Goal: Information Seeking & Learning: Learn about a topic

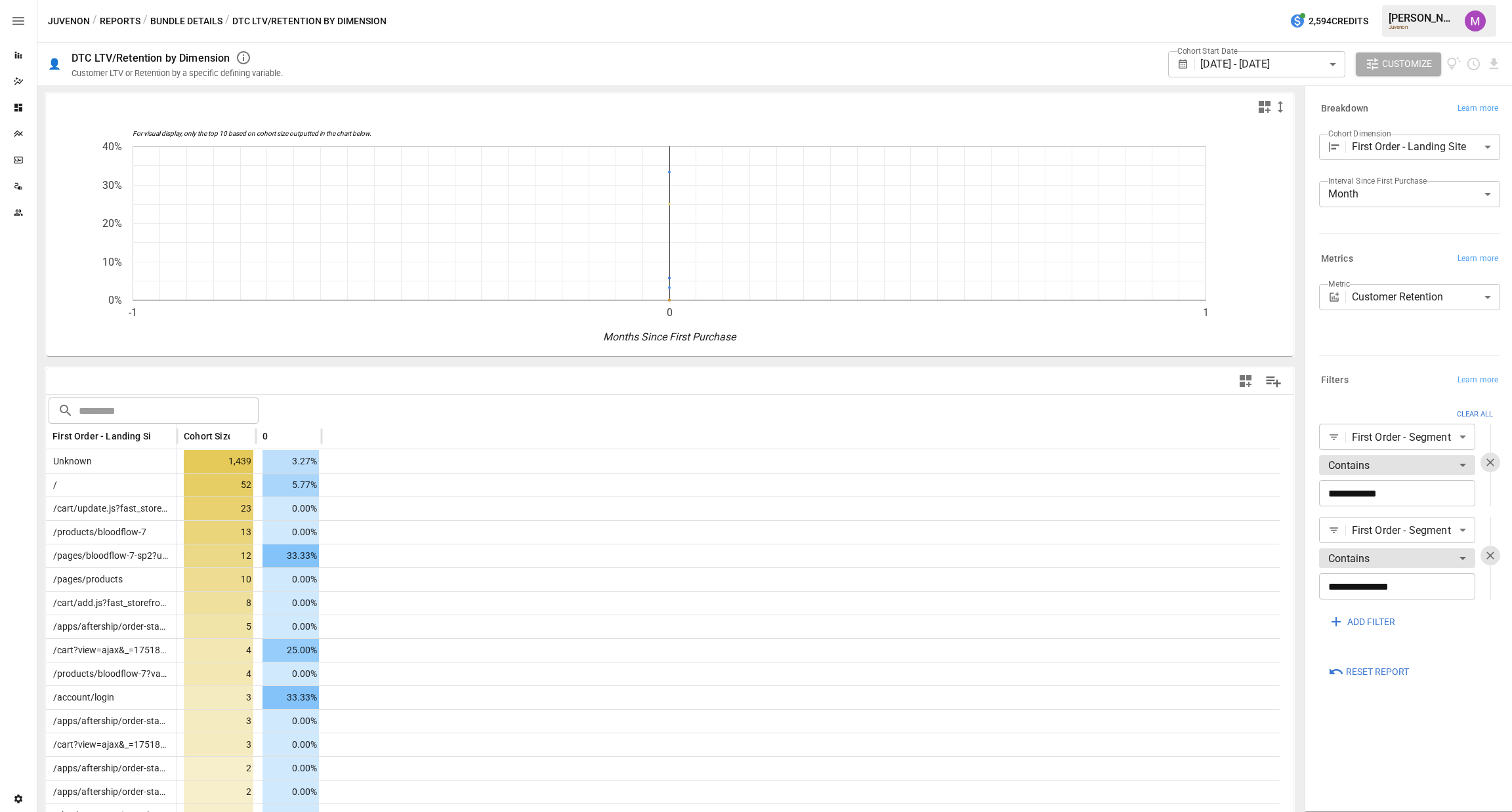
click at [510, 400] on div "​ ​" at bounding box center [669, 409] width 1247 height 29
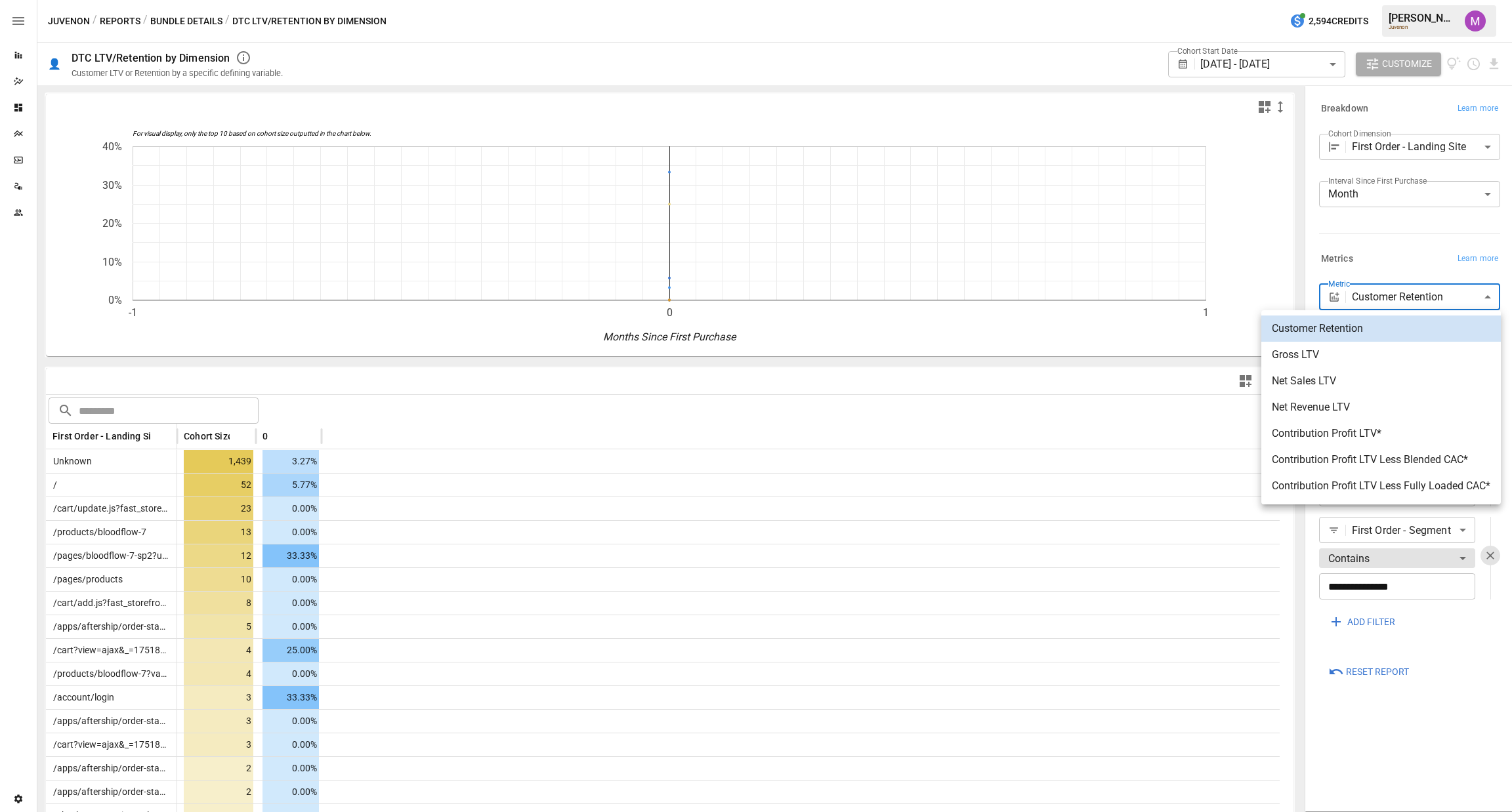
click at [1394, 0] on body "Reports Dazzler Studio Dashboards Plans SmartModel ™ Data Sources Team Settings…" at bounding box center [756, 0] width 1512 height 0
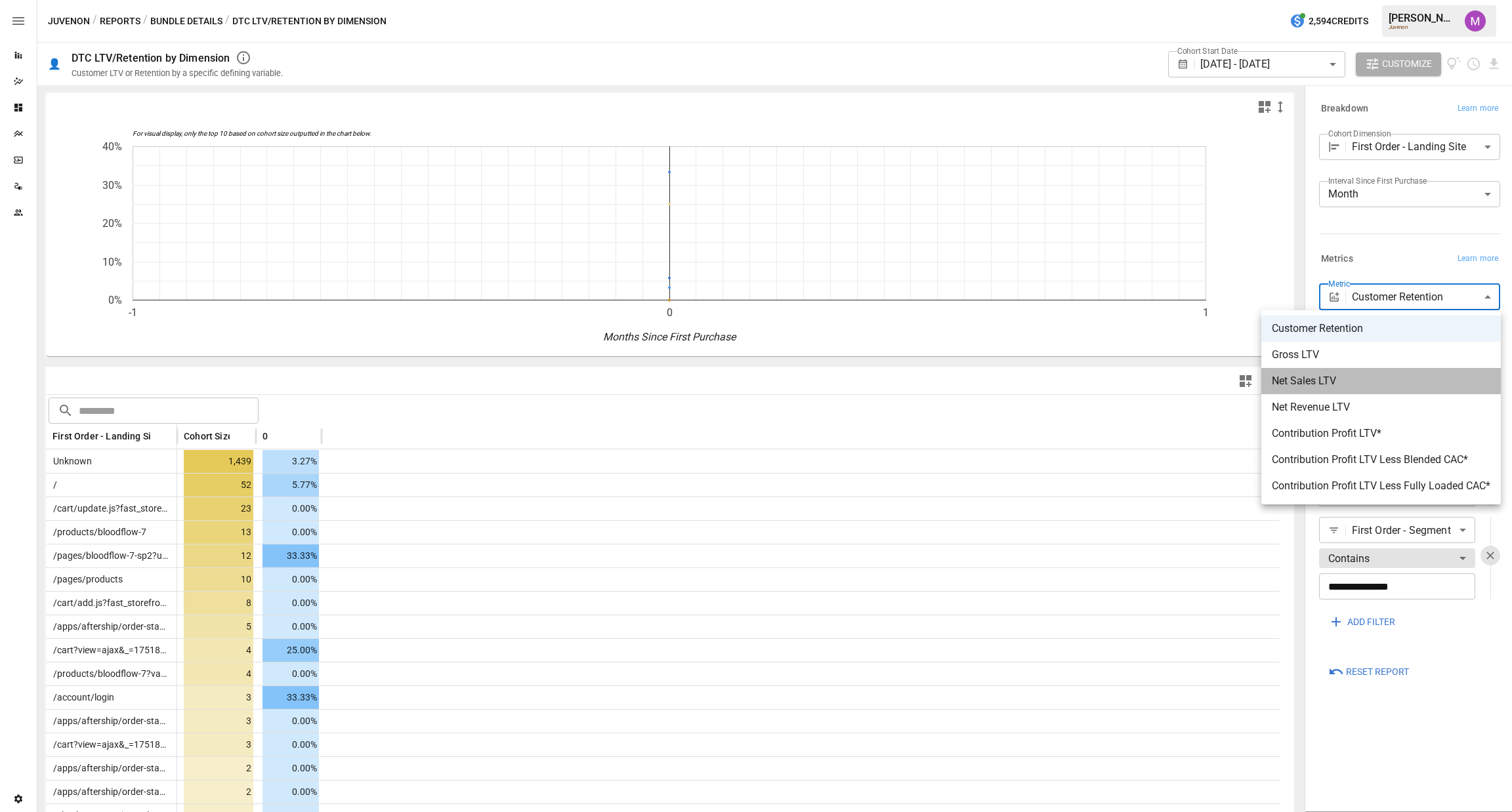
click at [1385, 380] on span "Net Sales LTV" at bounding box center [1381, 381] width 218 height 16
type input "**********"
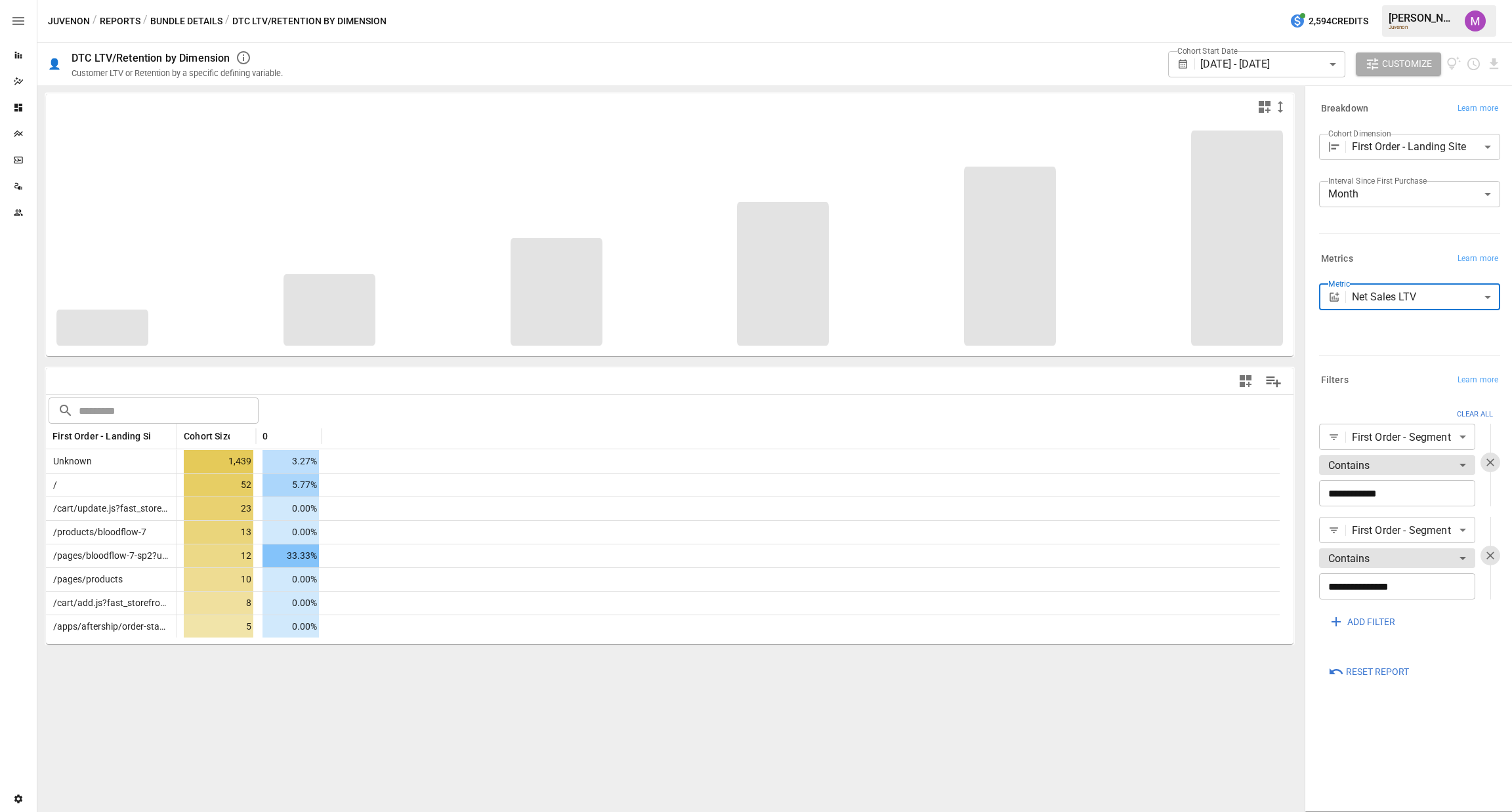
click at [1375, 0] on body "Reports Dazzler Studio Dashboards Plans SmartModel ™ Data Sources Team Settings…" at bounding box center [756, 0] width 1512 height 0
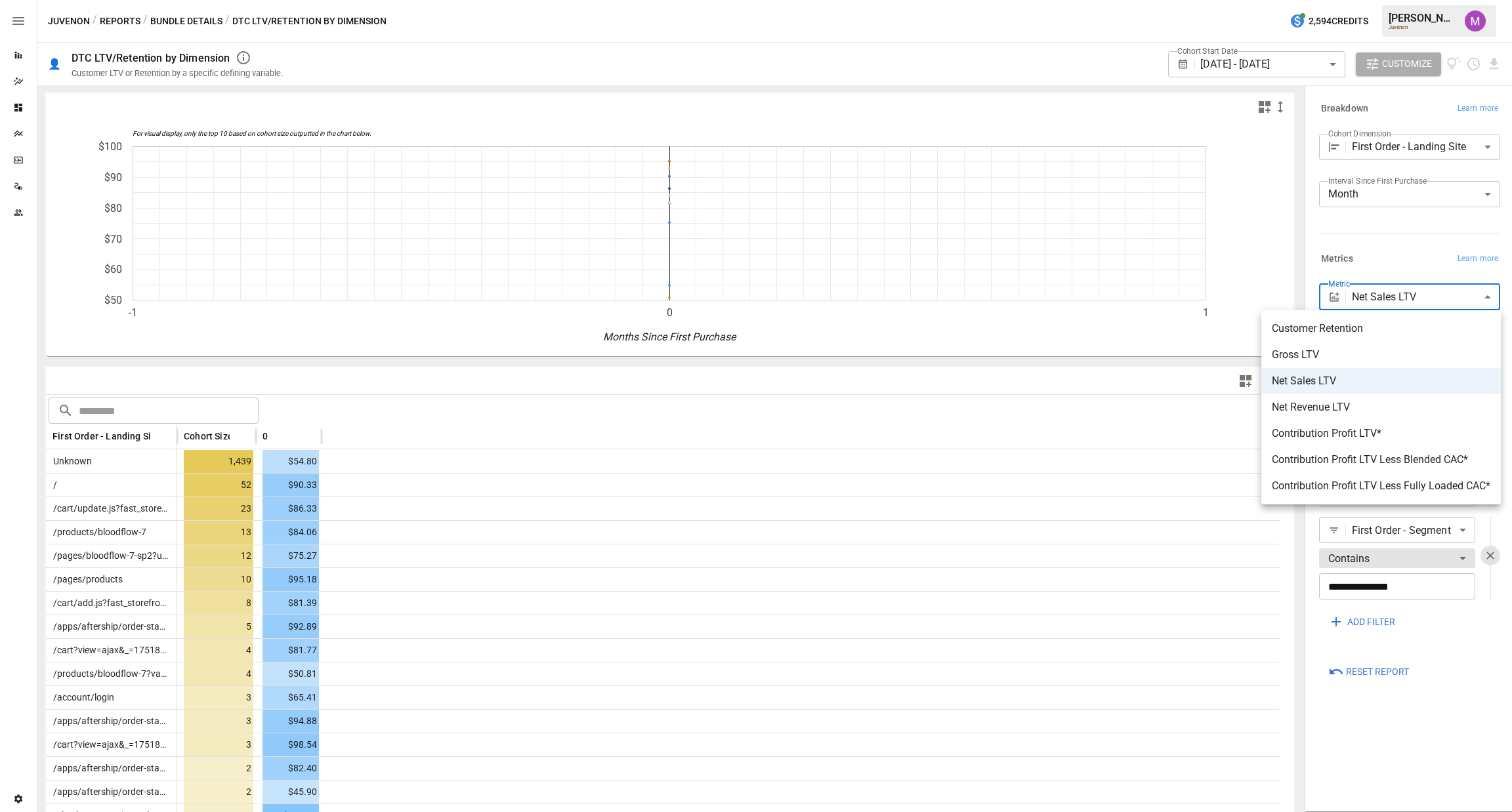
click at [1375, 299] on div at bounding box center [756, 406] width 1512 height 812
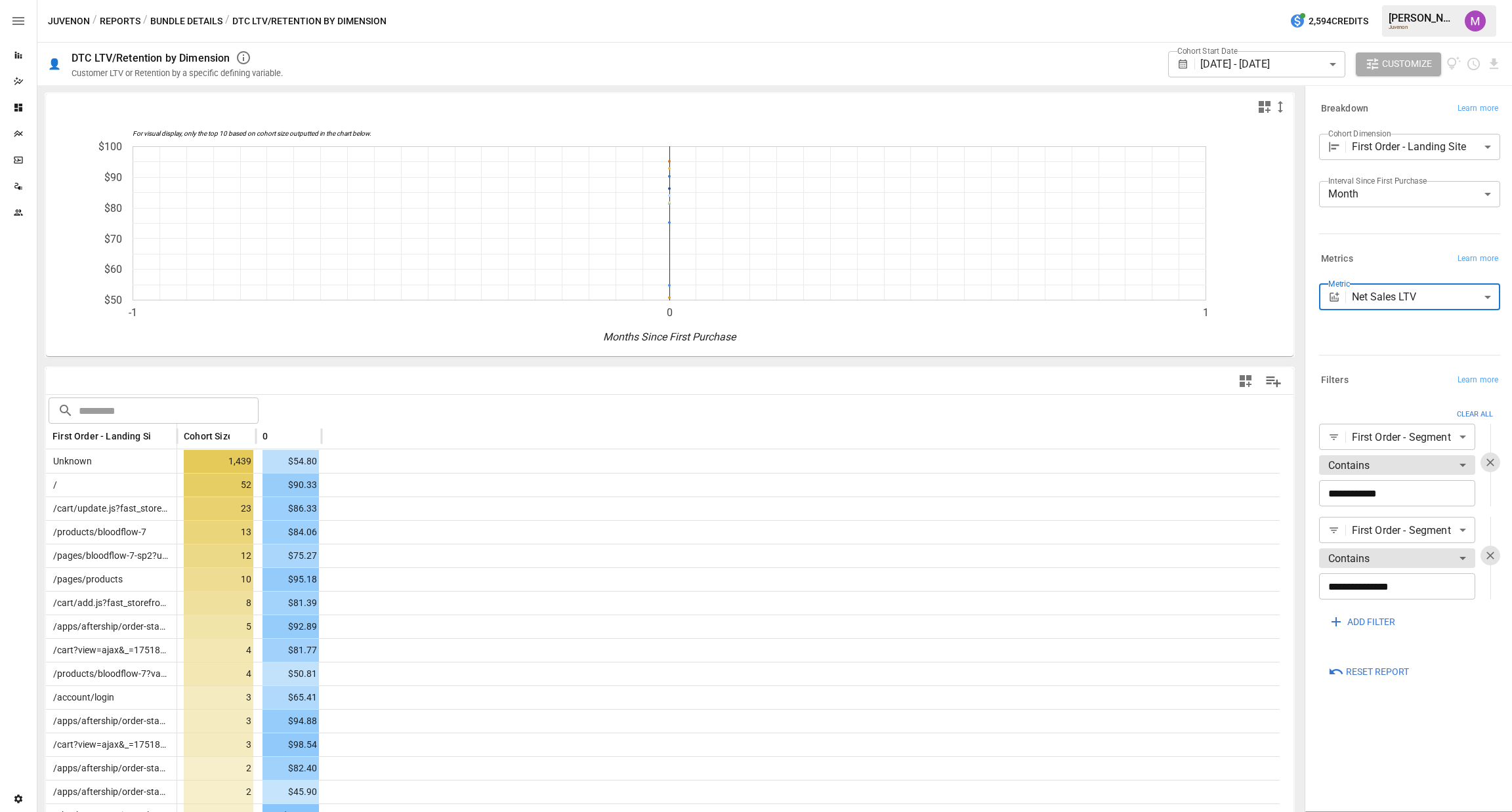
click at [1386, 252] on div "Metrics Learn more" at bounding box center [1410, 259] width 181 height 19
click at [296, 434] on div "0" at bounding box center [289, 436] width 53 height 25
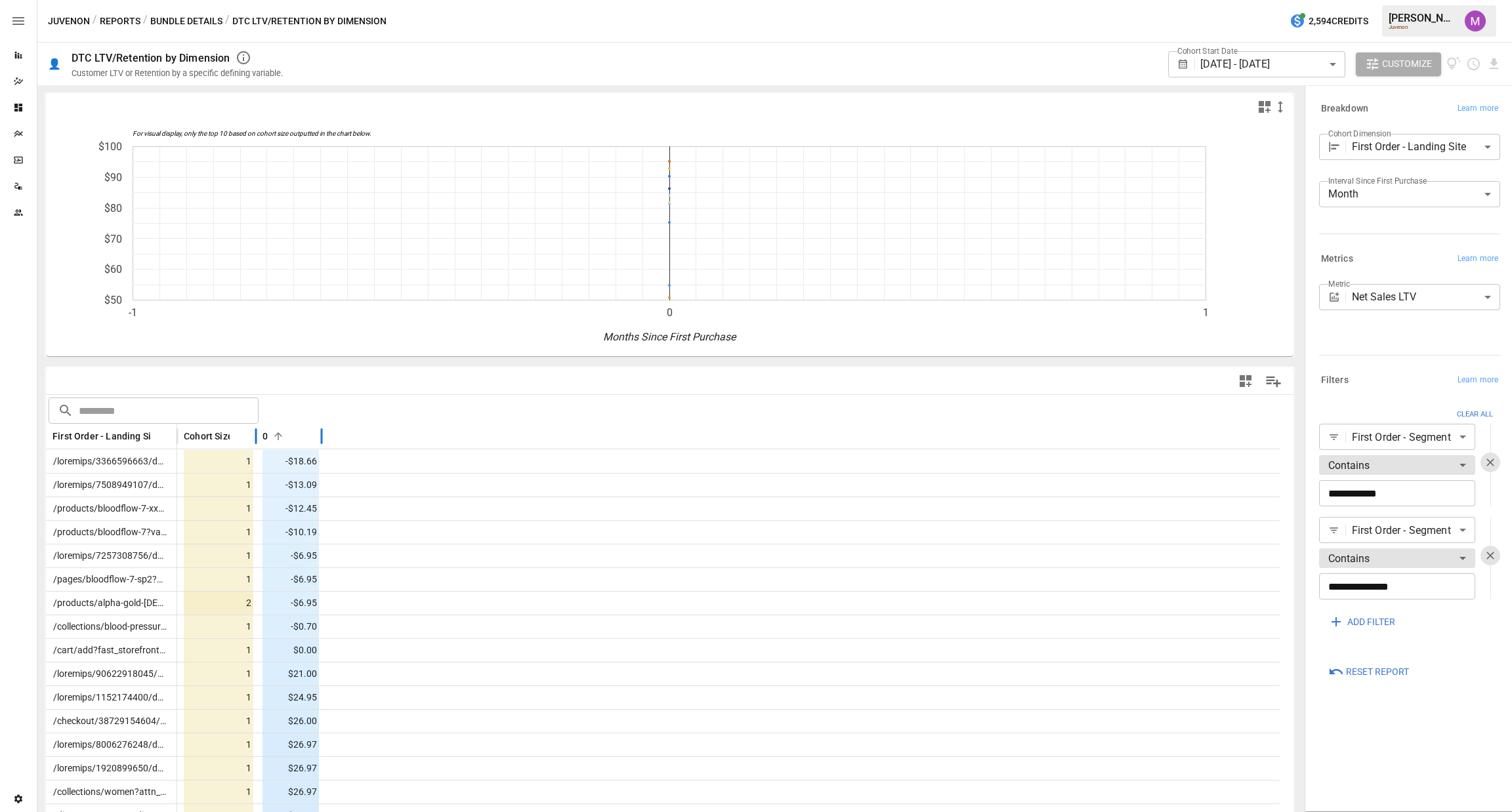
click at [296, 434] on div "0" at bounding box center [289, 436] width 53 height 25
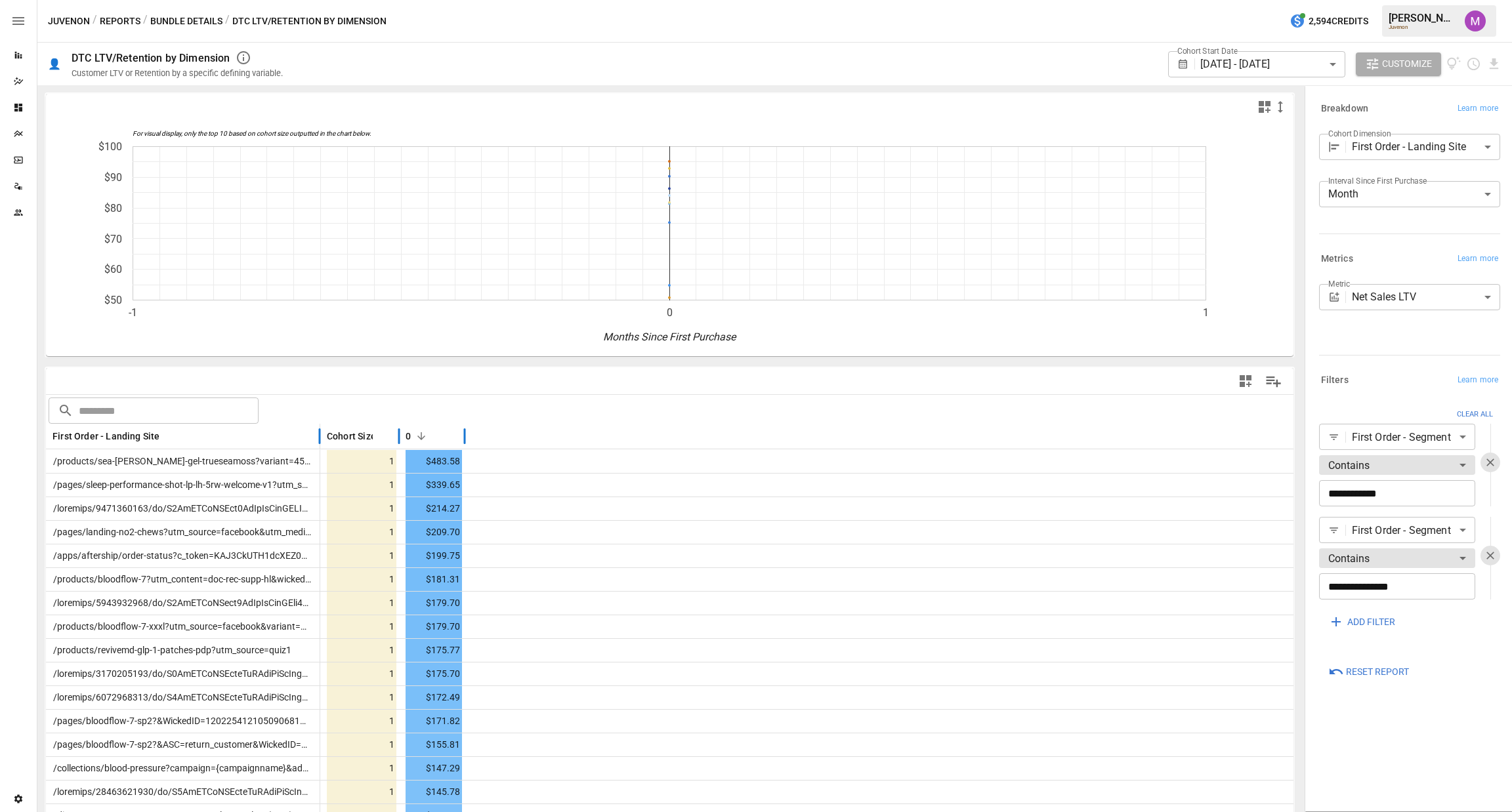
drag, startPoint x: 178, startPoint y: 432, endPoint x: 321, endPoint y: 434, distance: 143.0
click at [321, 434] on div at bounding box center [319, 437] width 6 height 26
click at [1369, 0] on body "Reports Dazzler Studio Dashboards Plans SmartModel ™ Data Sources Team Settings…" at bounding box center [756, 0] width 1512 height 0
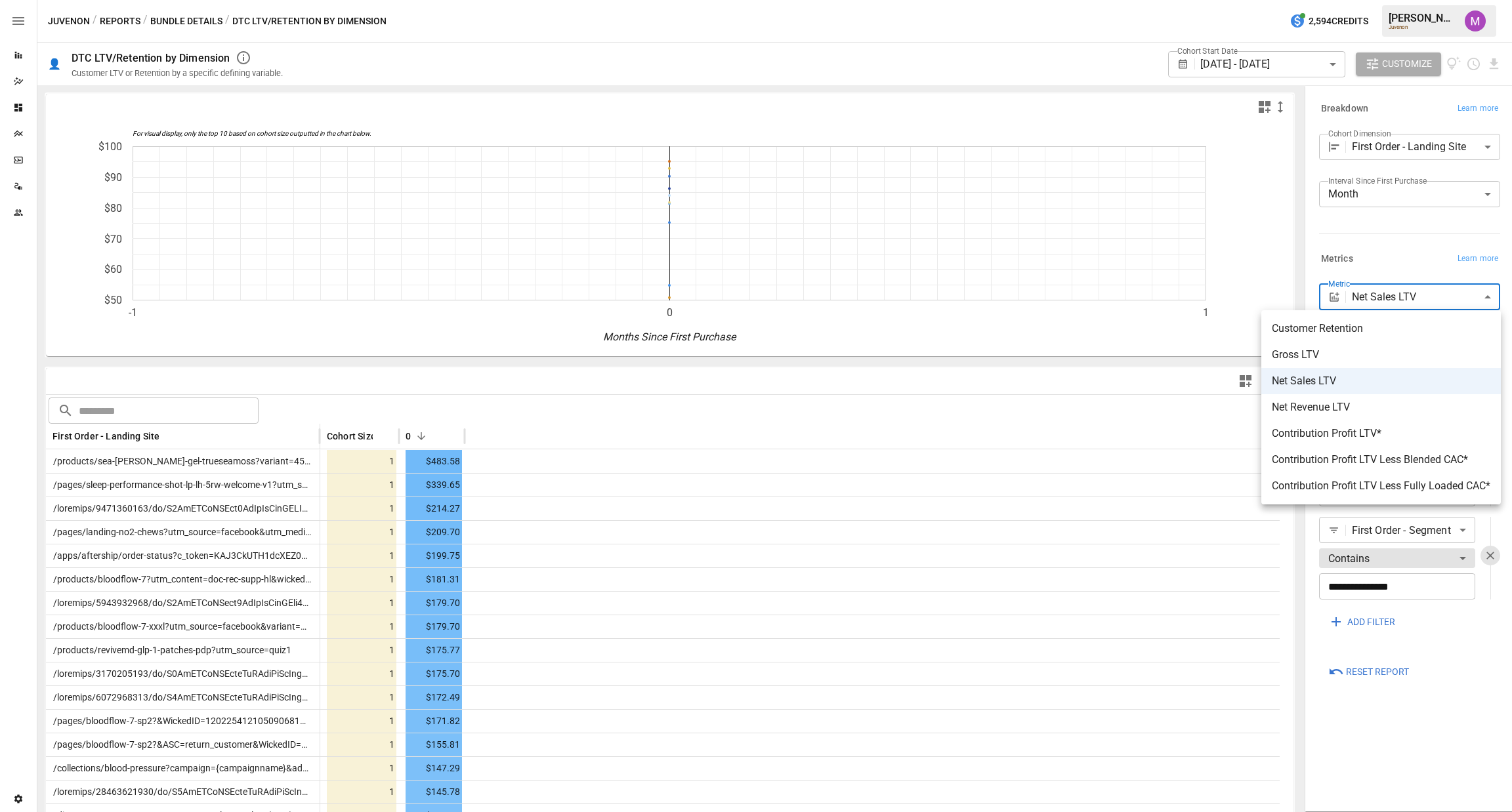
click at [1392, 214] on div at bounding box center [756, 406] width 1512 height 812
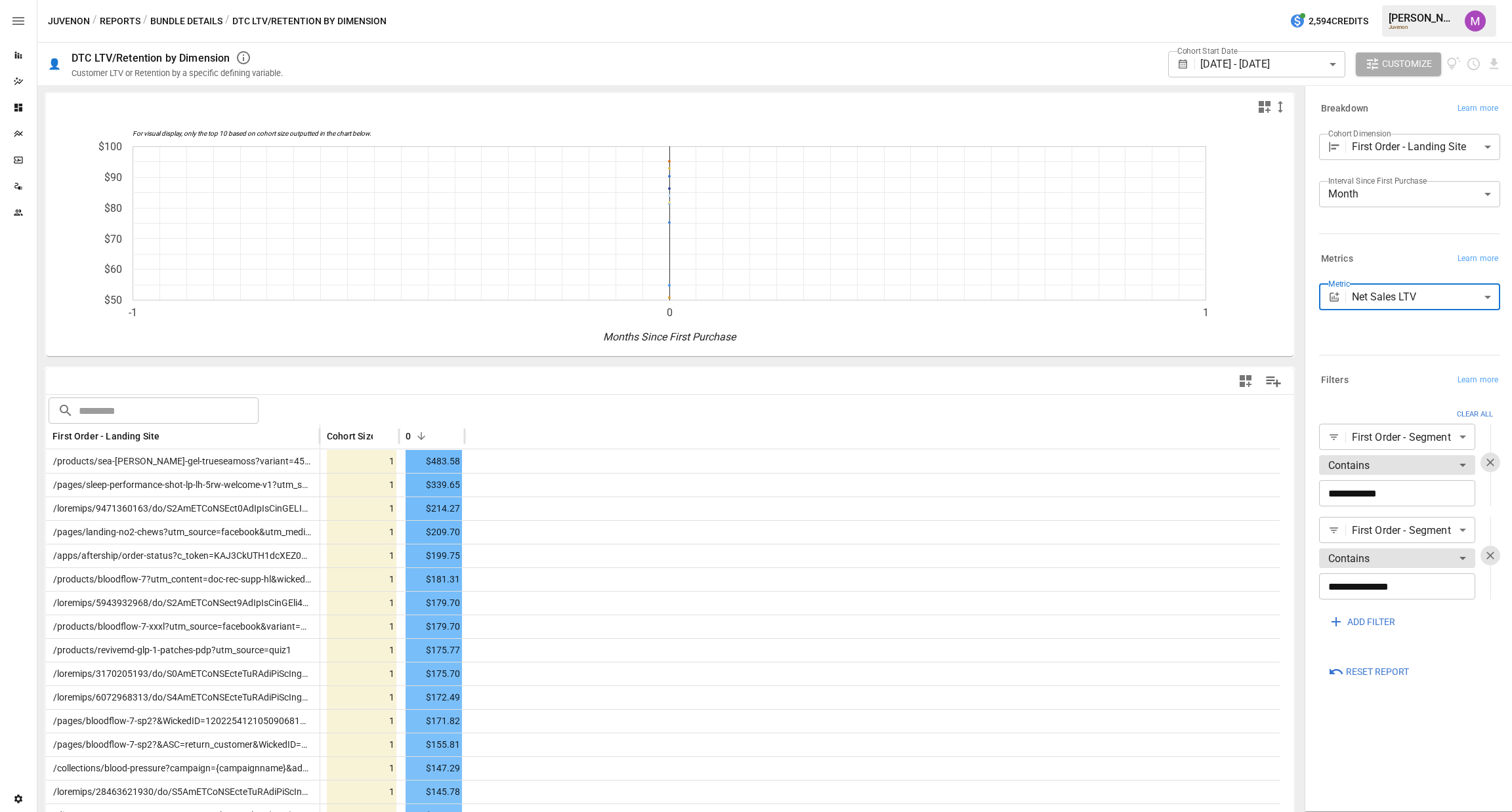
click at [1402, 0] on body "Reports Dazzler Studio Dashboards Plans SmartModel ™ Data Sources Team Settings…" at bounding box center [756, 0] width 1512 height 0
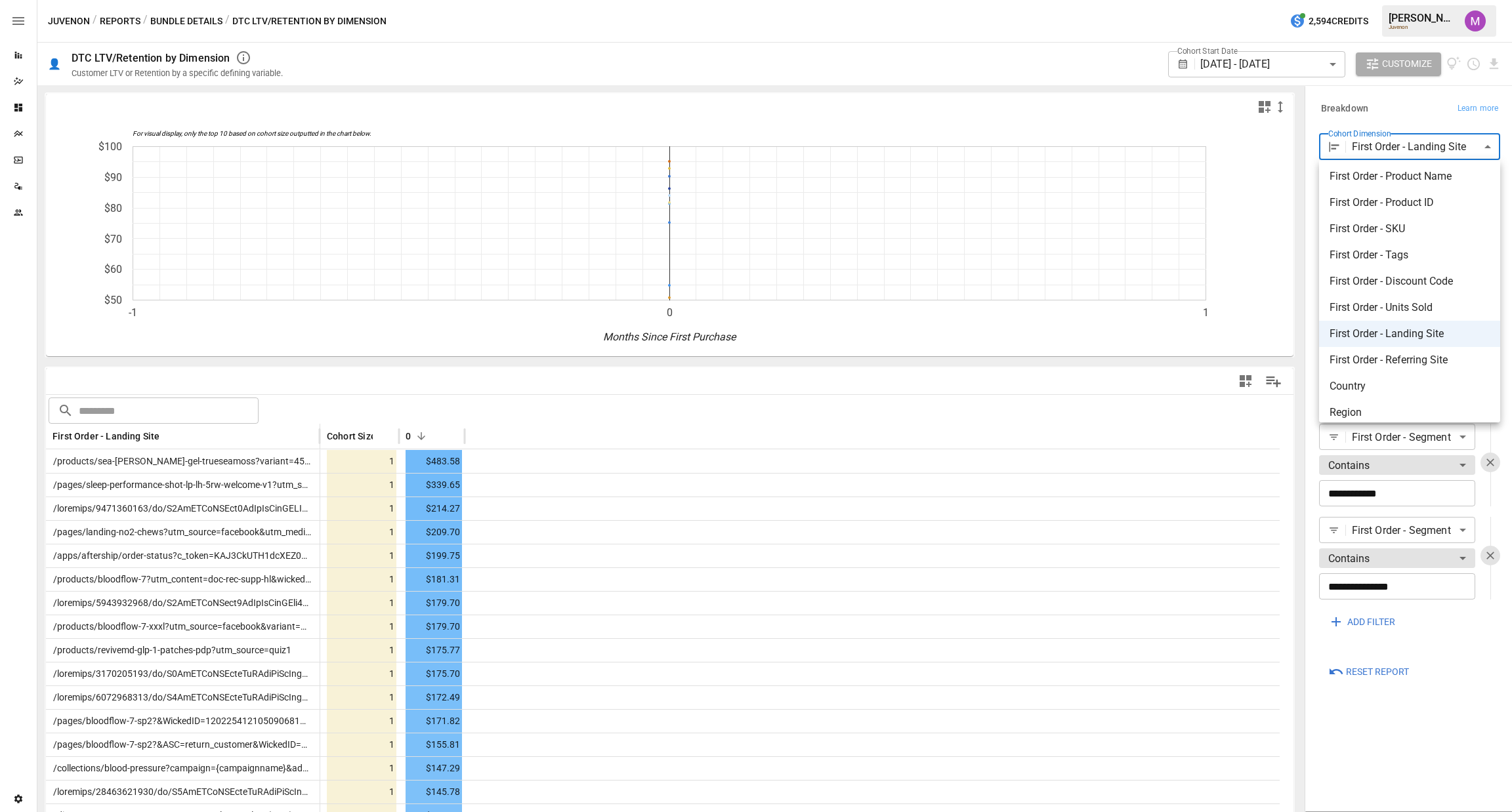
scroll to position [193, 0]
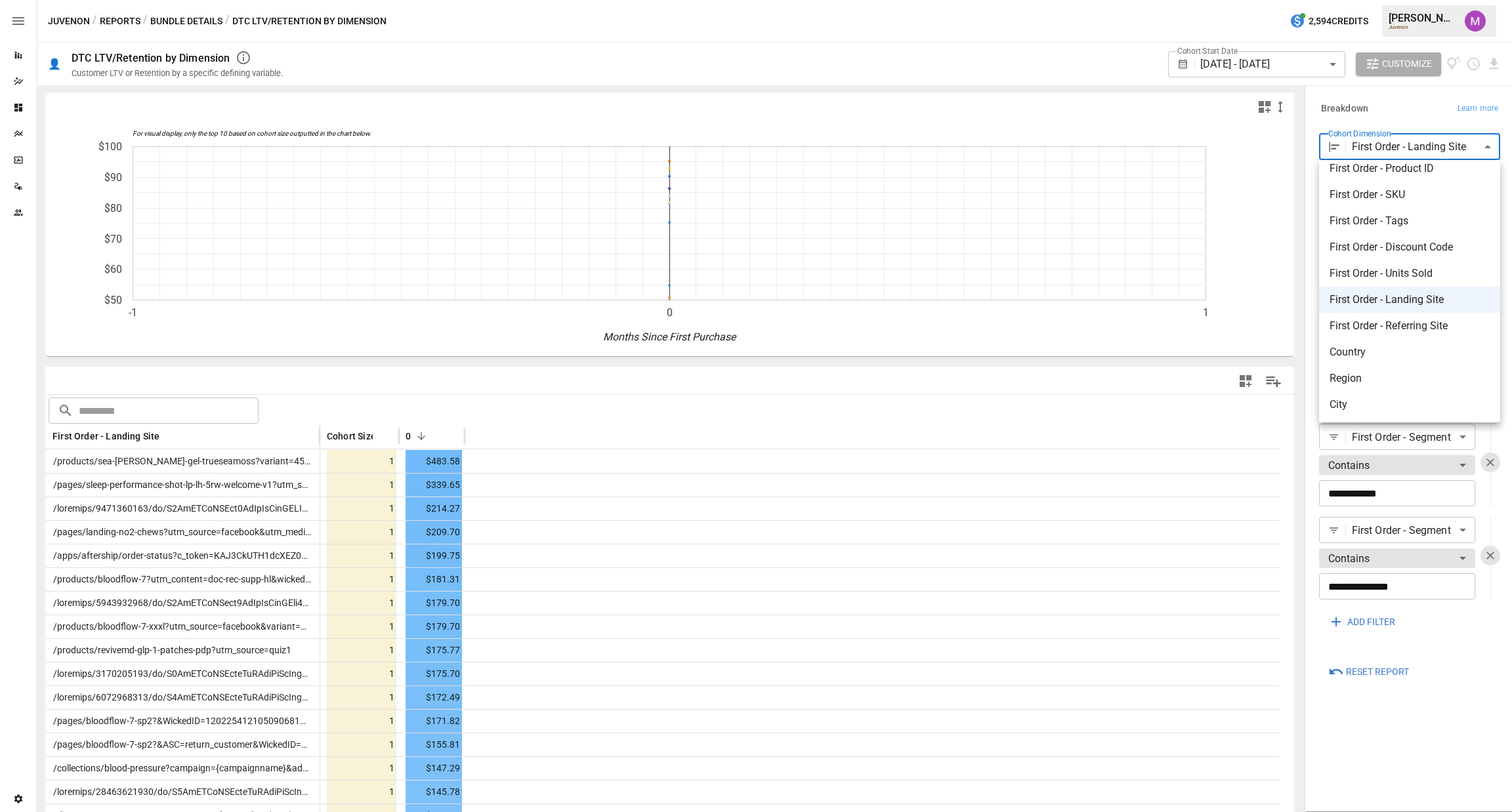
click at [1363, 147] on div at bounding box center [756, 406] width 1512 height 812
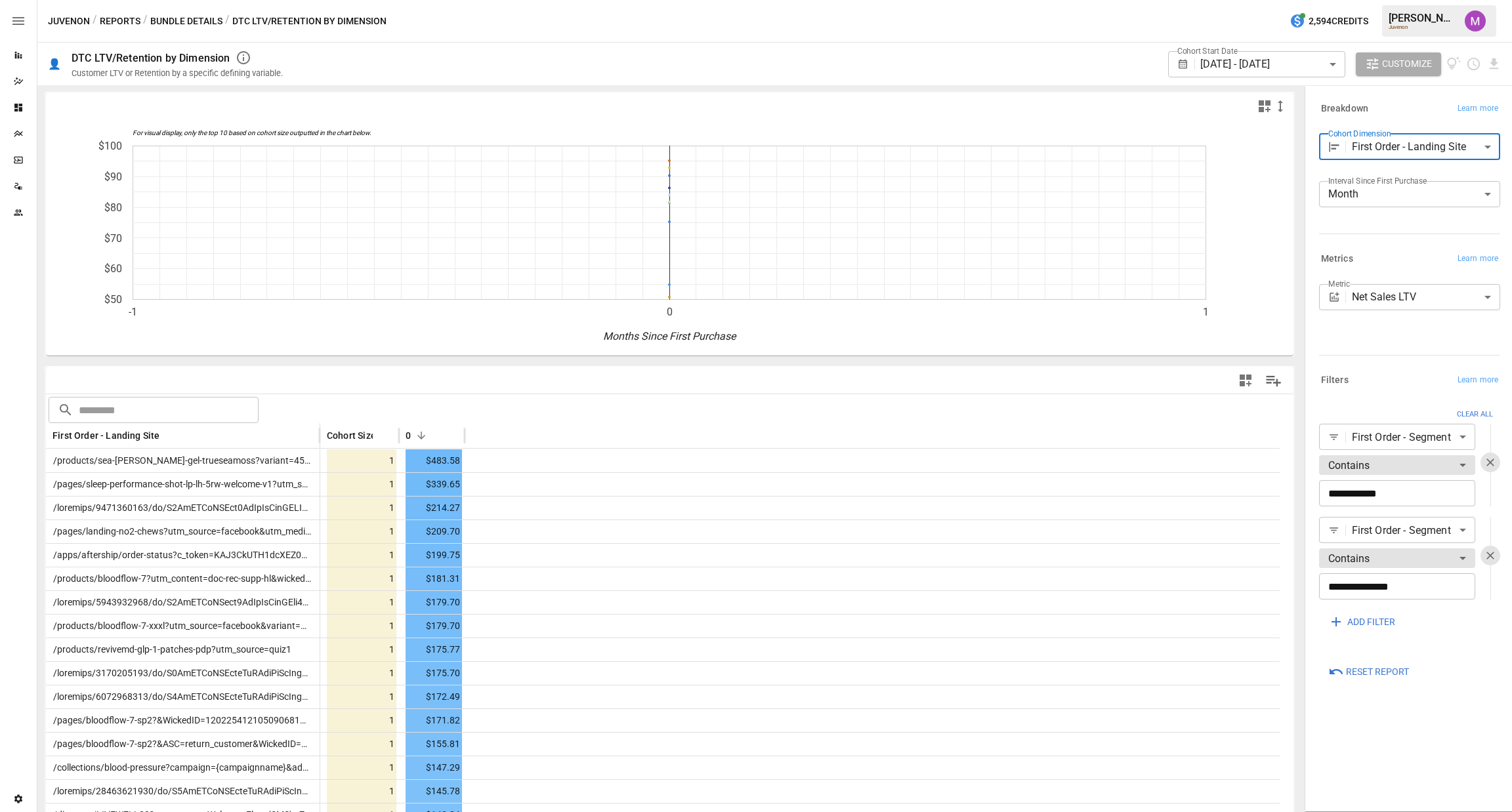
scroll to position [0, 0]
click at [387, 433] on icon "Sort" at bounding box center [383, 436] width 12 height 12
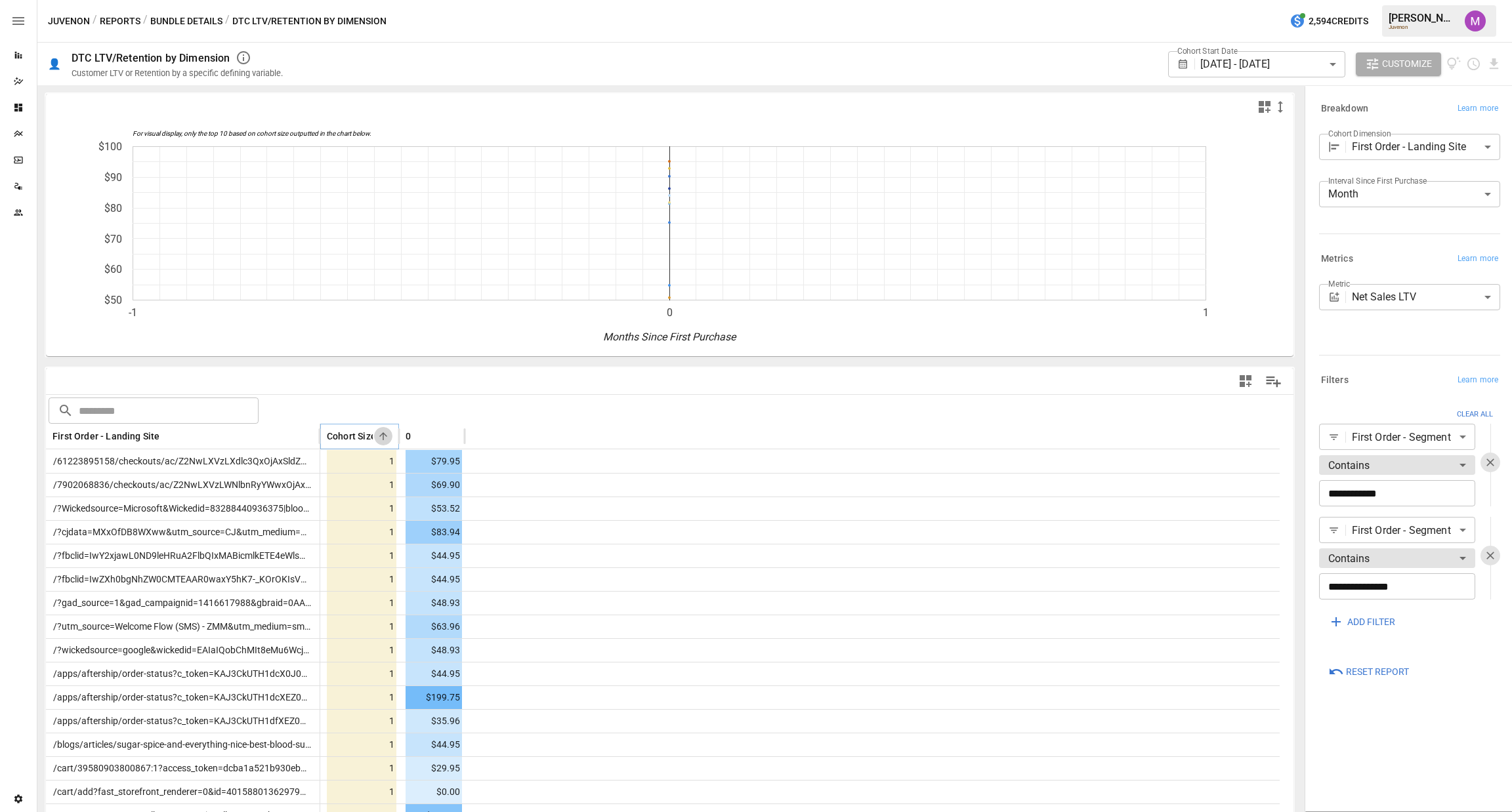
click at [387, 433] on icon "Sort" at bounding box center [383, 436] width 12 height 12
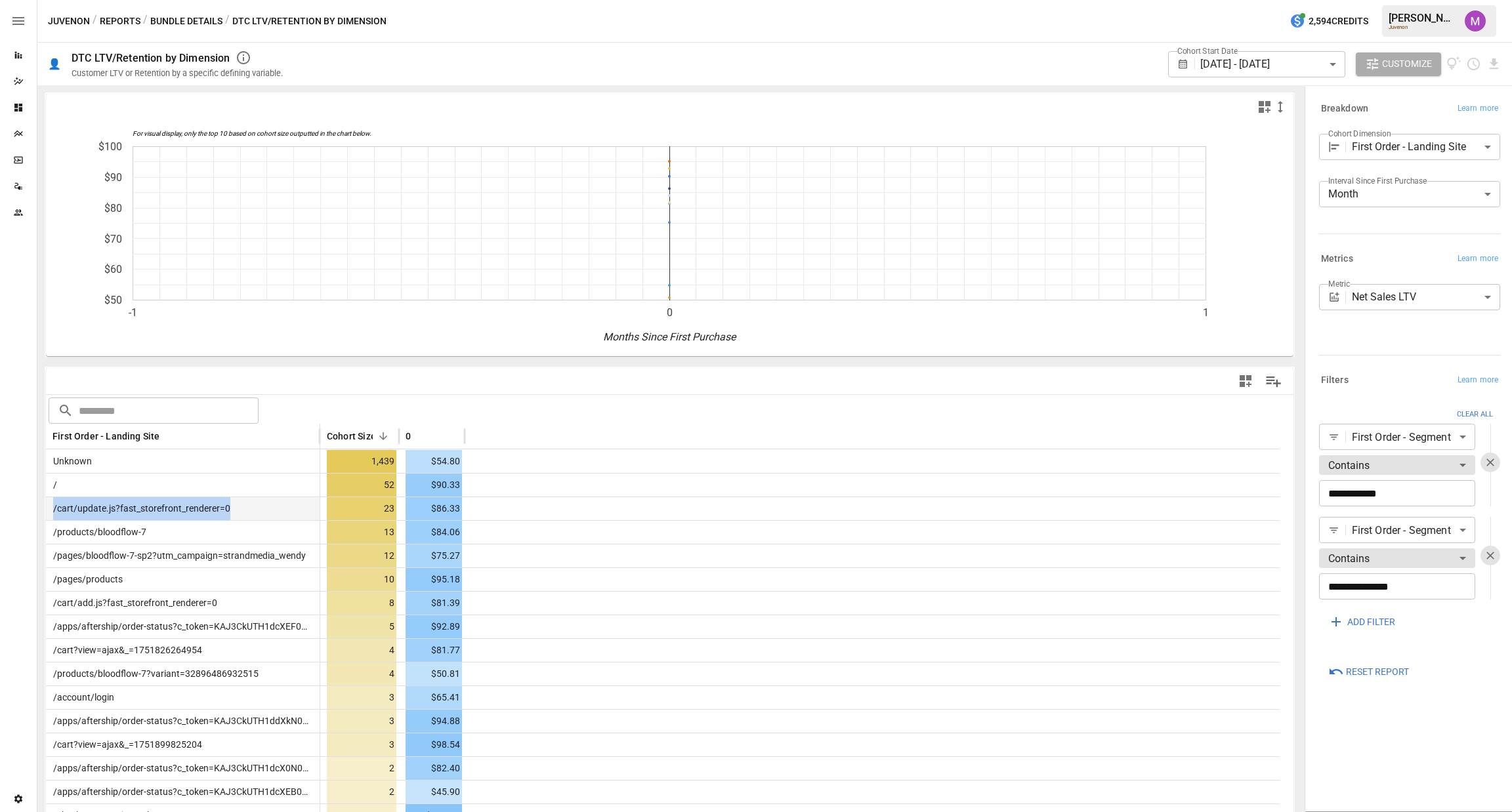
drag, startPoint x: 270, startPoint y: 509, endPoint x: 51, endPoint y: 516, distance: 219.1
click at [51, 516] on div "/cart/update.js?fast_storefront_renderer=0" at bounding box center [183, 508] width 274 height 24
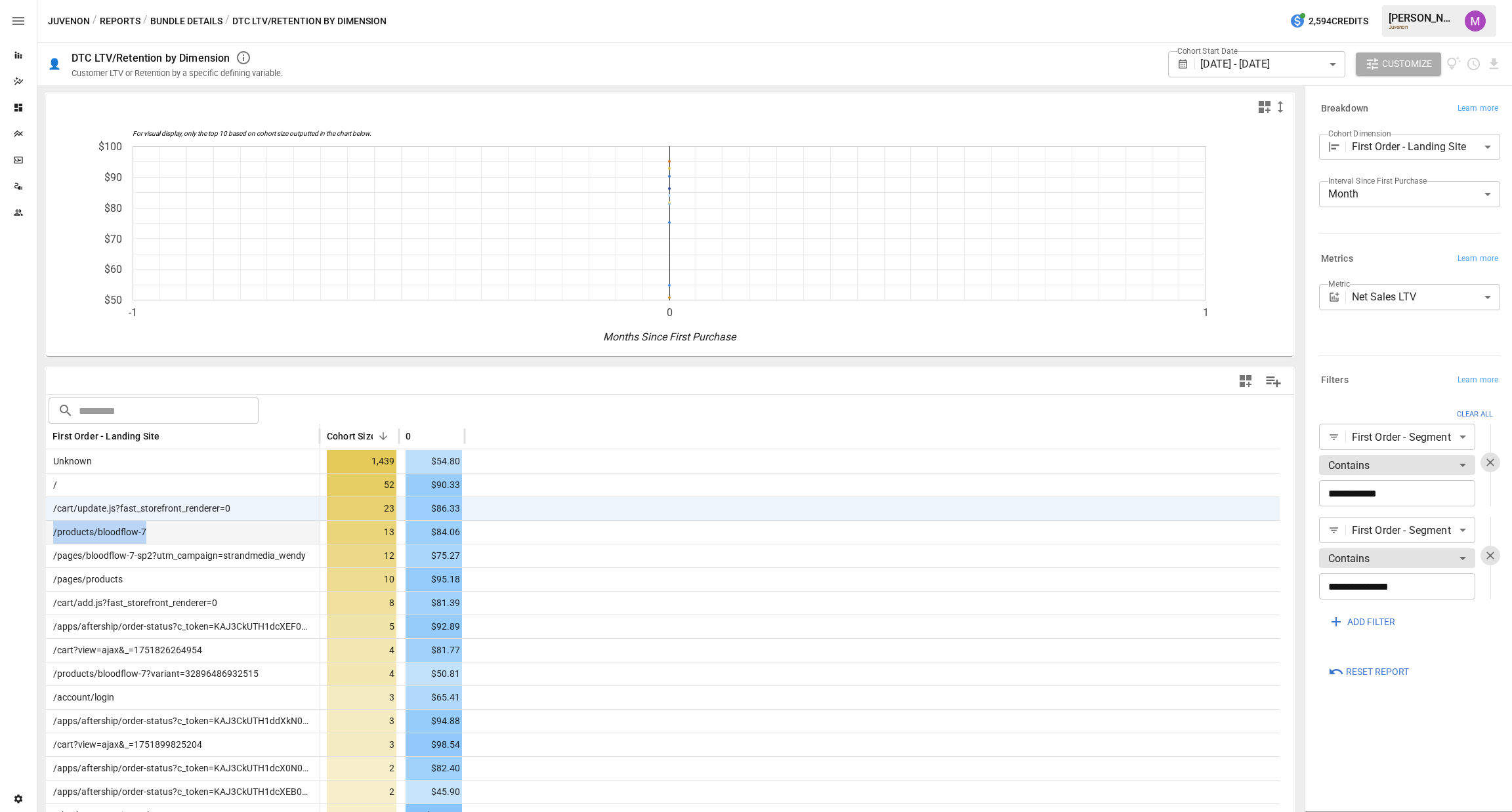
drag, startPoint x: 180, startPoint y: 534, endPoint x: 49, endPoint y: 536, distance: 131.0
click at [49, 536] on div "/products/bloodflow-7" at bounding box center [183, 532] width 274 height 24
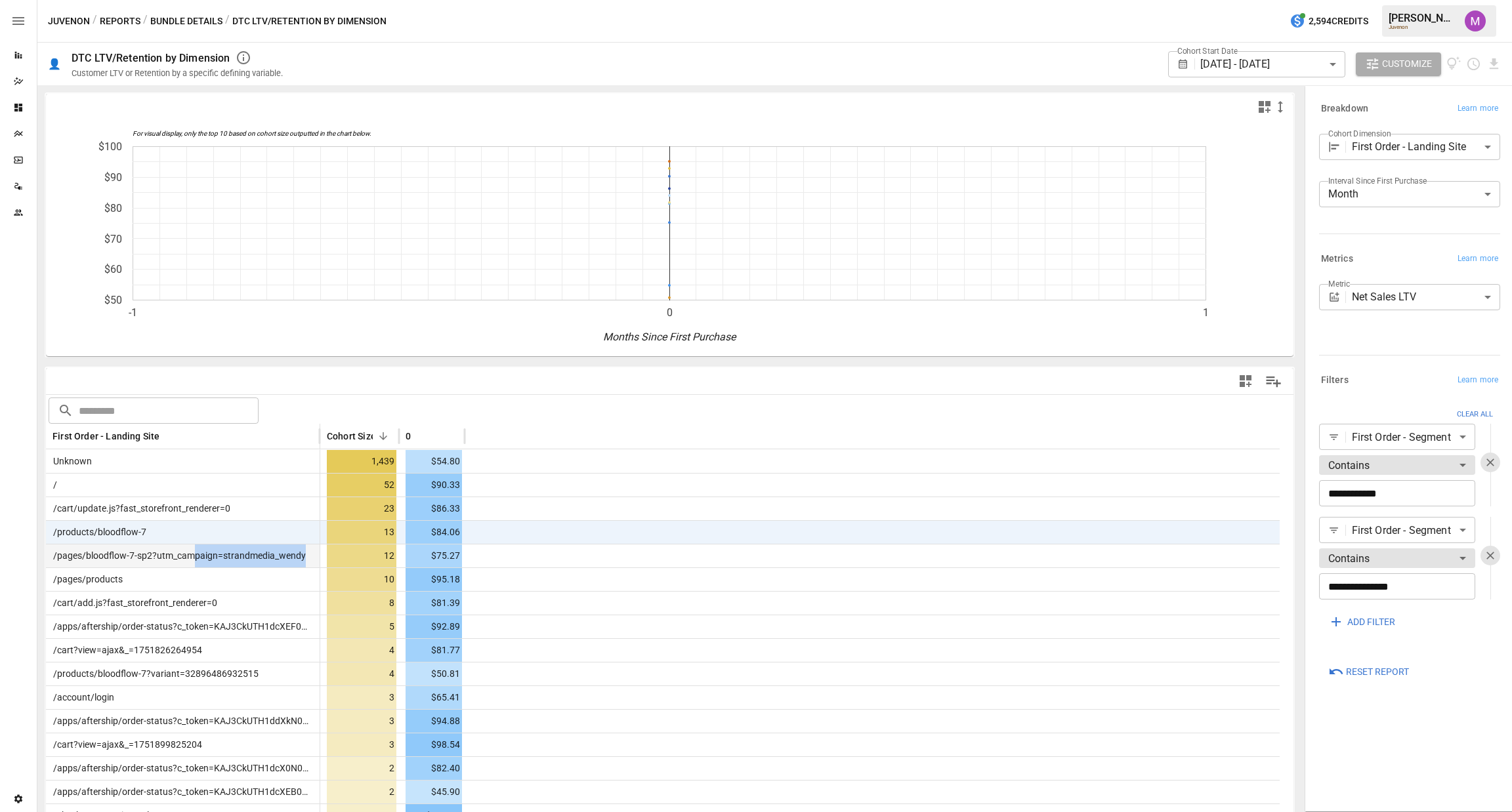
drag, startPoint x: 321, startPoint y: 550, endPoint x: 190, endPoint y: 547, distance: 131.0
click at [190, 547] on div "/pages/bloodflow-7-sp2?utm_campaign=strandmedia_wendy 12 $75.27" at bounding box center [662, 555] width 1234 height 24
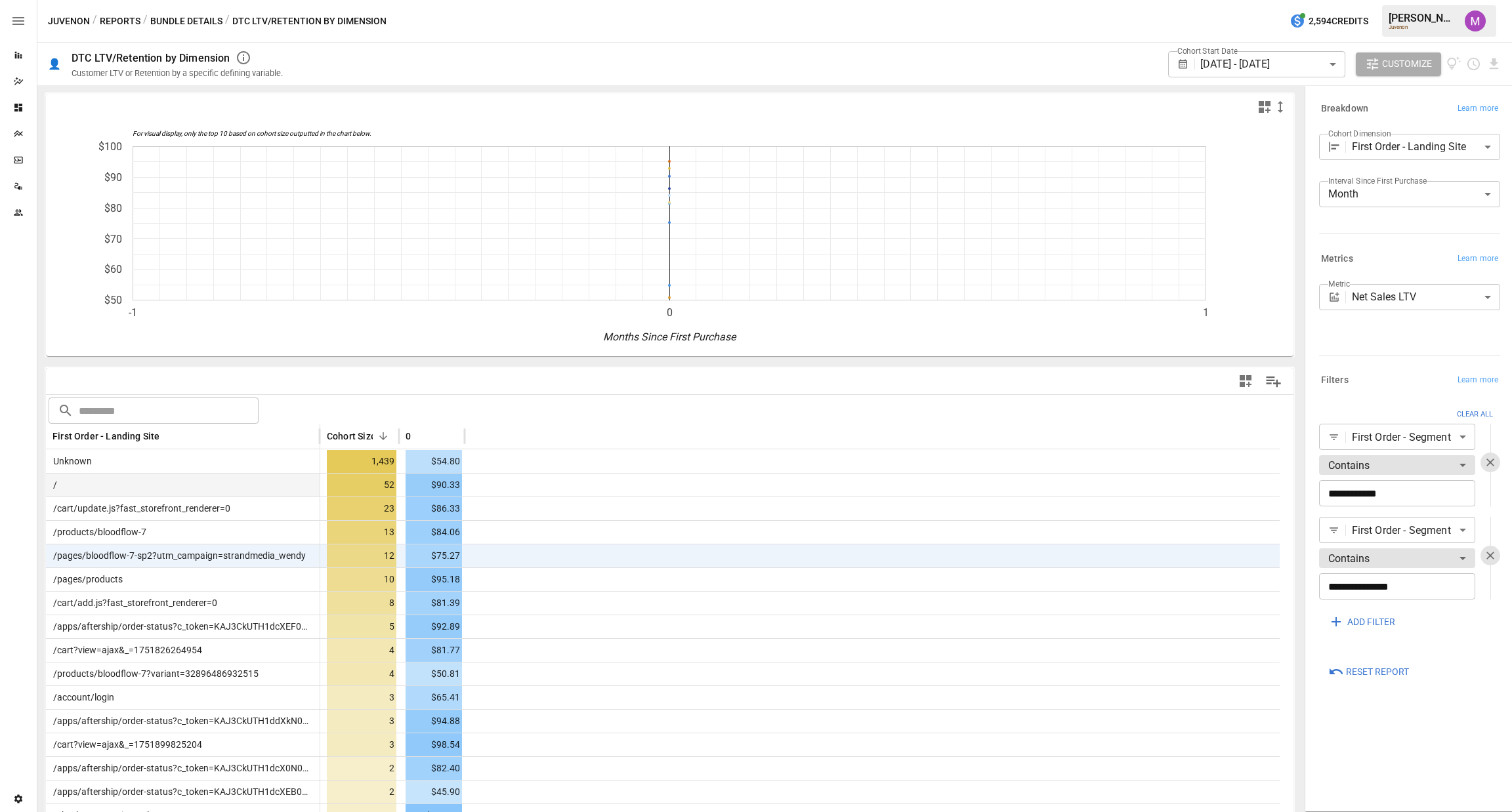
drag, startPoint x: 221, startPoint y: 486, endPoint x: 66, endPoint y: 489, distance: 155.0
click at [66, 489] on div "/" at bounding box center [183, 484] width 274 height 24
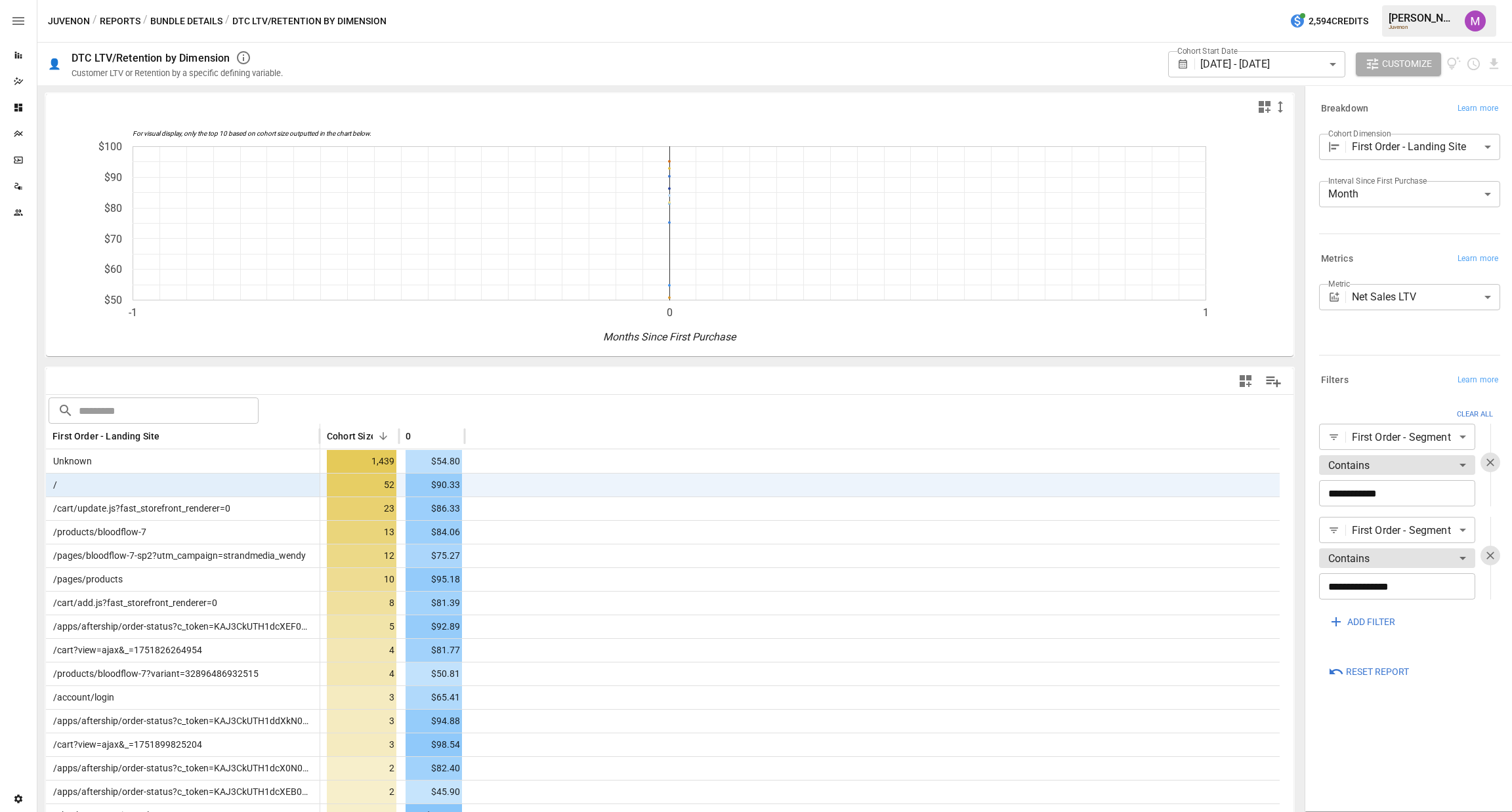
click at [66, 489] on div "/" at bounding box center [183, 484] width 274 height 24
click at [58, 483] on div "/" at bounding box center [183, 484] width 274 height 24
drag, startPoint x: 58, startPoint y: 483, endPoint x: 45, endPoint y: 483, distance: 13.0
click at [46, 483] on div "/" at bounding box center [183, 484] width 274 height 24
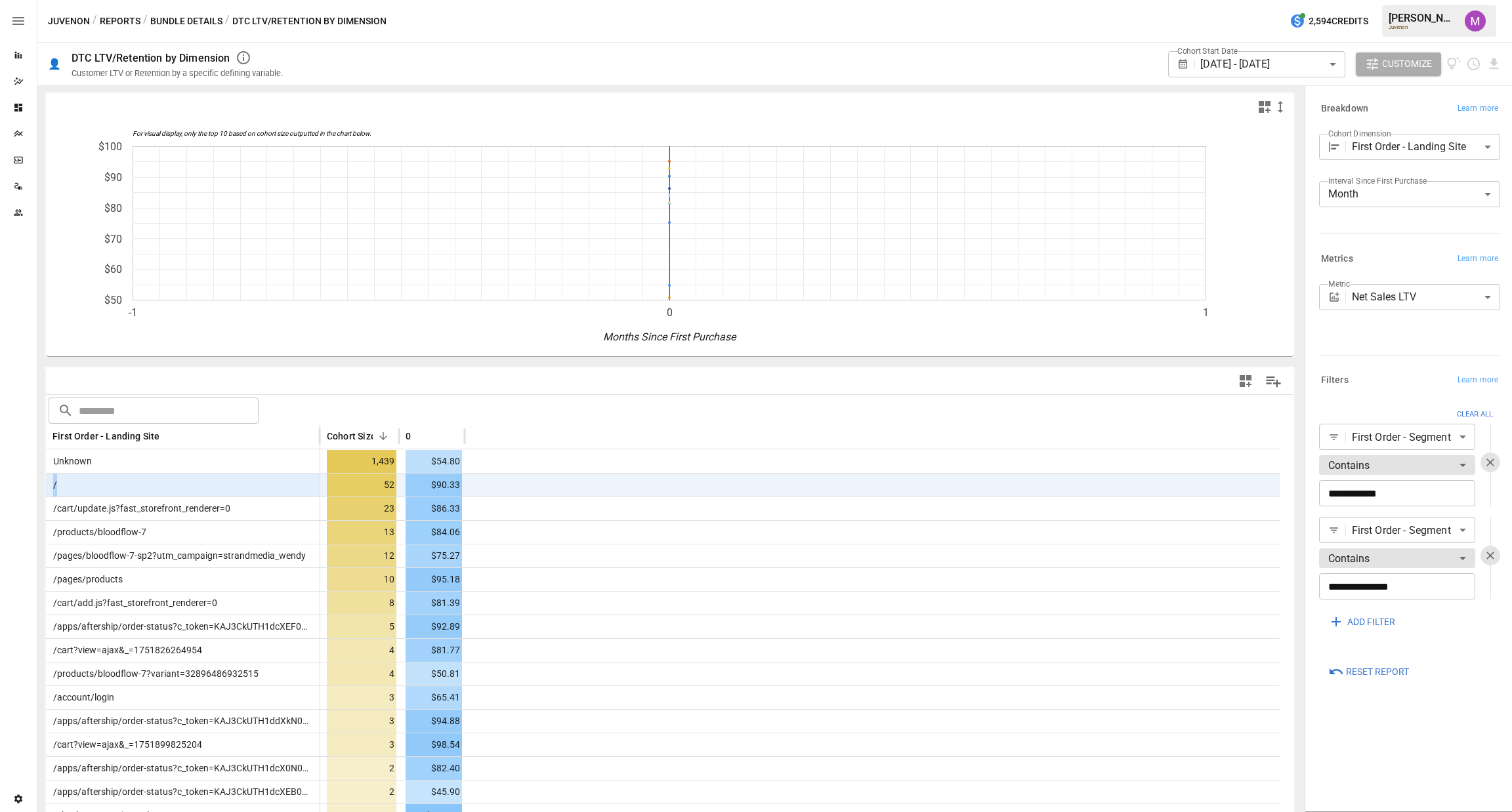
click at [151, 488] on div "/" at bounding box center [183, 484] width 274 height 24
drag, startPoint x: 253, startPoint y: 508, endPoint x: 87, endPoint y: 507, distance: 166.0
click at [87, 507] on div "/cart/update.js?fast_storefront_renderer=0" at bounding box center [183, 508] width 274 height 24
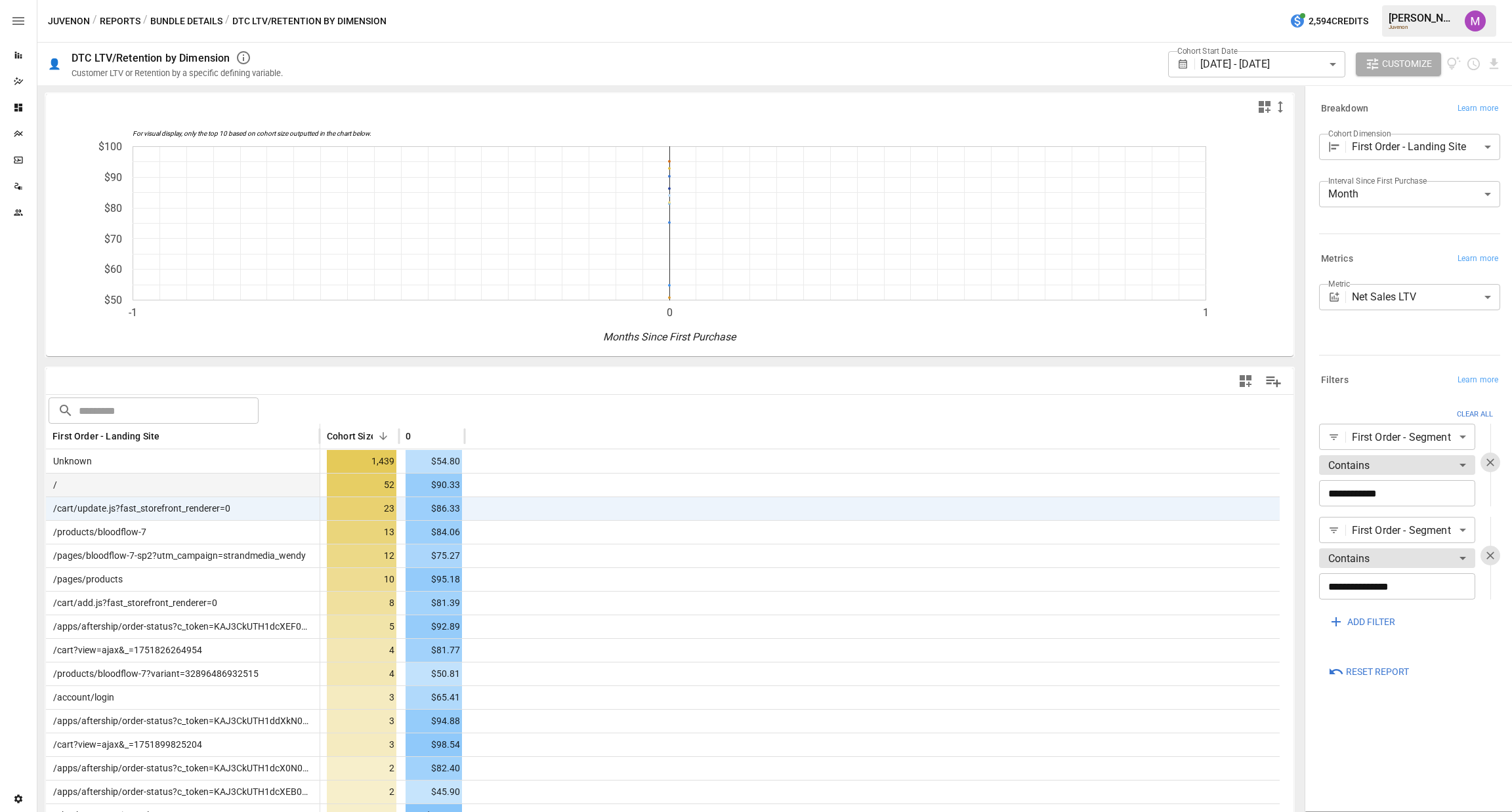
click at [186, 489] on div "/" at bounding box center [183, 484] width 274 height 24
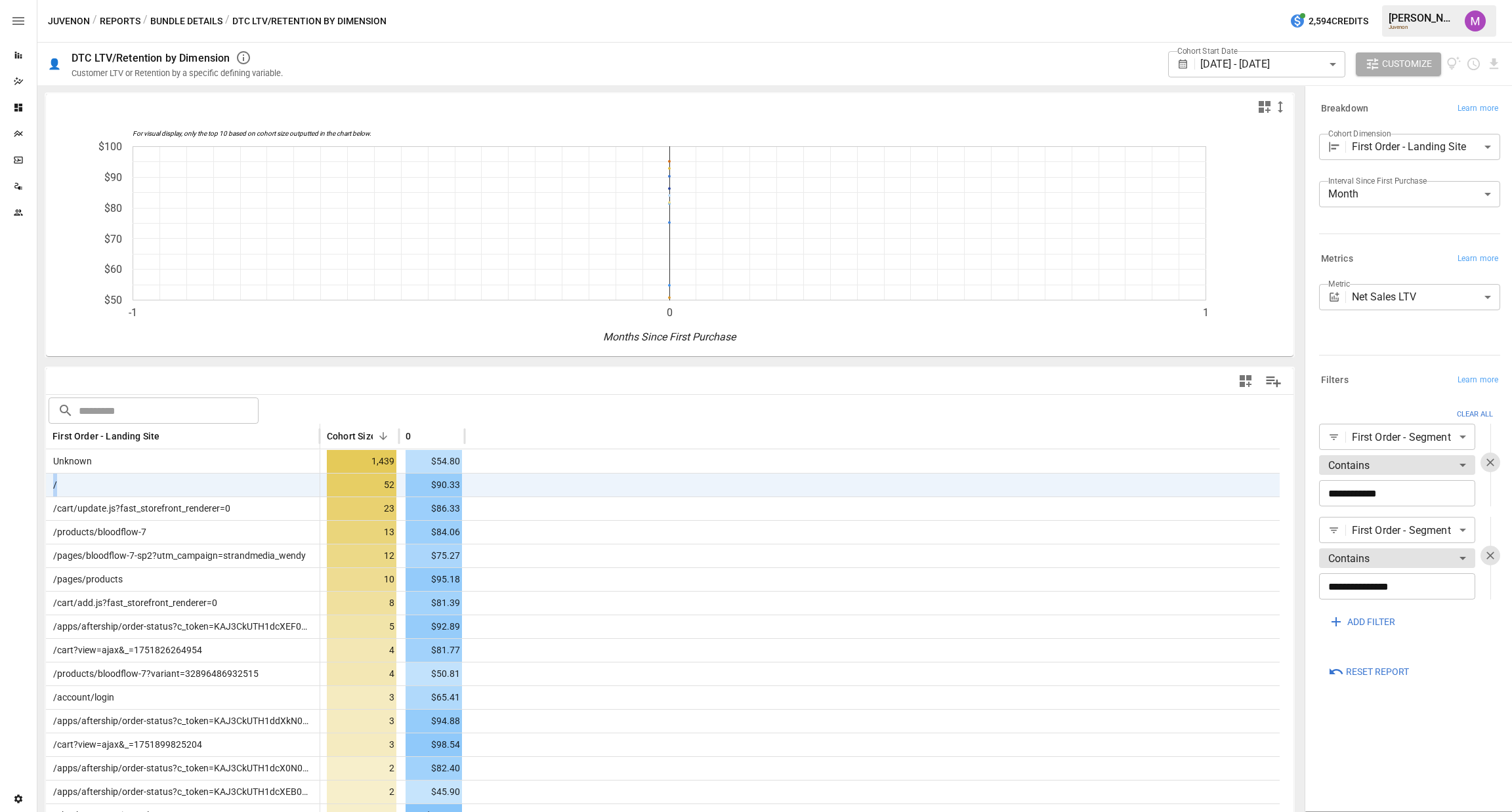
drag, startPoint x: 186, startPoint y: 489, endPoint x: 43, endPoint y: 485, distance: 143.1
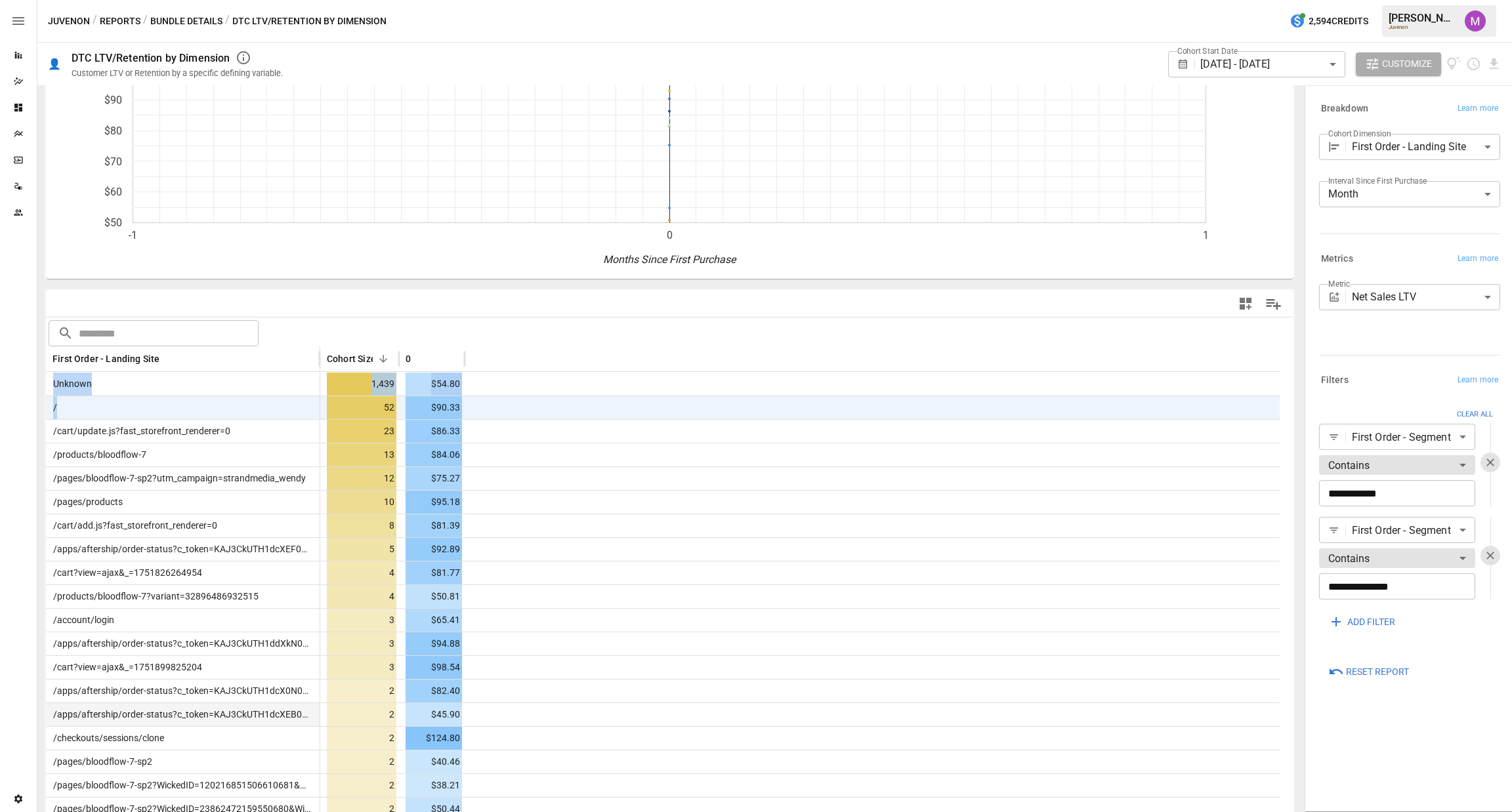
scroll to position [166, 0]
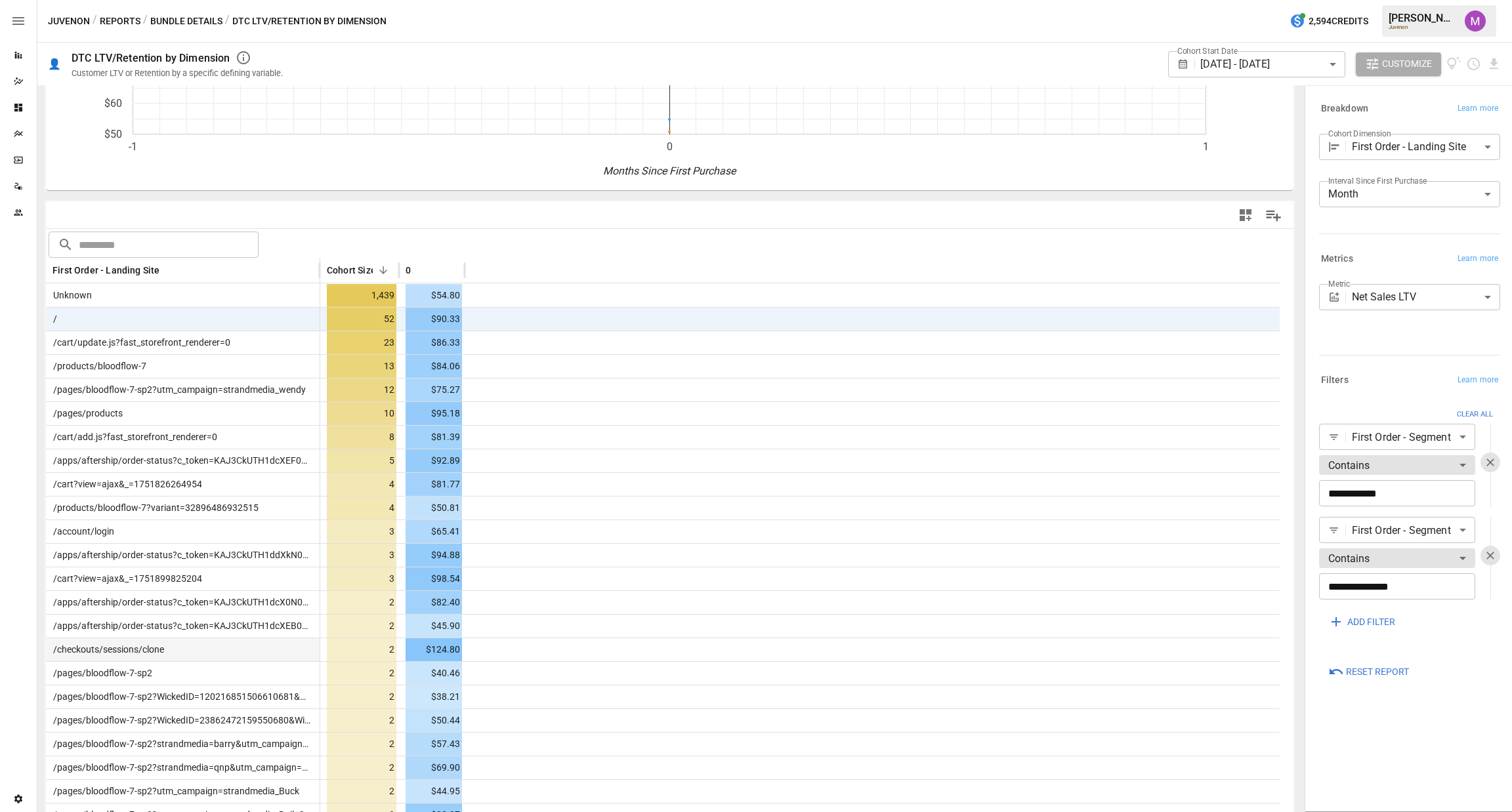
click at [223, 651] on div "/checkouts/sessions/clone" at bounding box center [183, 649] width 274 height 24
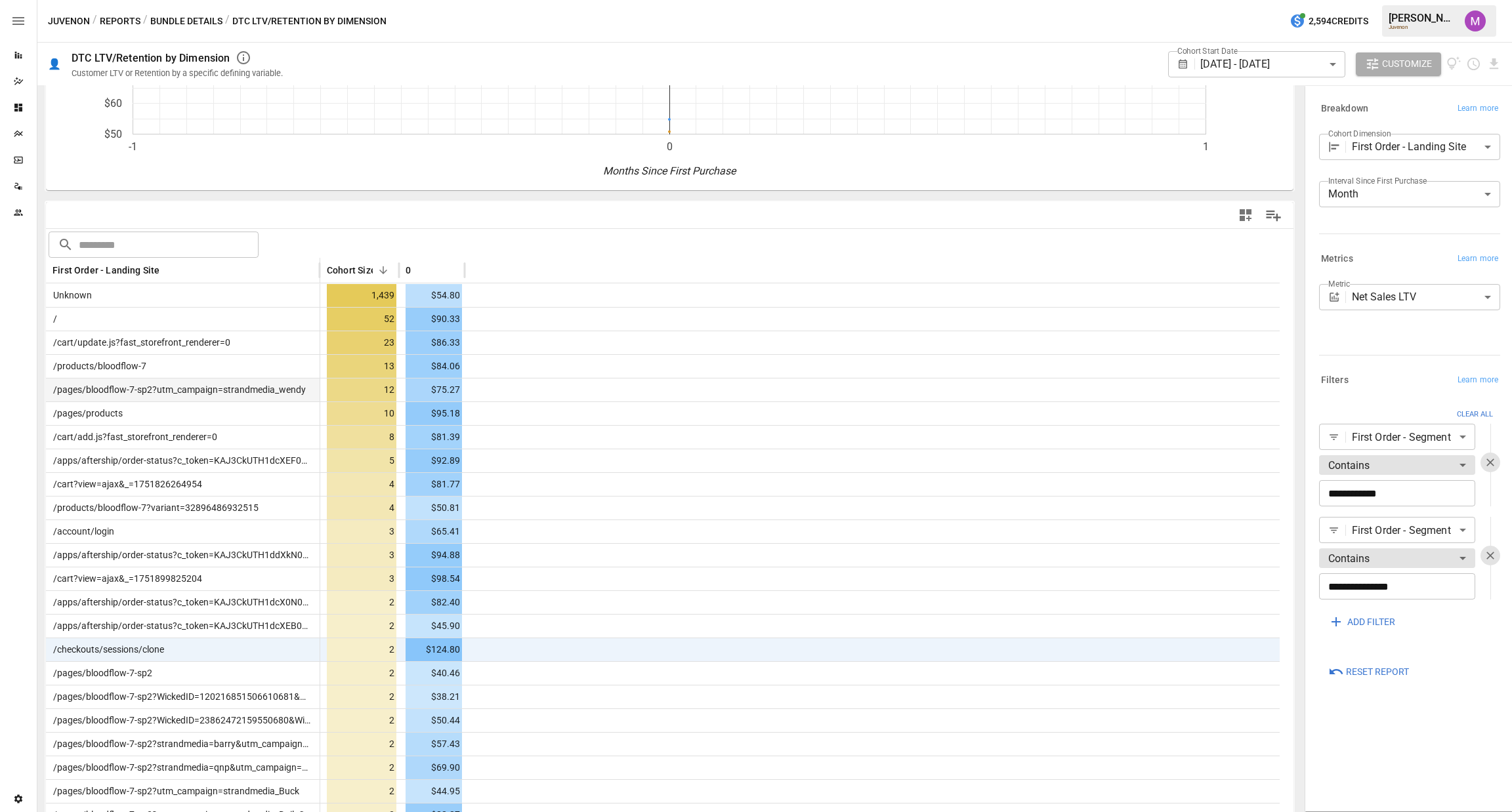
scroll to position [0, 0]
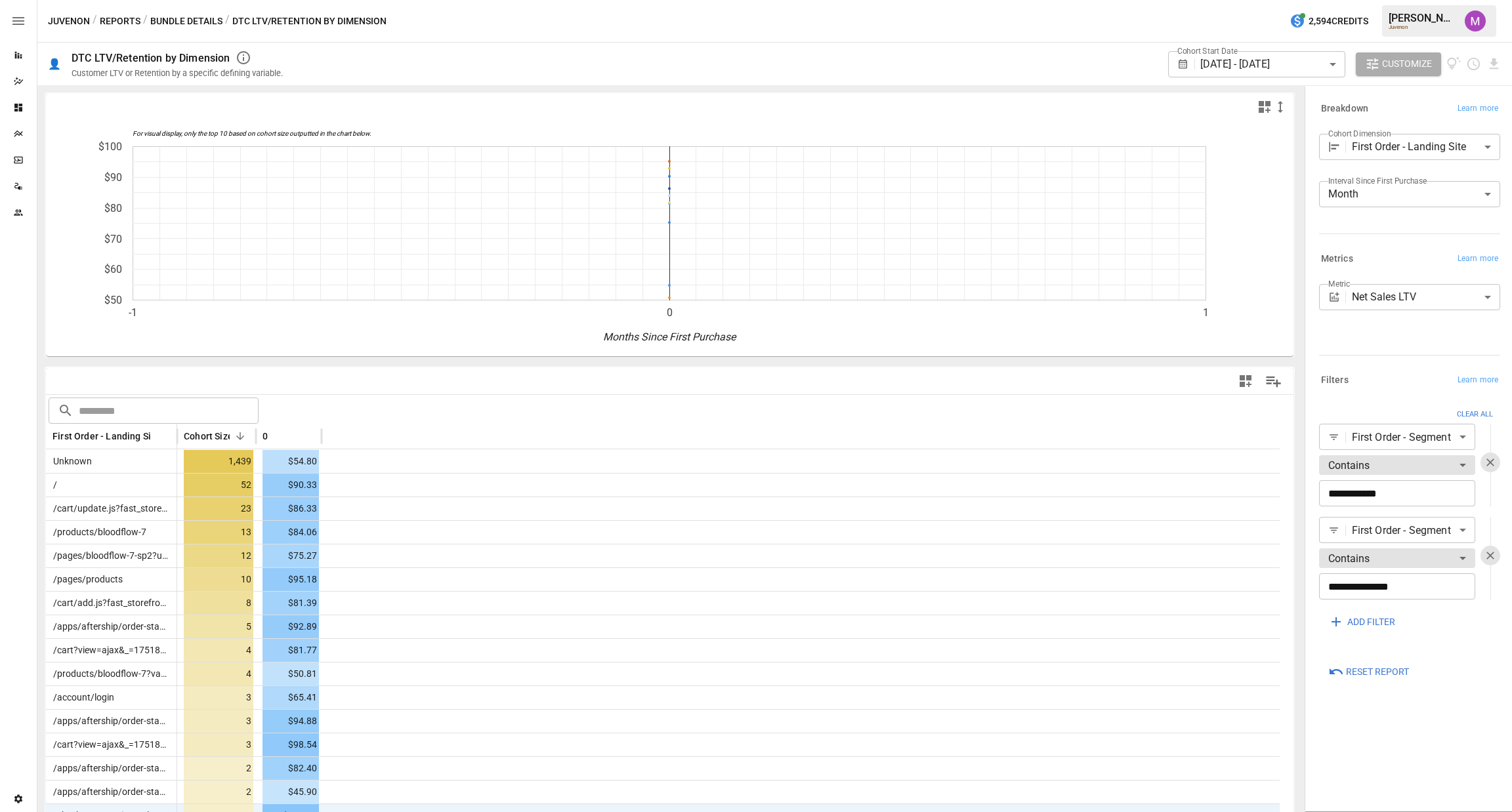
click at [1376, 364] on div "**********" at bounding box center [1406, 305] width 186 height 121
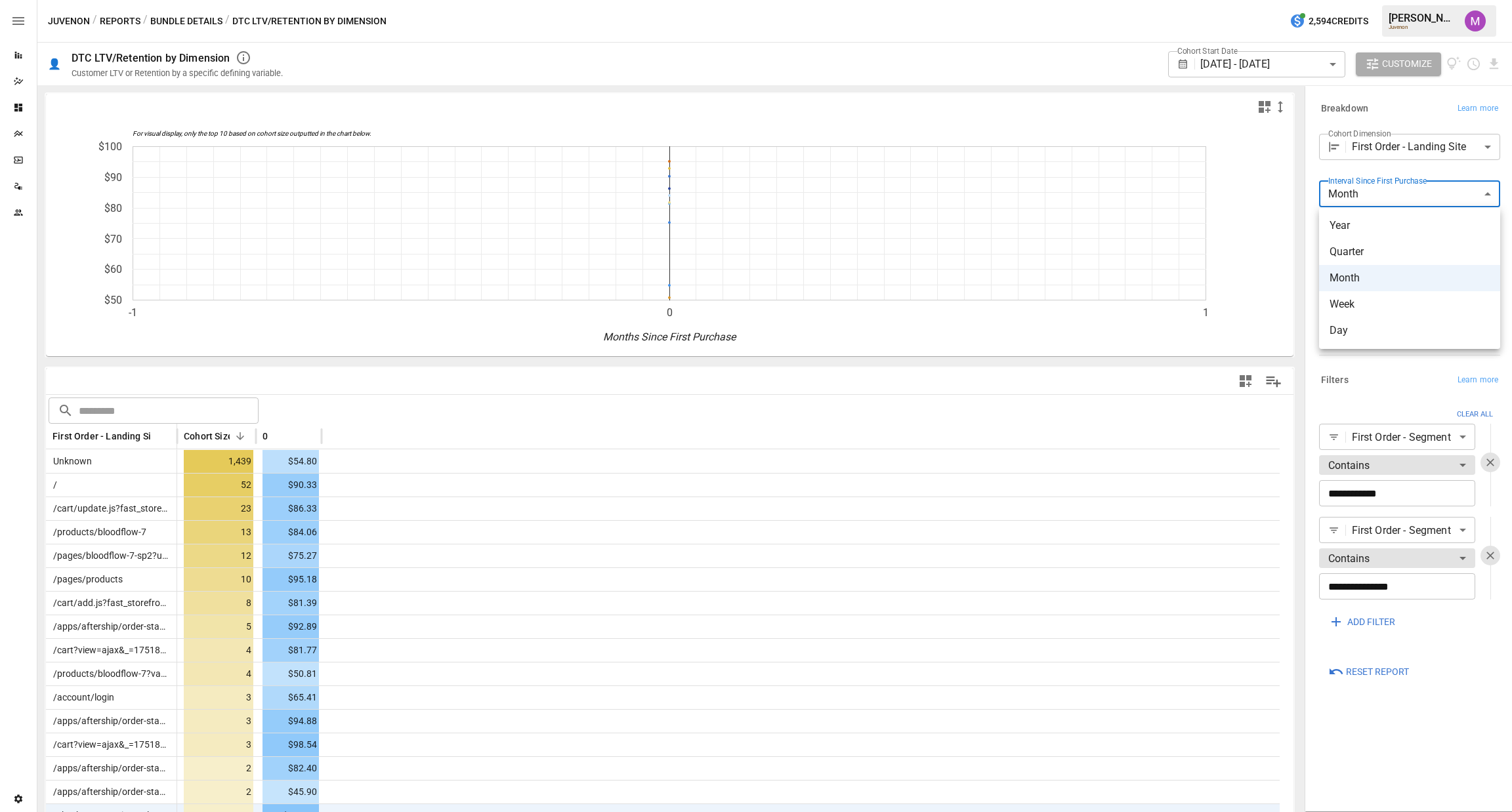
click at [1394, 0] on body "Reports Dazzler Studio Dashboards Plans SmartModel ™ Data Sources Team Settings…" at bounding box center [756, 0] width 1512 height 0
click at [1403, 154] on div at bounding box center [756, 406] width 1512 height 812
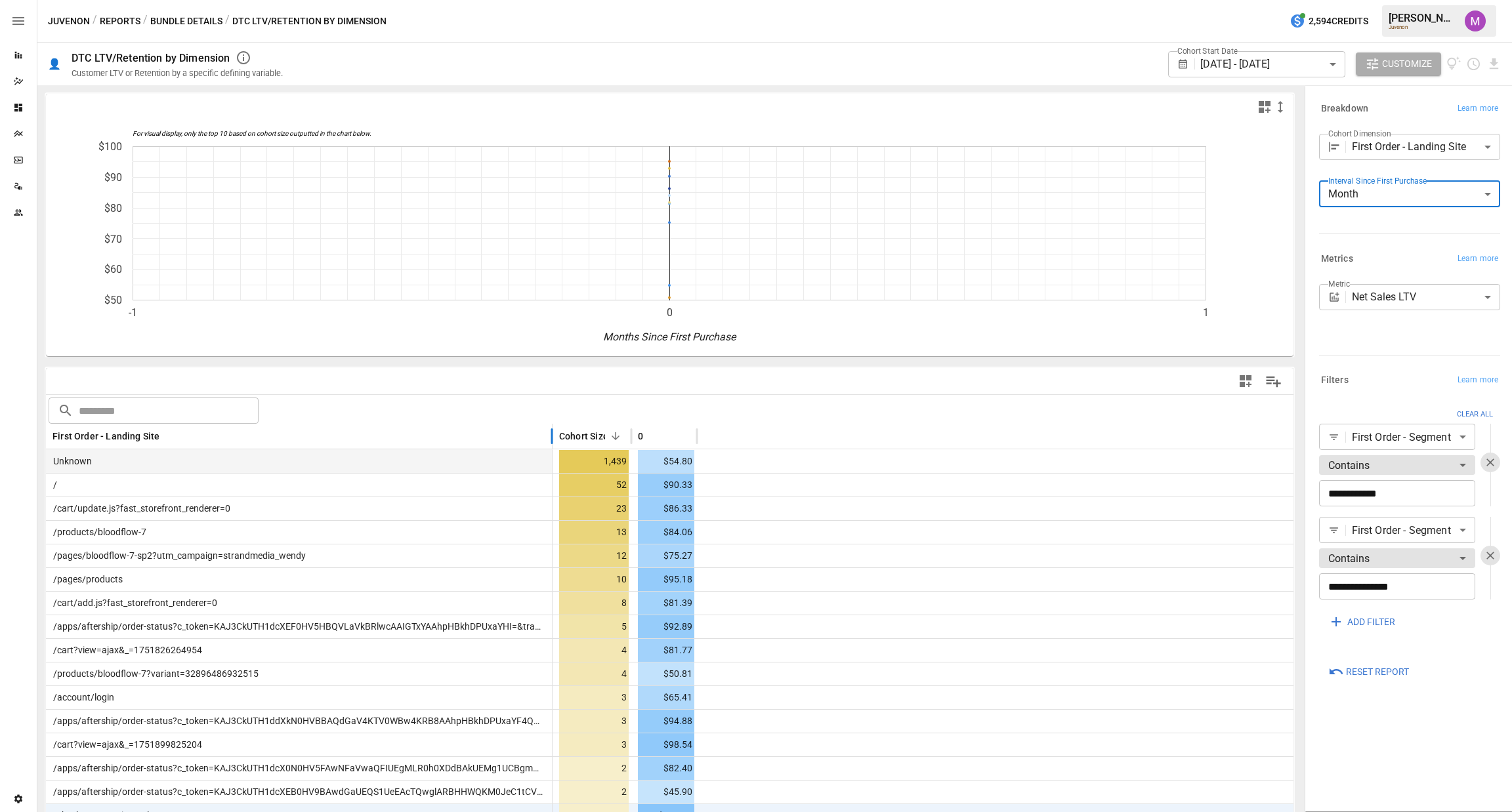
drag, startPoint x: 176, startPoint y: 426, endPoint x: 552, endPoint y: 464, distance: 377.9
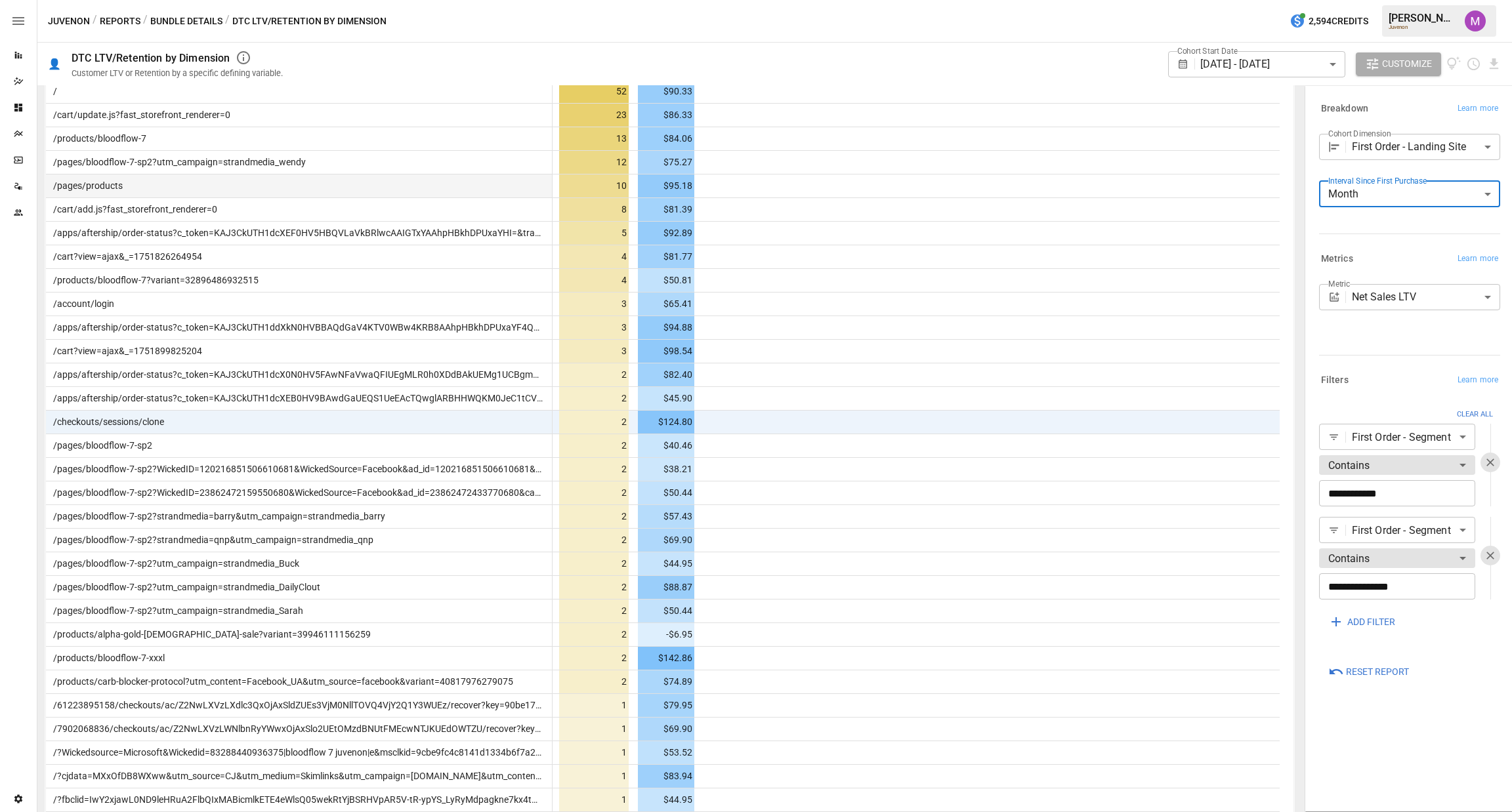
scroll to position [491, 0]
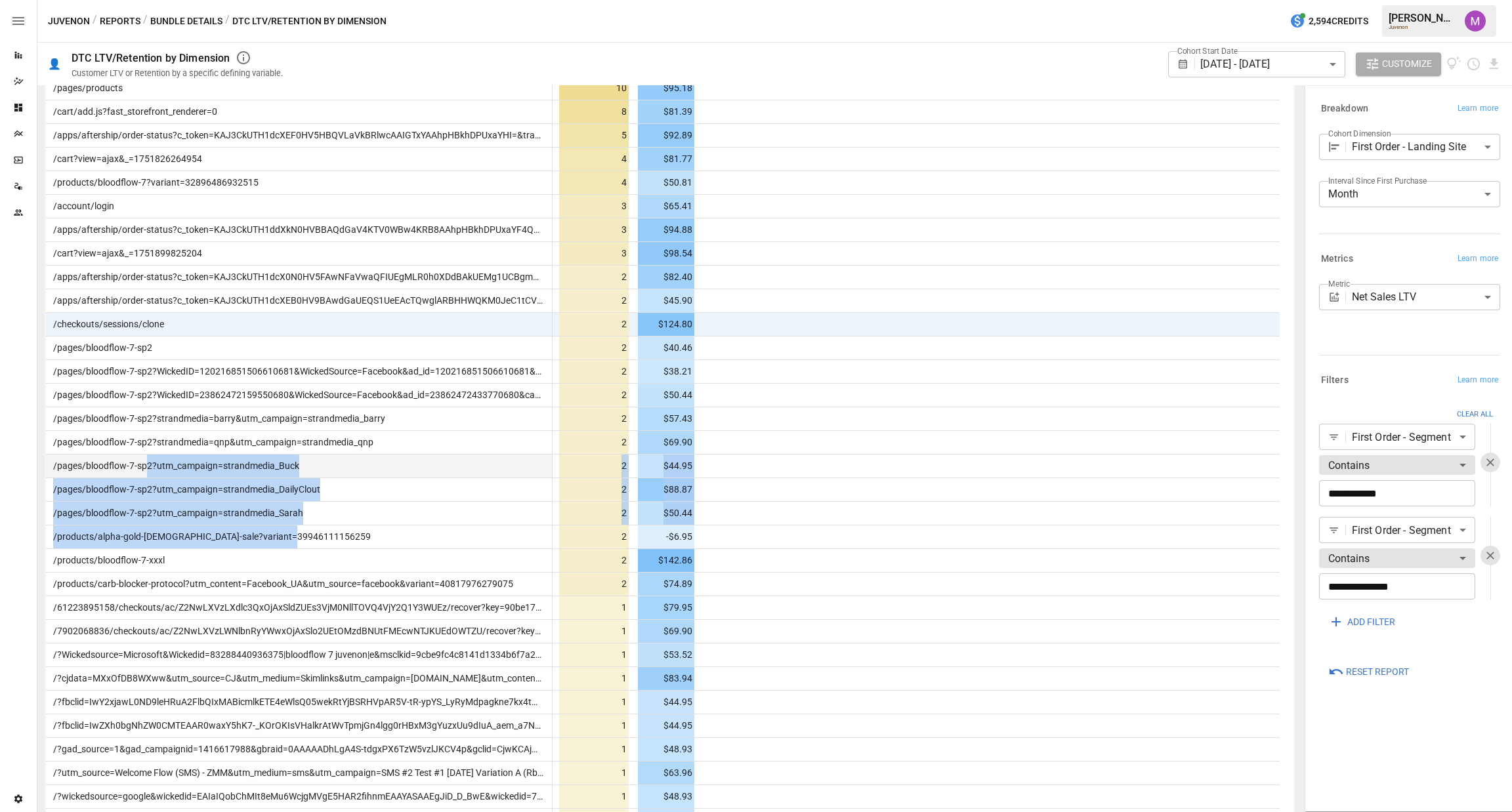
drag, startPoint x: 333, startPoint y: 534, endPoint x: 143, endPoint y: 461, distance: 203.5
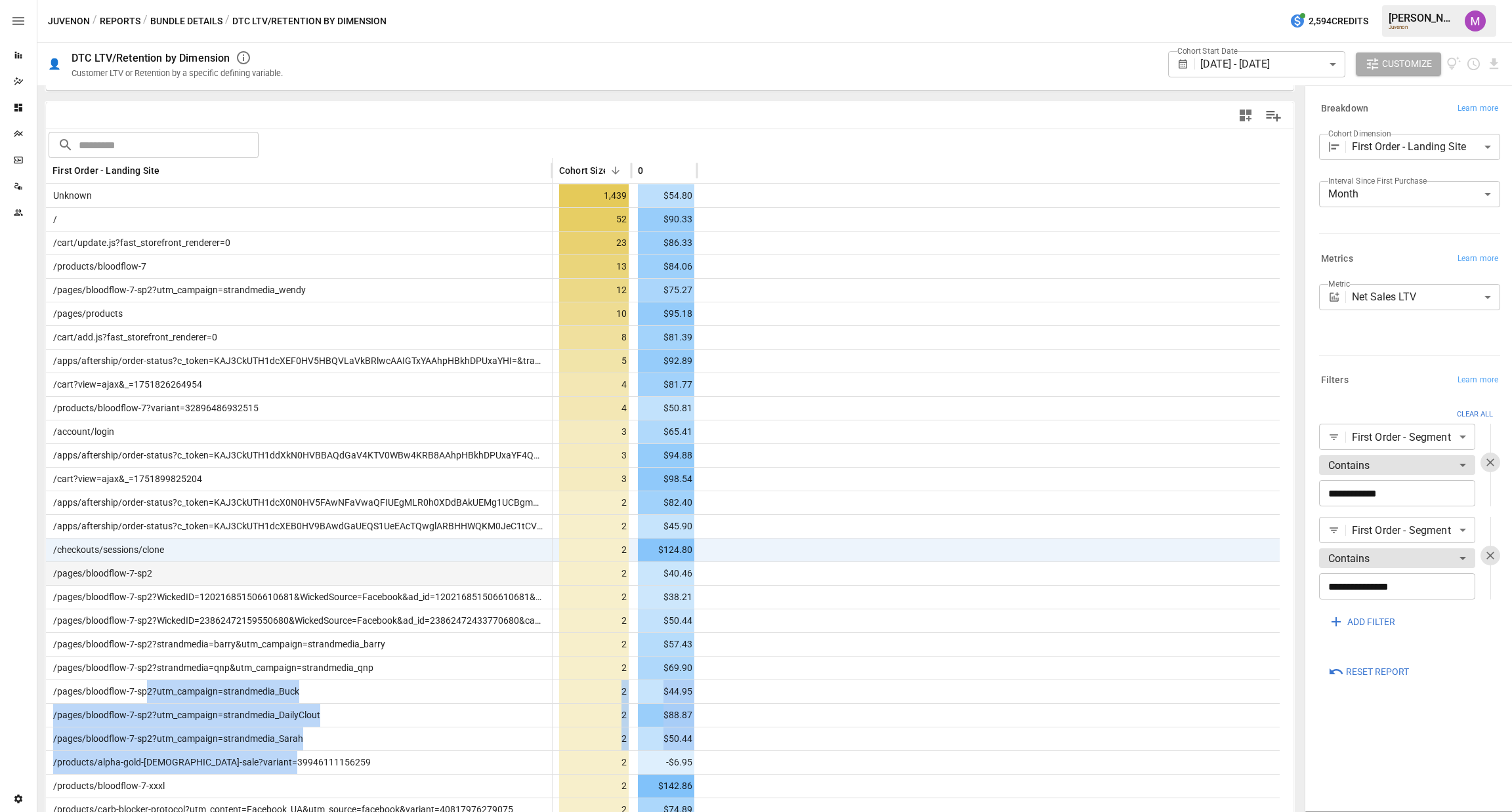
scroll to position [295, 0]
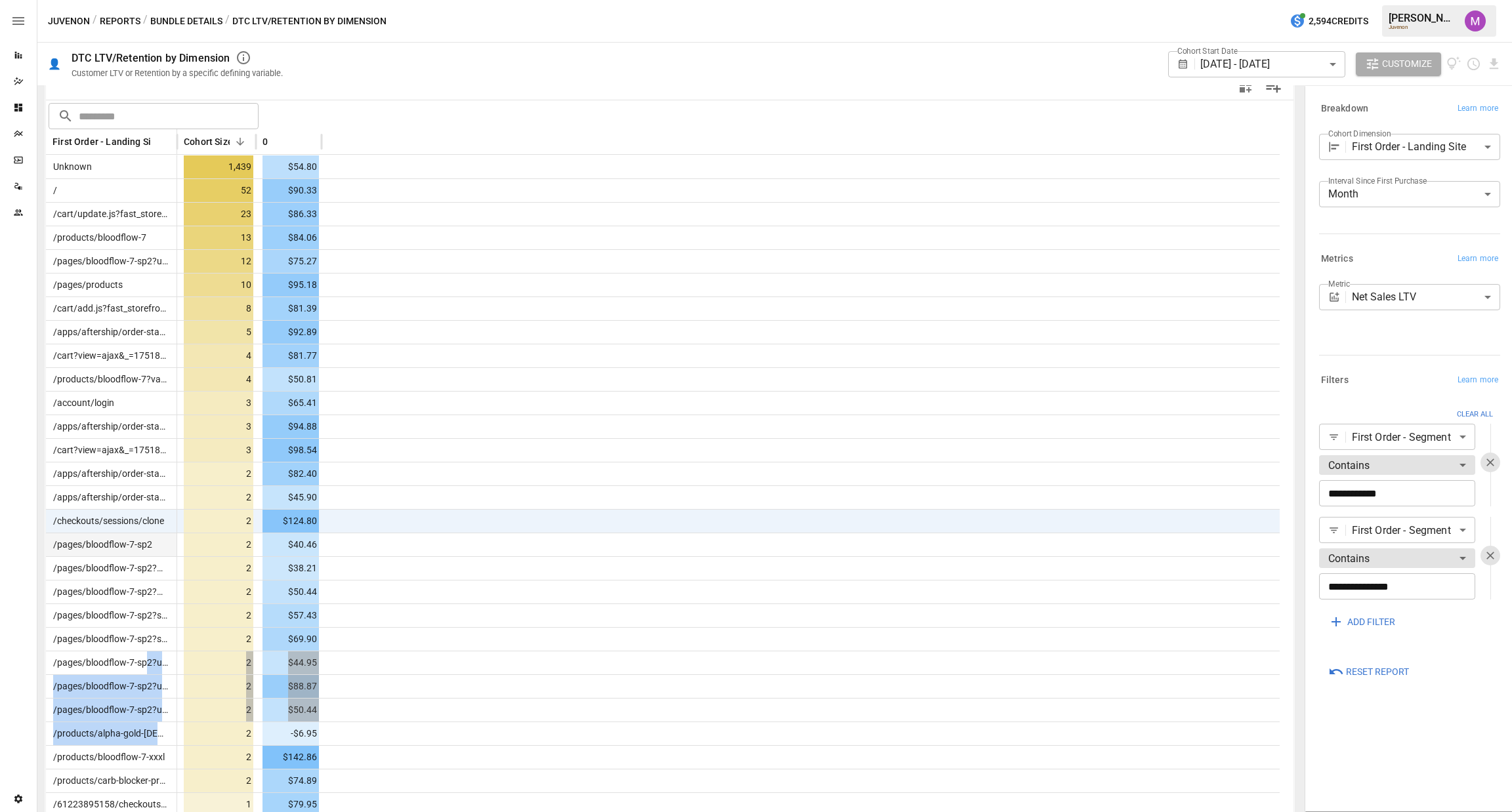
click at [1109, 562] on div at bounding box center [800, 567] width 958 height 24
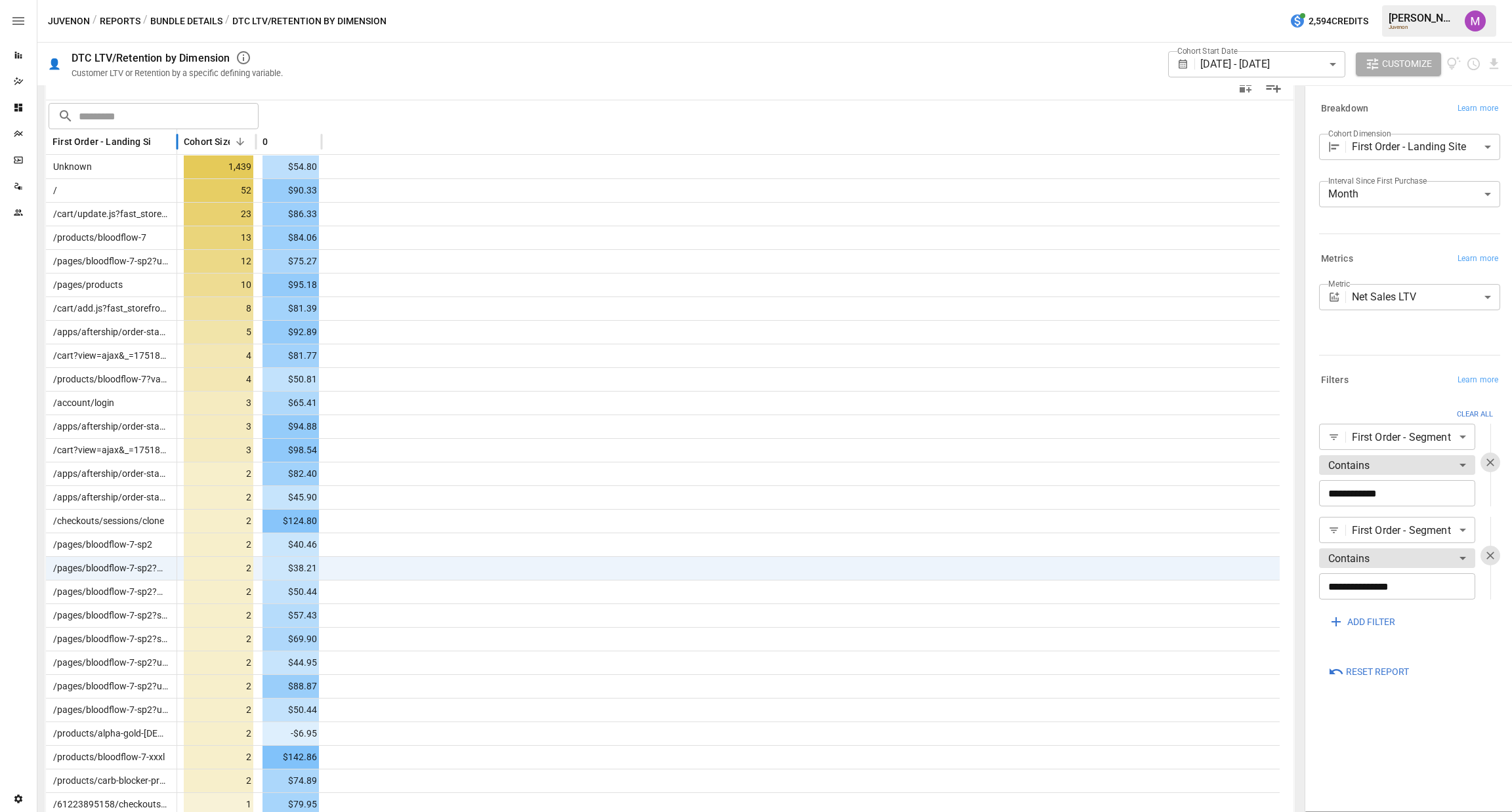
drag, startPoint x: 171, startPoint y: 134, endPoint x: 182, endPoint y: 135, distance: 11.0
click at [182, 135] on div "First Order - Landing Site Cohort Size 0" at bounding box center [662, 142] width 1234 height 26
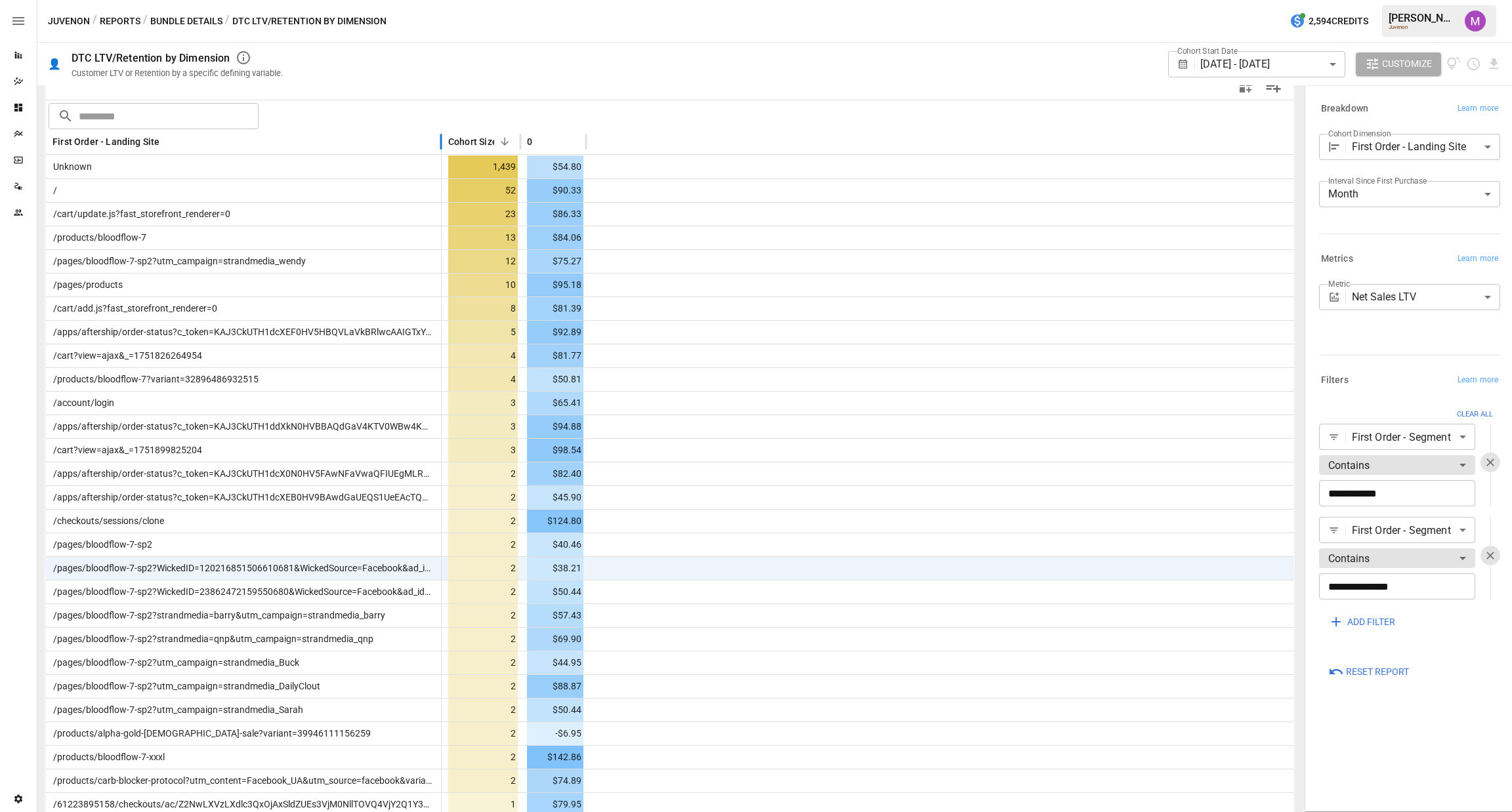
drag, startPoint x: 175, startPoint y: 138, endPoint x: 440, endPoint y: 146, distance: 265.1
click at [440, 146] on div at bounding box center [440, 142] width 6 height 26
click at [191, 114] on input "text" at bounding box center [168, 116] width 180 height 26
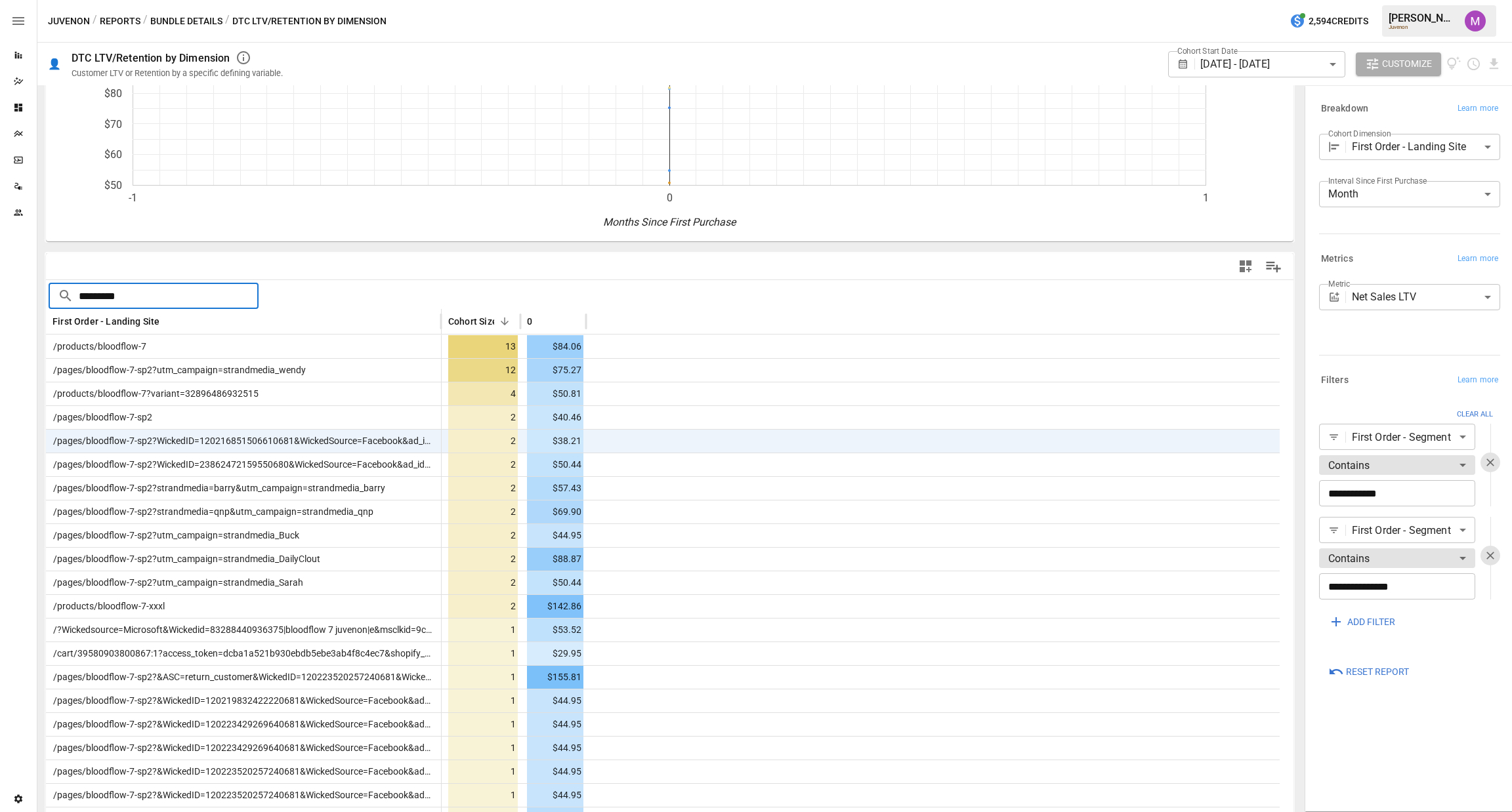
scroll to position [13, 0]
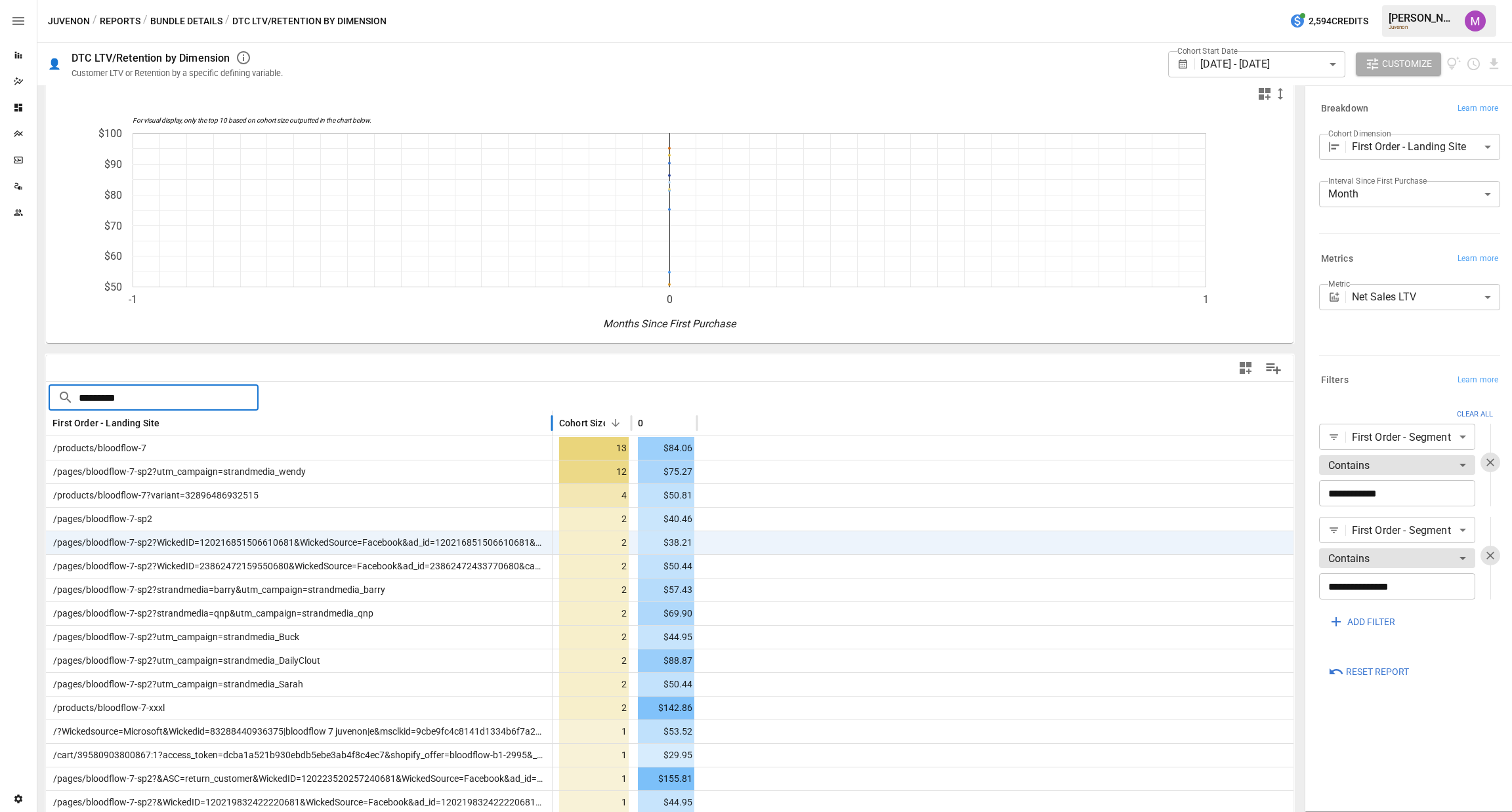
drag, startPoint x: 442, startPoint y: 417, endPoint x: 556, endPoint y: 429, distance: 114.6
click at [555, 429] on div at bounding box center [551, 423] width 6 height 26
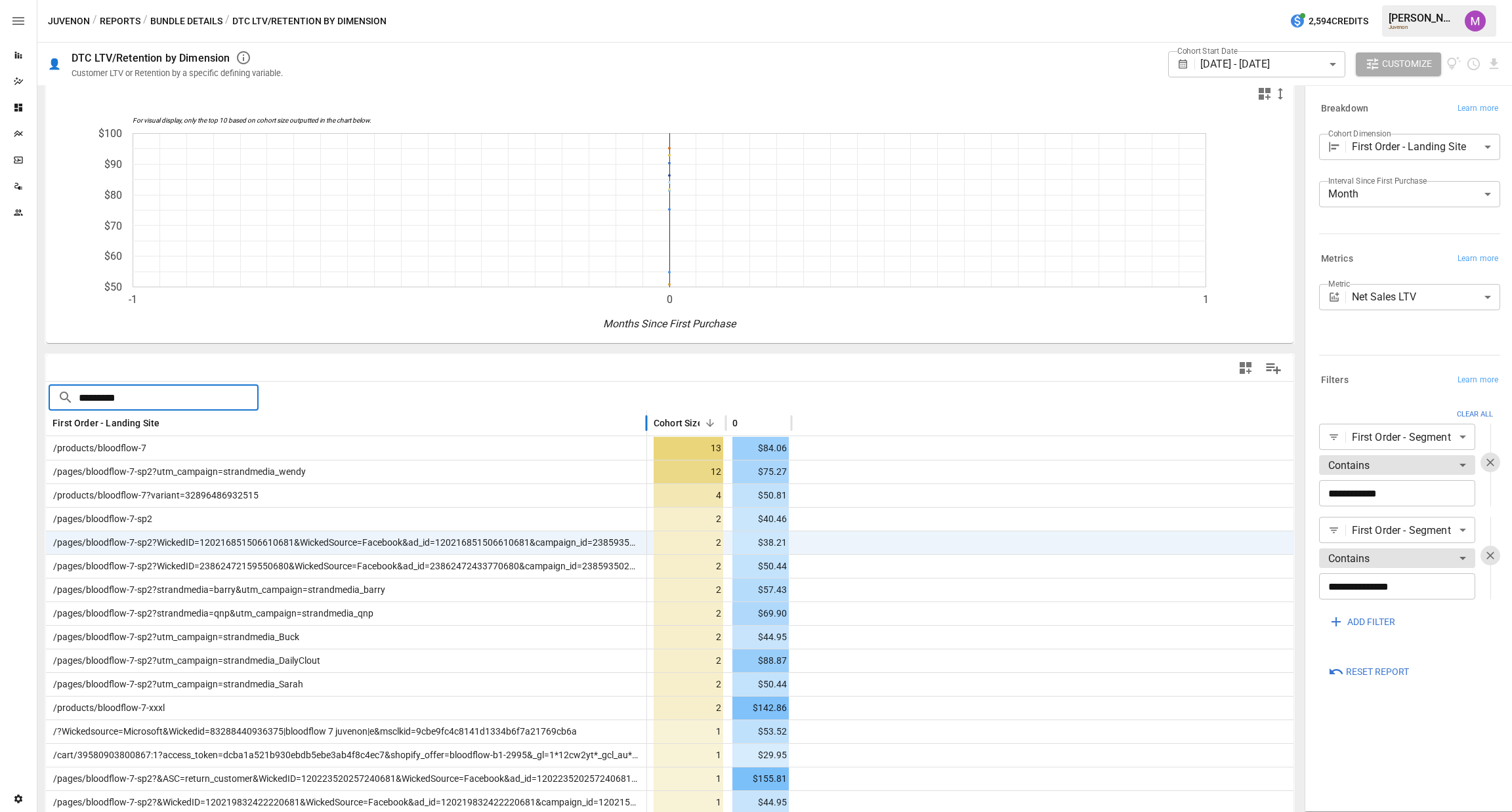
drag, startPoint x: 554, startPoint y: 412, endPoint x: 646, endPoint y: 422, distance: 92.5
click at [646, 422] on div at bounding box center [646, 423] width 6 height 26
type input "*"
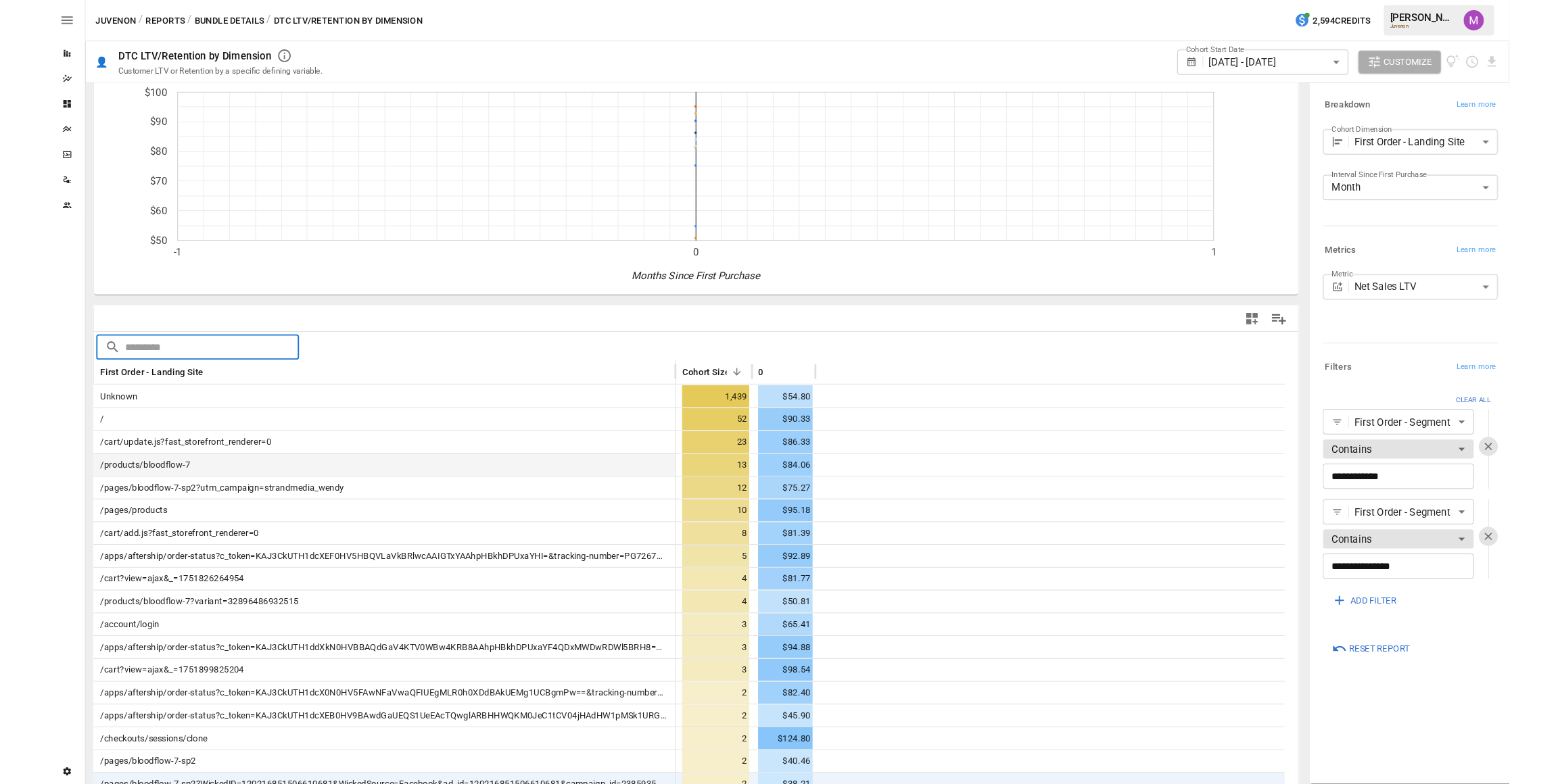
scroll to position [97, 0]
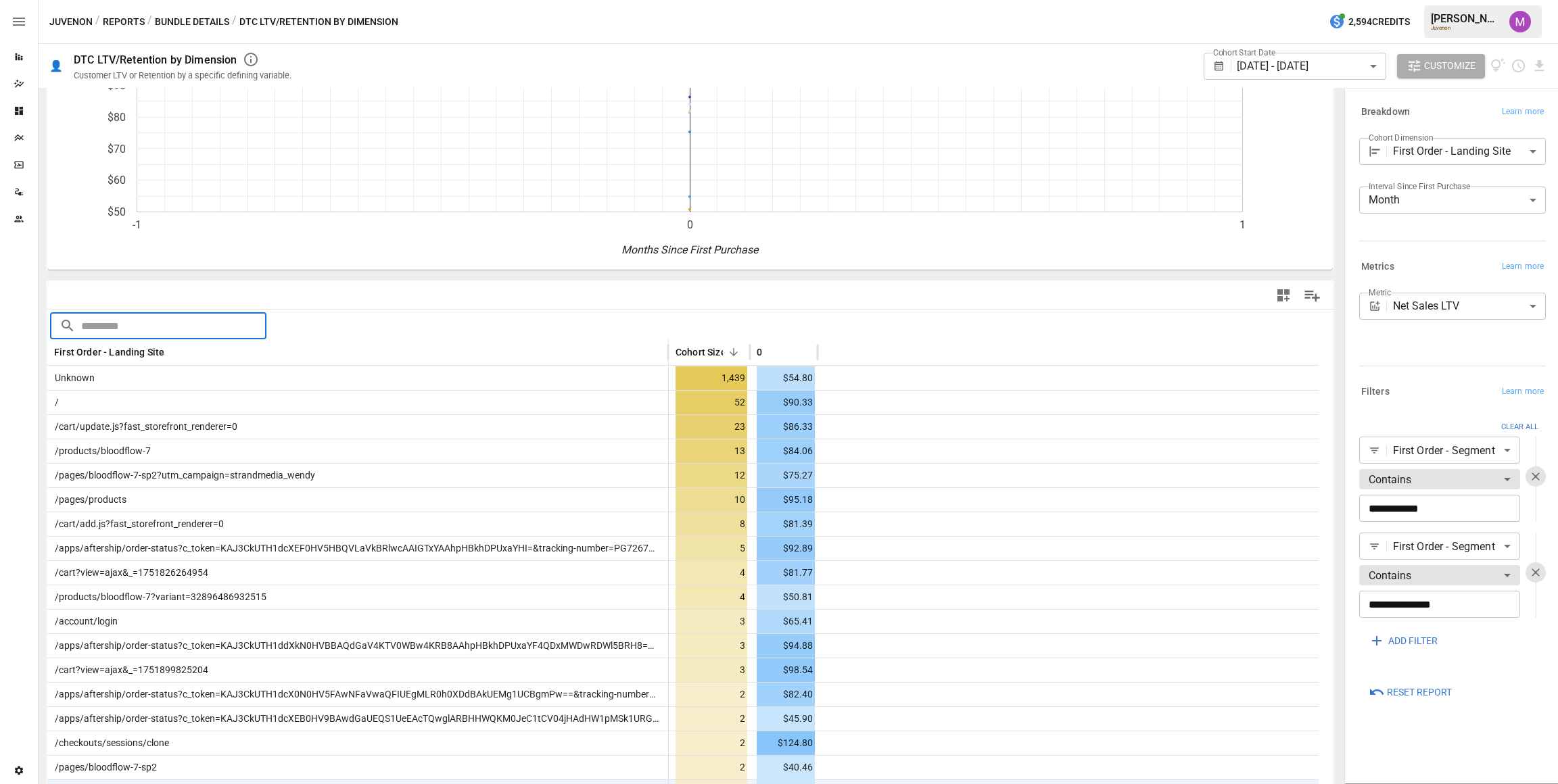
click at [1442, 263] on div "Metrics Learn more" at bounding box center [1453, 267] width 187 height 19
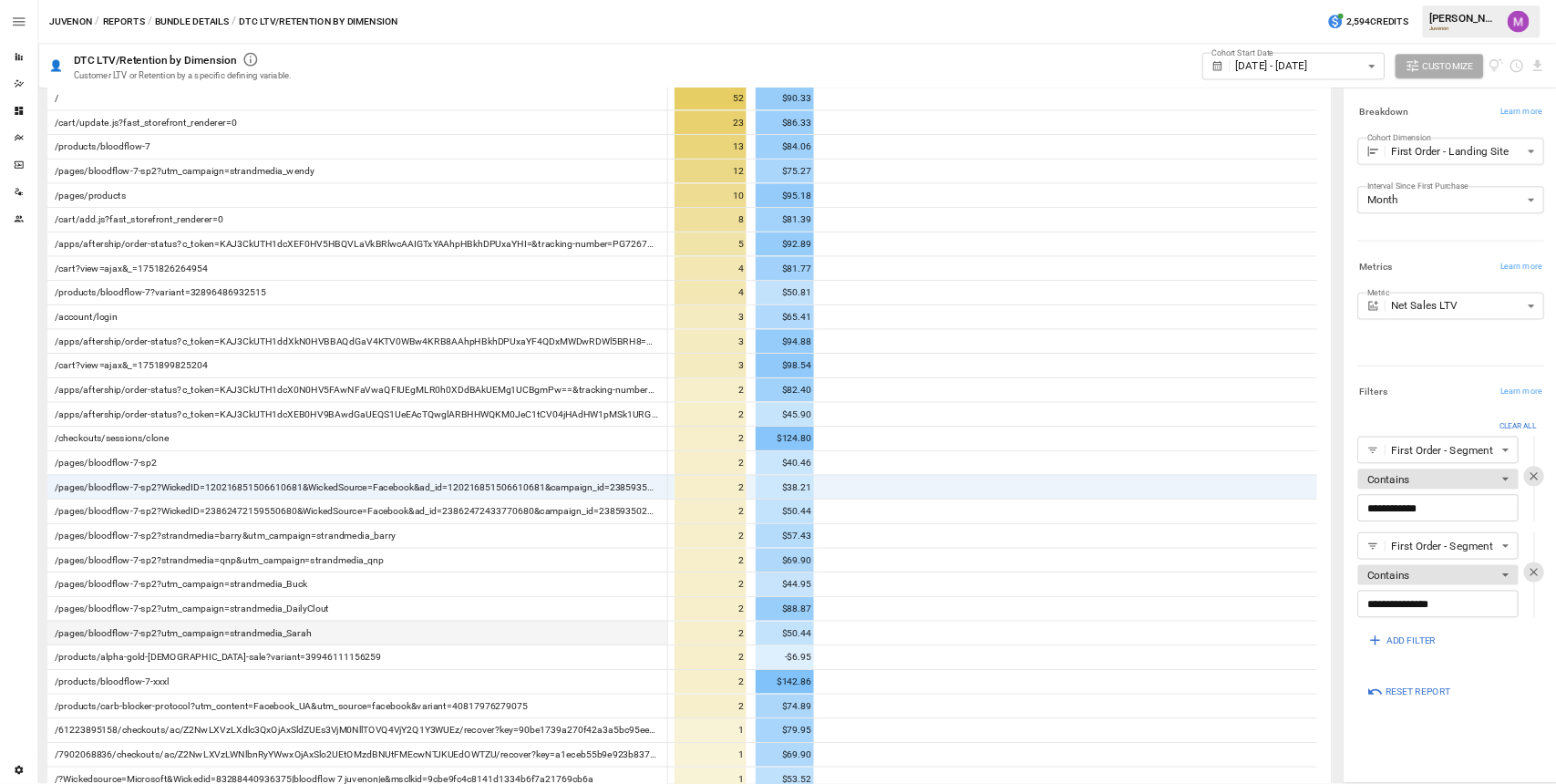
scroll to position [403, 0]
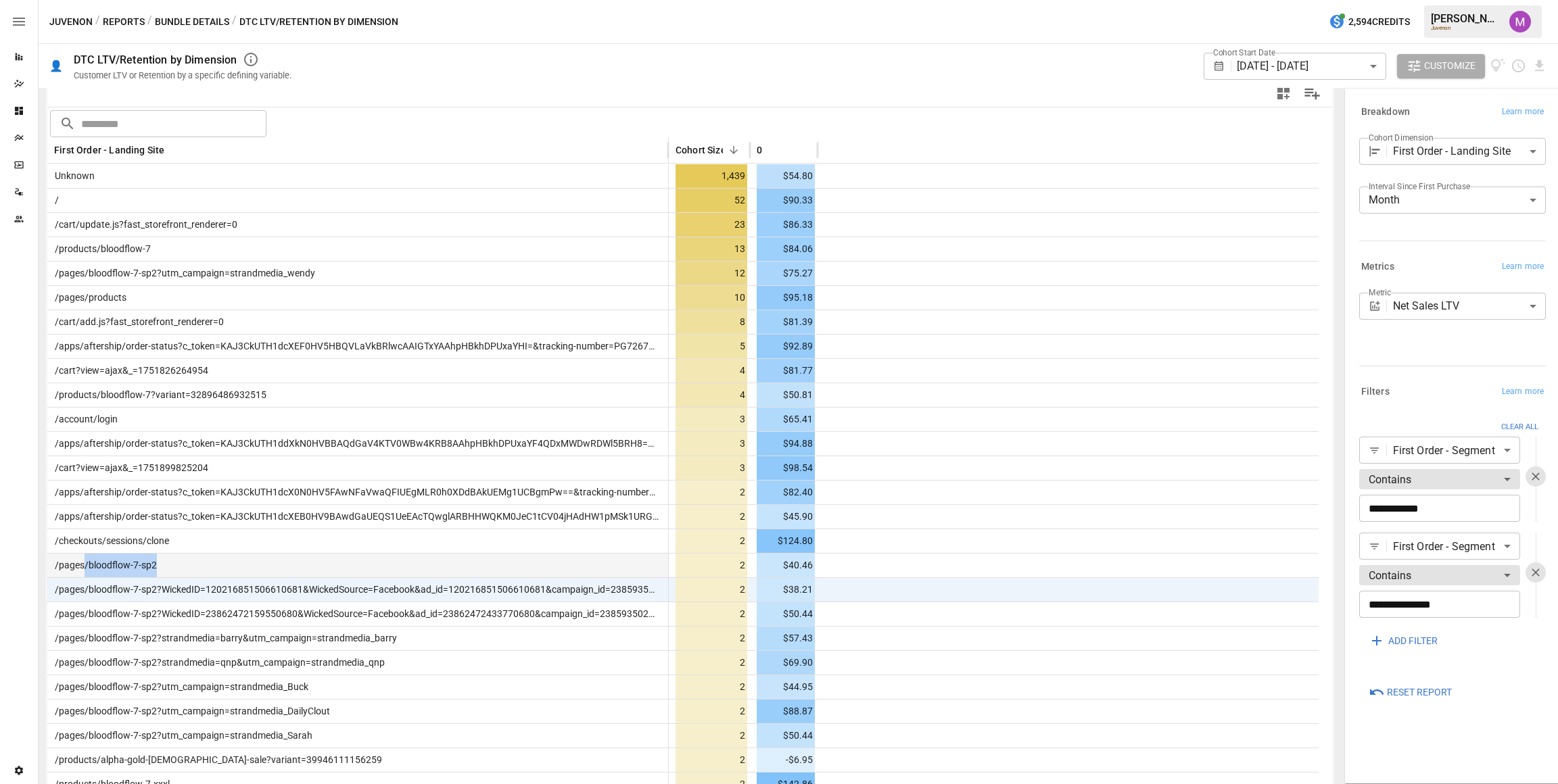
drag, startPoint x: 160, startPoint y: 569, endPoint x: 82, endPoint y: 567, distance: 78.0
click at [82, 567] on div "/pages/bloodflow-7-sp2" at bounding box center [358, 565] width 622 height 24
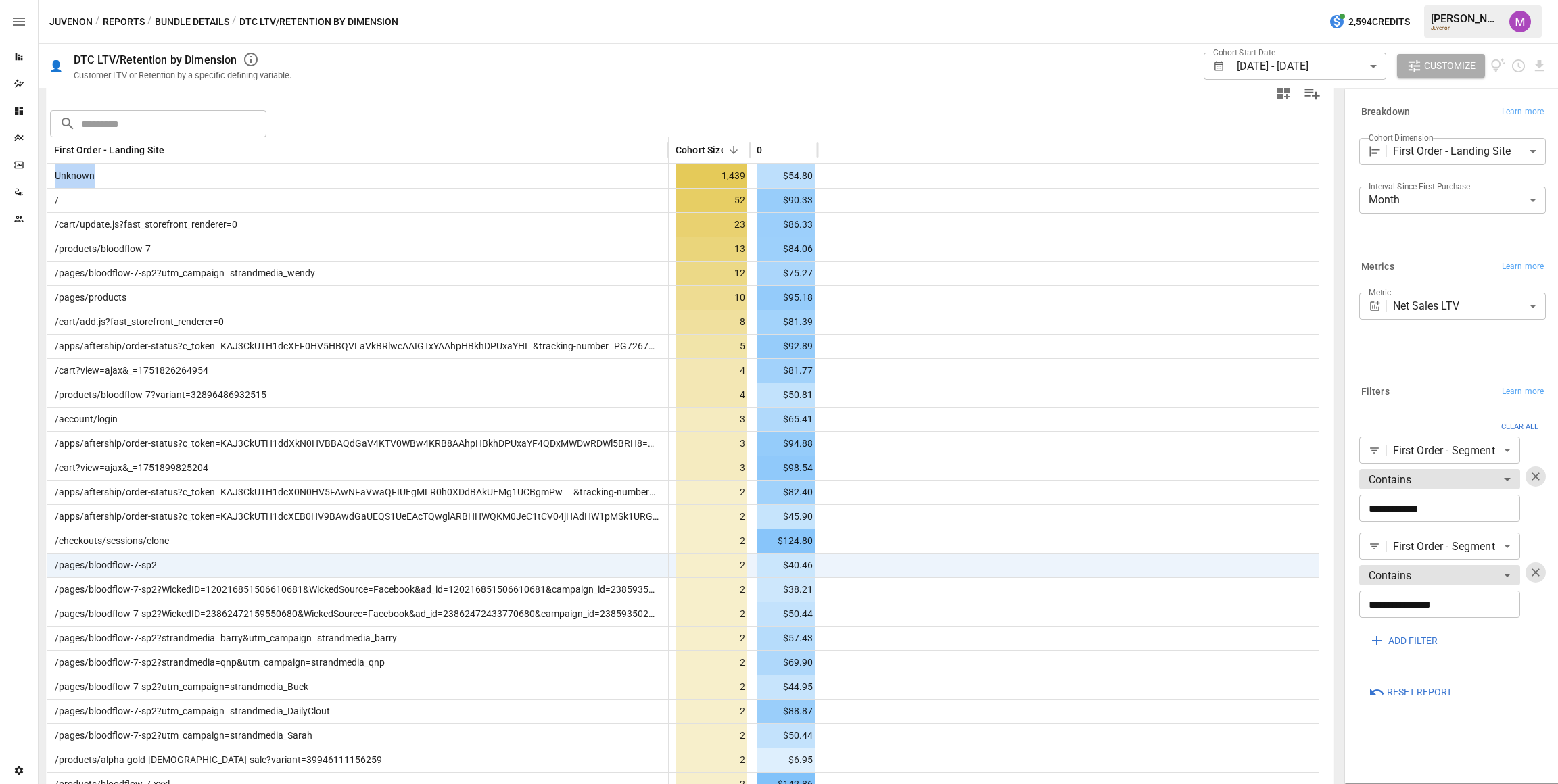
drag, startPoint x: 581, startPoint y: 172, endPoint x: 296, endPoint y: 152, distance: 285.7
click at [333, 167] on div "Unknown" at bounding box center [358, 175] width 622 height 24
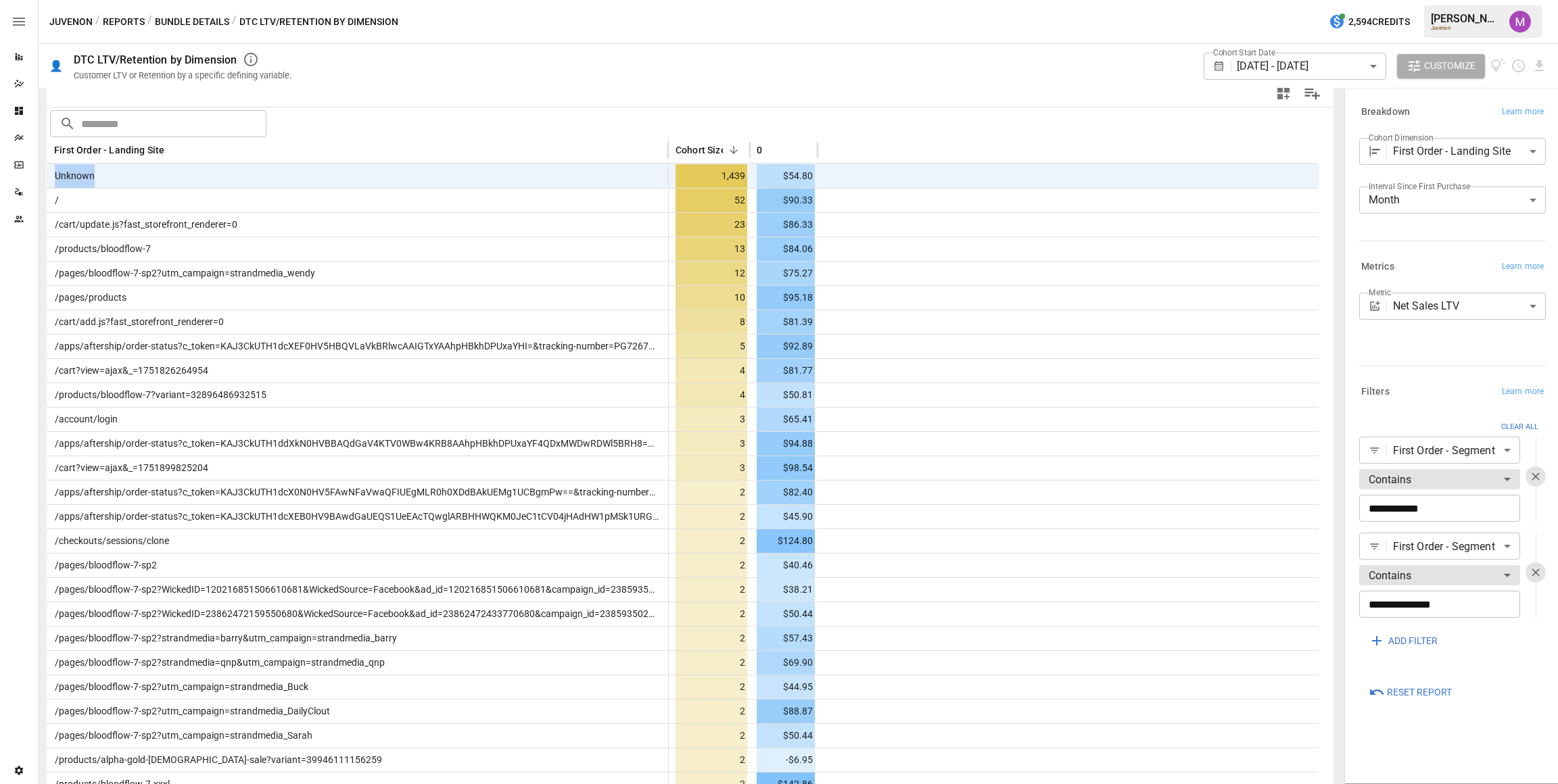
drag, startPoint x: 351, startPoint y: 179, endPoint x: 40, endPoint y: 171, distance: 311.1
click at [40, 171] on div "For visual display, only the top 10 based on cohort size outputted in the chart…" at bounding box center [689, 435] width 1303 height 696
drag, startPoint x: 221, startPoint y: 205, endPoint x: 56, endPoint y: 200, distance: 165.1
click at [56, 200] on div "/" at bounding box center [358, 200] width 622 height 24
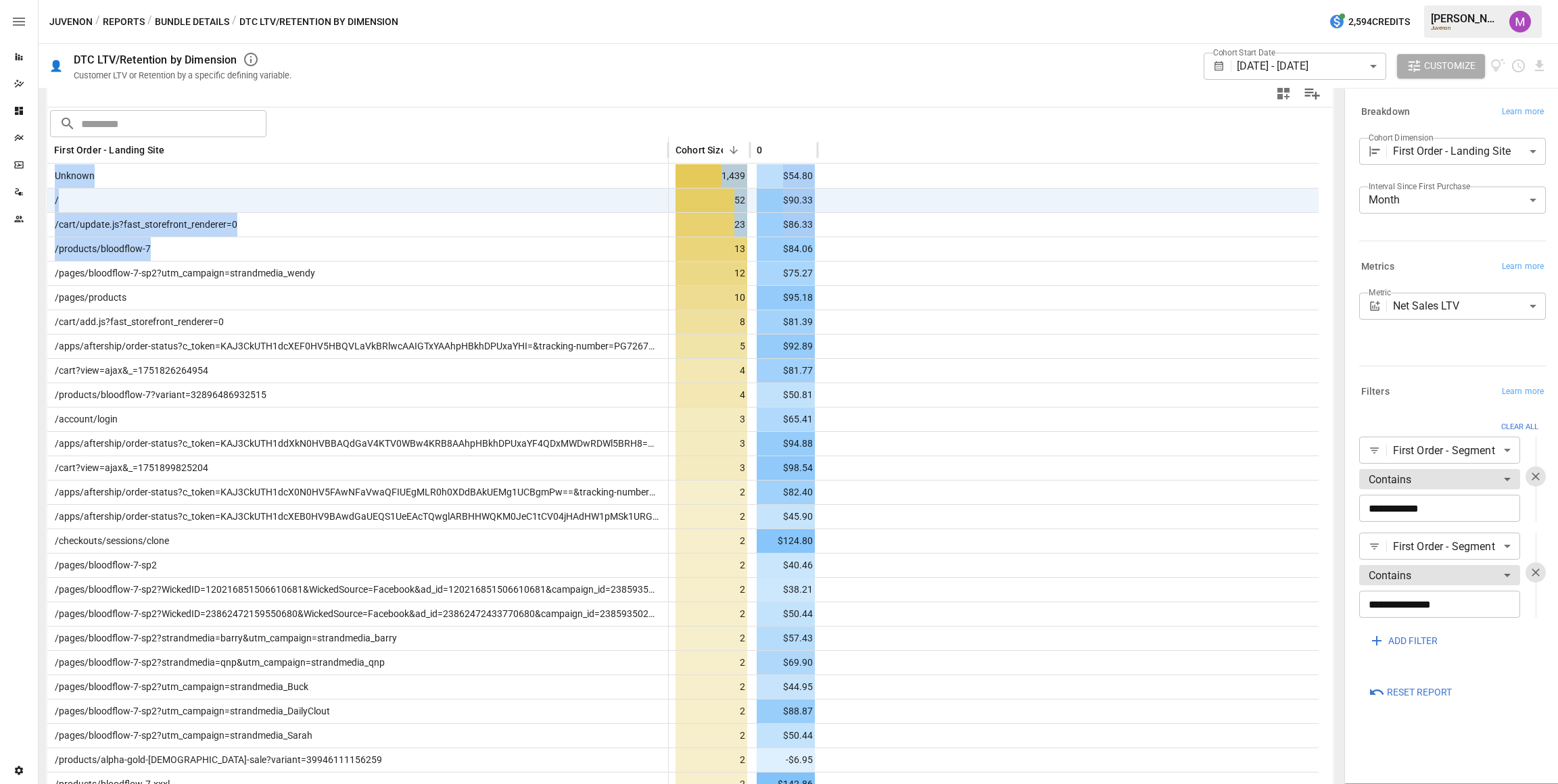
drag, startPoint x: 224, startPoint y: 243, endPoint x: 42, endPoint y: 245, distance: 182.0
click at [42, 245] on div "For visual display, only the top 10 based on cohort size outputted in the chart…" at bounding box center [689, 435] width 1303 height 696
click at [209, 247] on div "/products/bloodflow-7" at bounding box center [358, 249] width 622 height 24
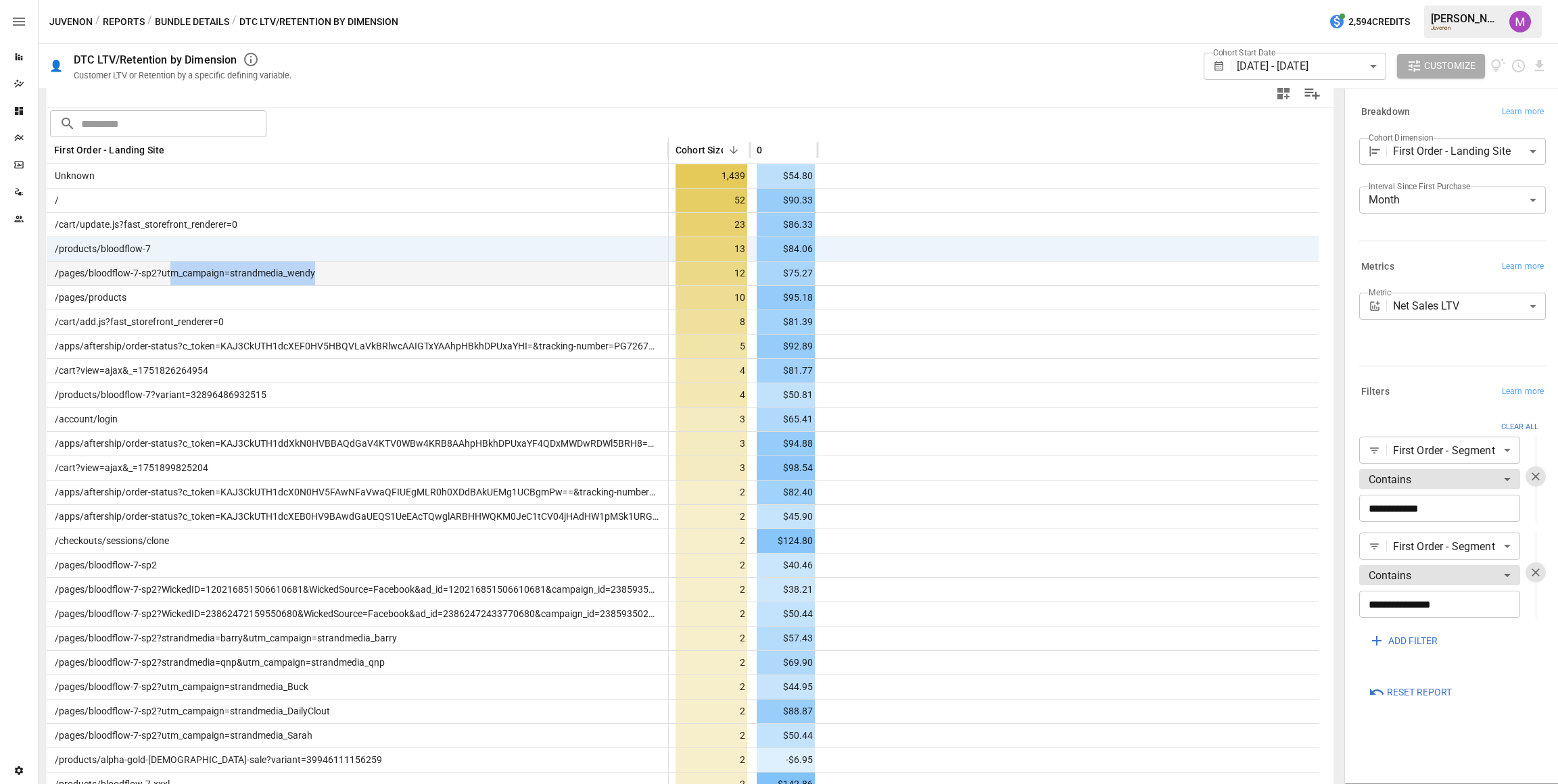
drag, startPoint x: 339, startPoint y: 275, endPoint x: 168, endPoint y: 269, distance: 171.1
click at [168, 269] on div "/pages/bloodflow-7-sp2?utm_campaign=strandmedia_wendy" at bounding box center [358, 273] width 622 height 24
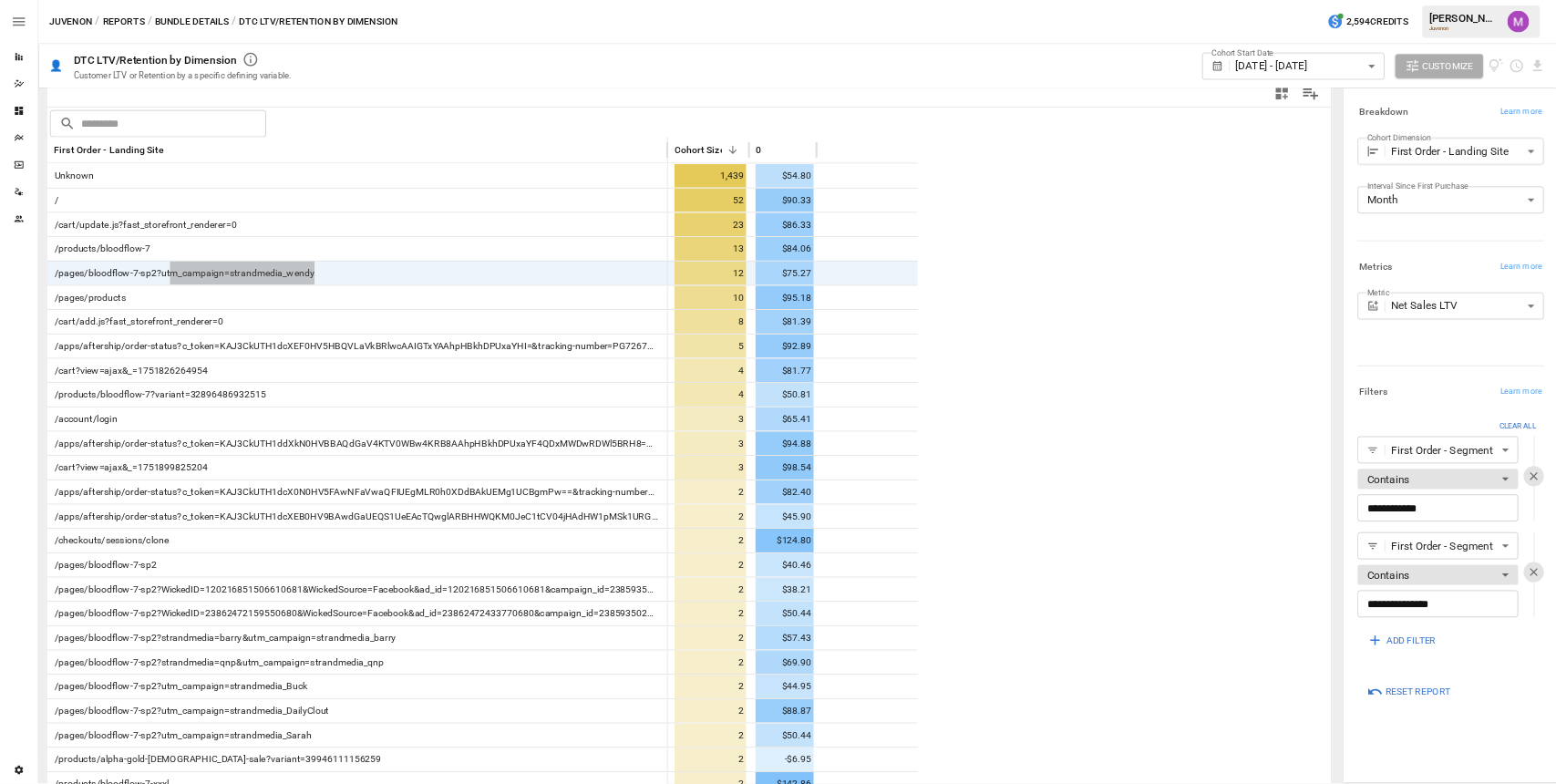
scroll to position [407, 0]
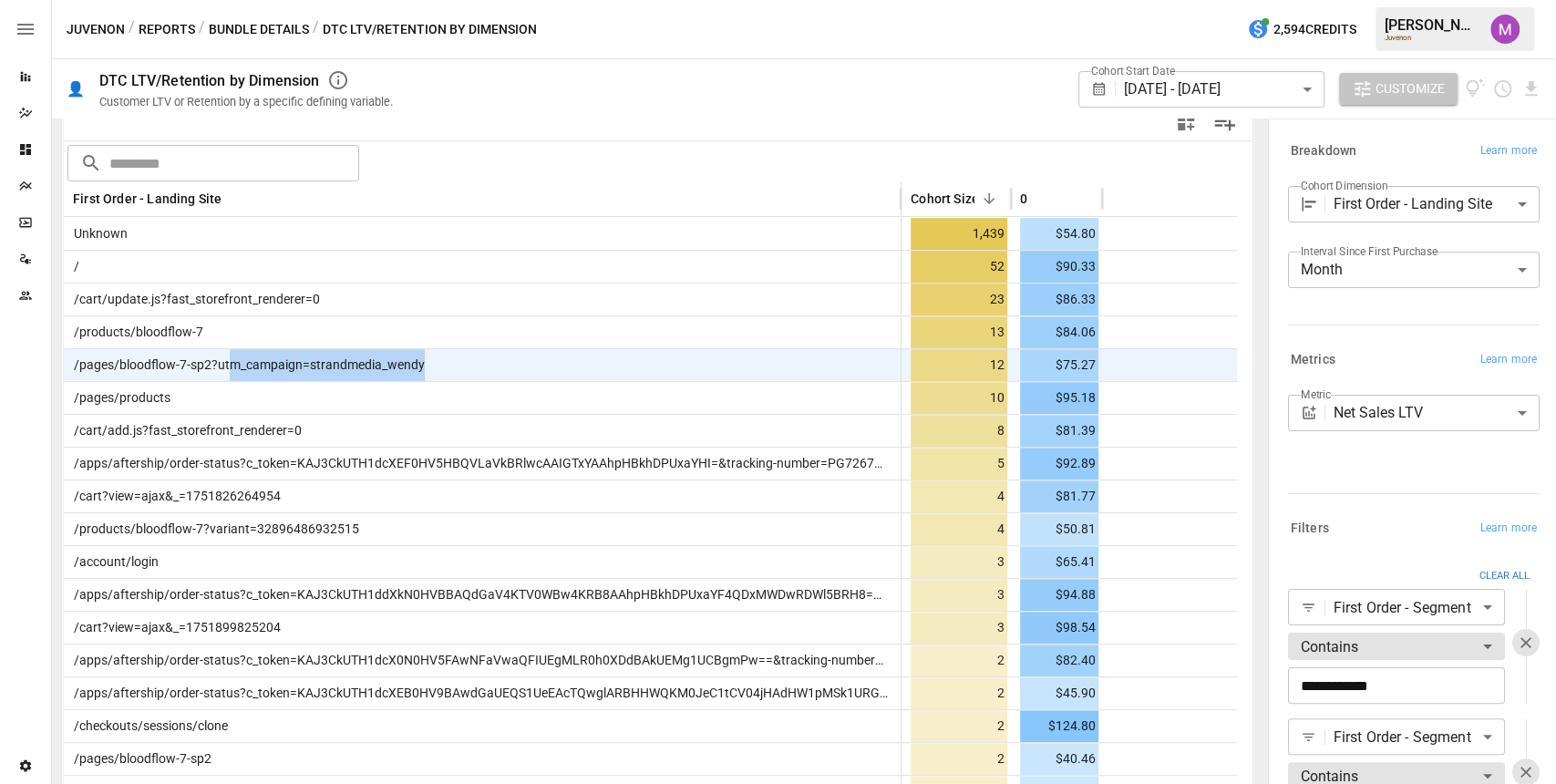
click at [1395, 87] on span "Customize" at bounding box center [1410, 88] width 69 height 23
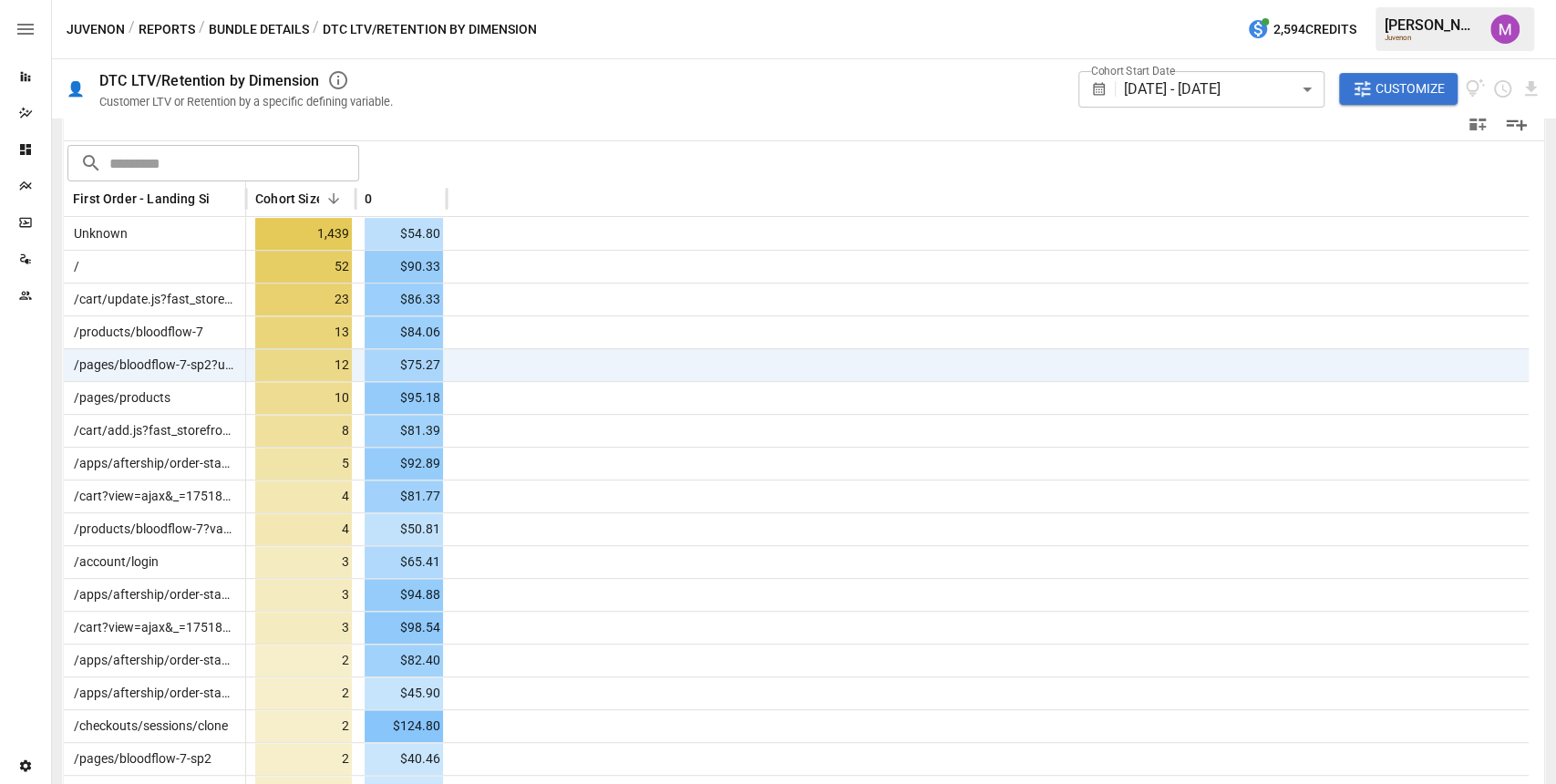
click at [1399, 89] on span "Customize" at bounding box center [1410, 88] width 69 height 23
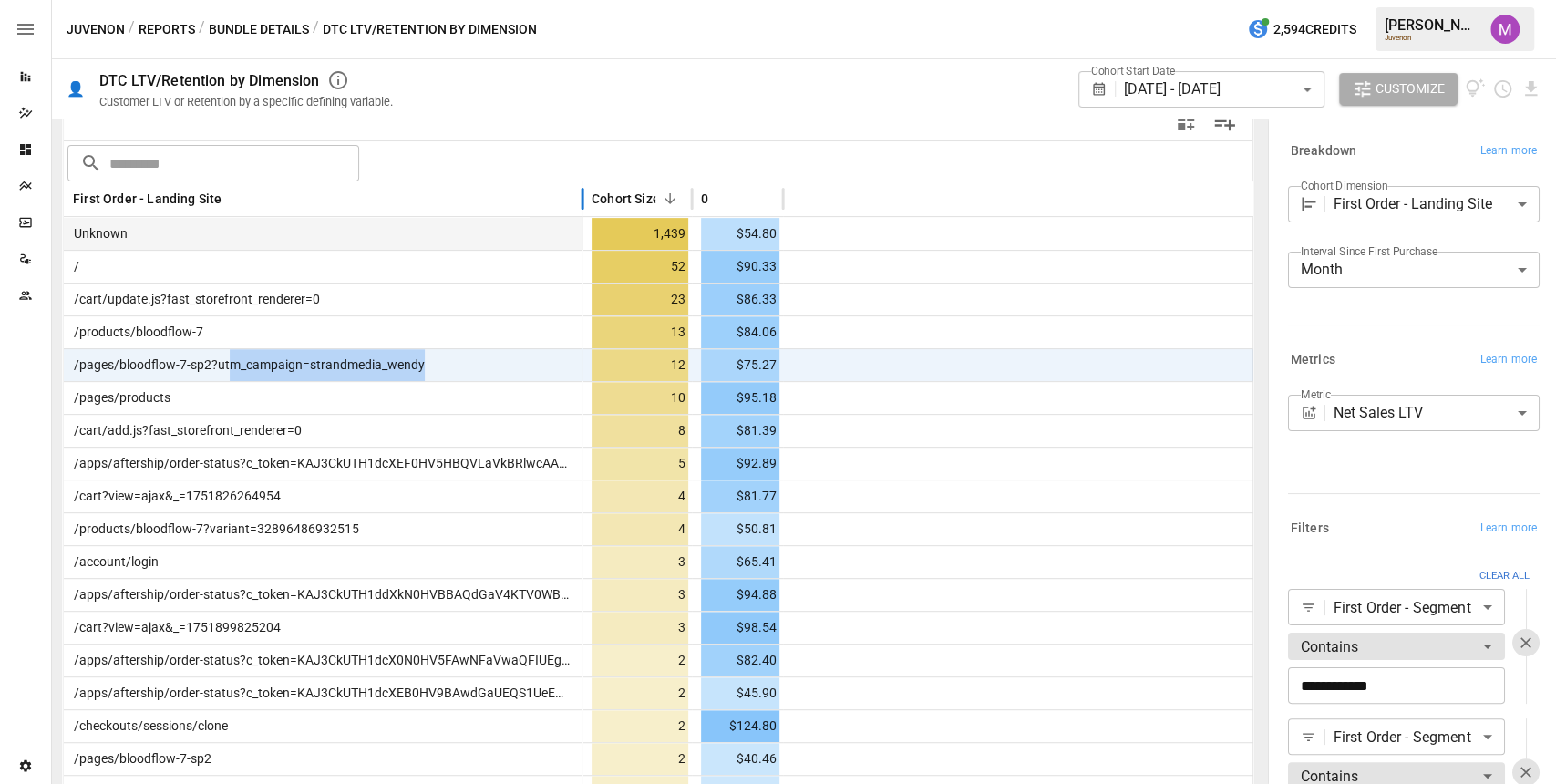
drag, startPoint x: 244, startPoint y: 192, endPoint x: 581, endPoint y: 217, distance: 337.9
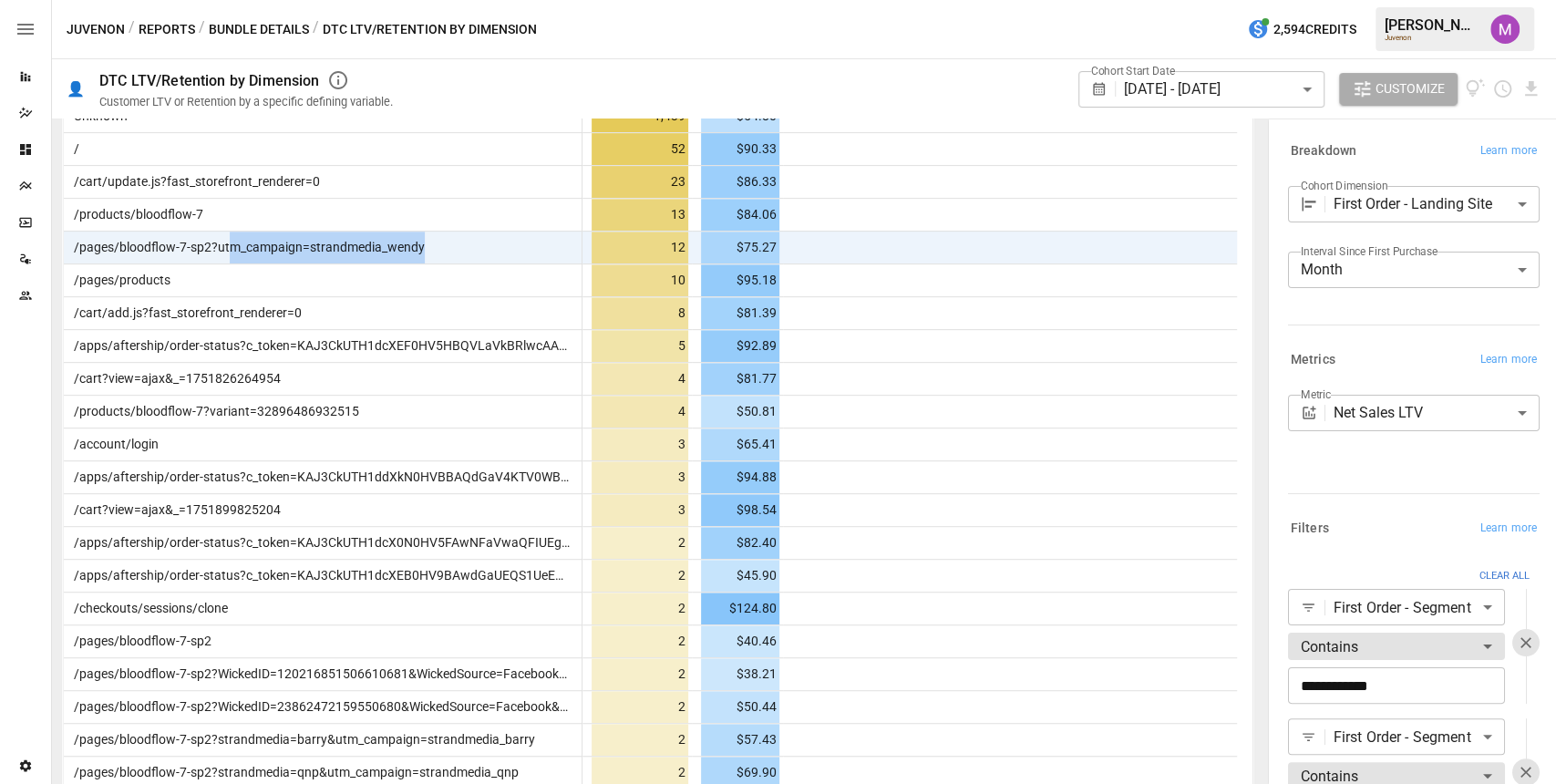
scroll to position [508, 0]
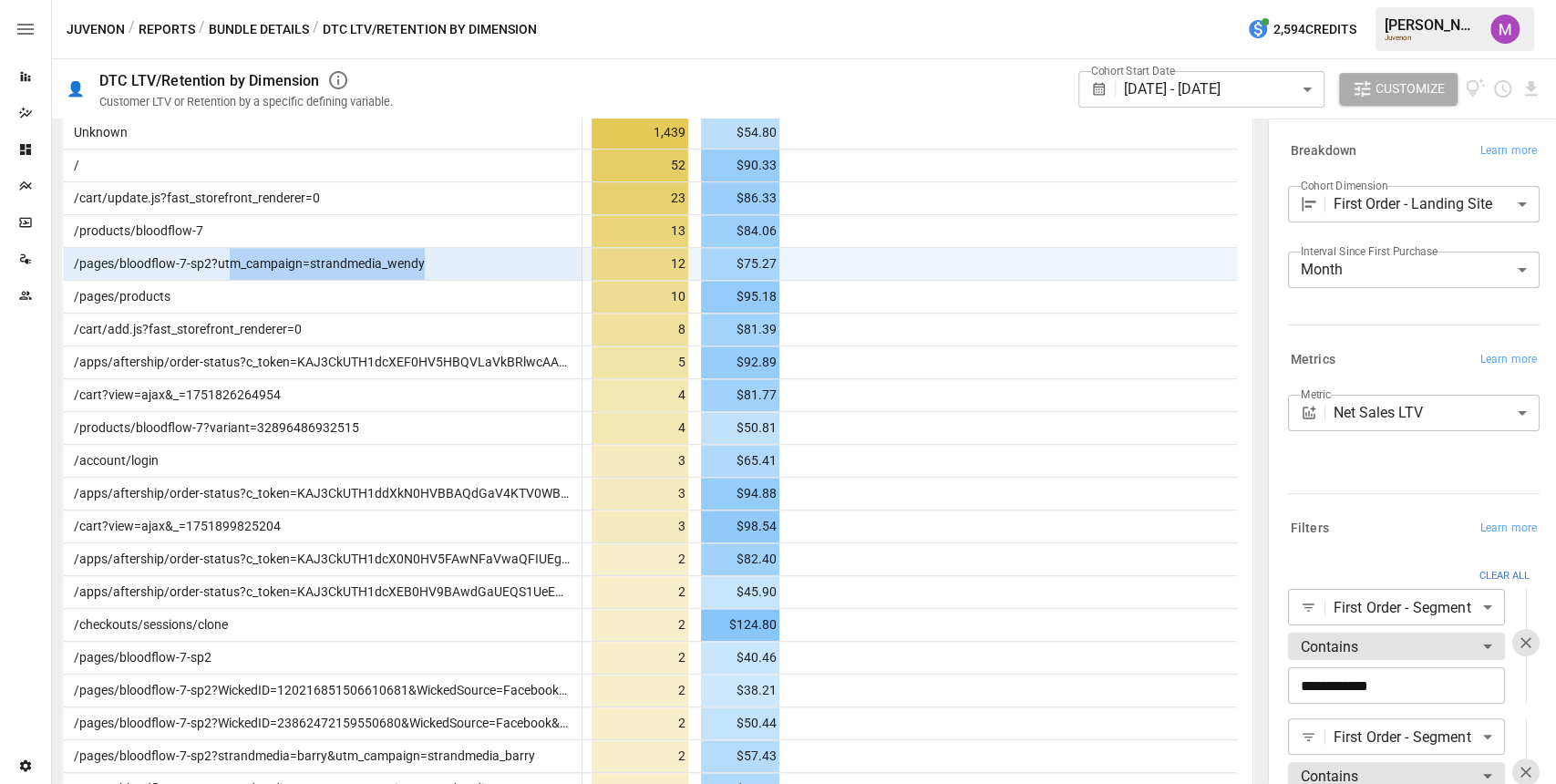
click at [461, 259] on div "/pages/bloodflow-7-sp2?utm_campaign=strandmedia_wendy" at bounding box center [322, 263] width 519 height 33
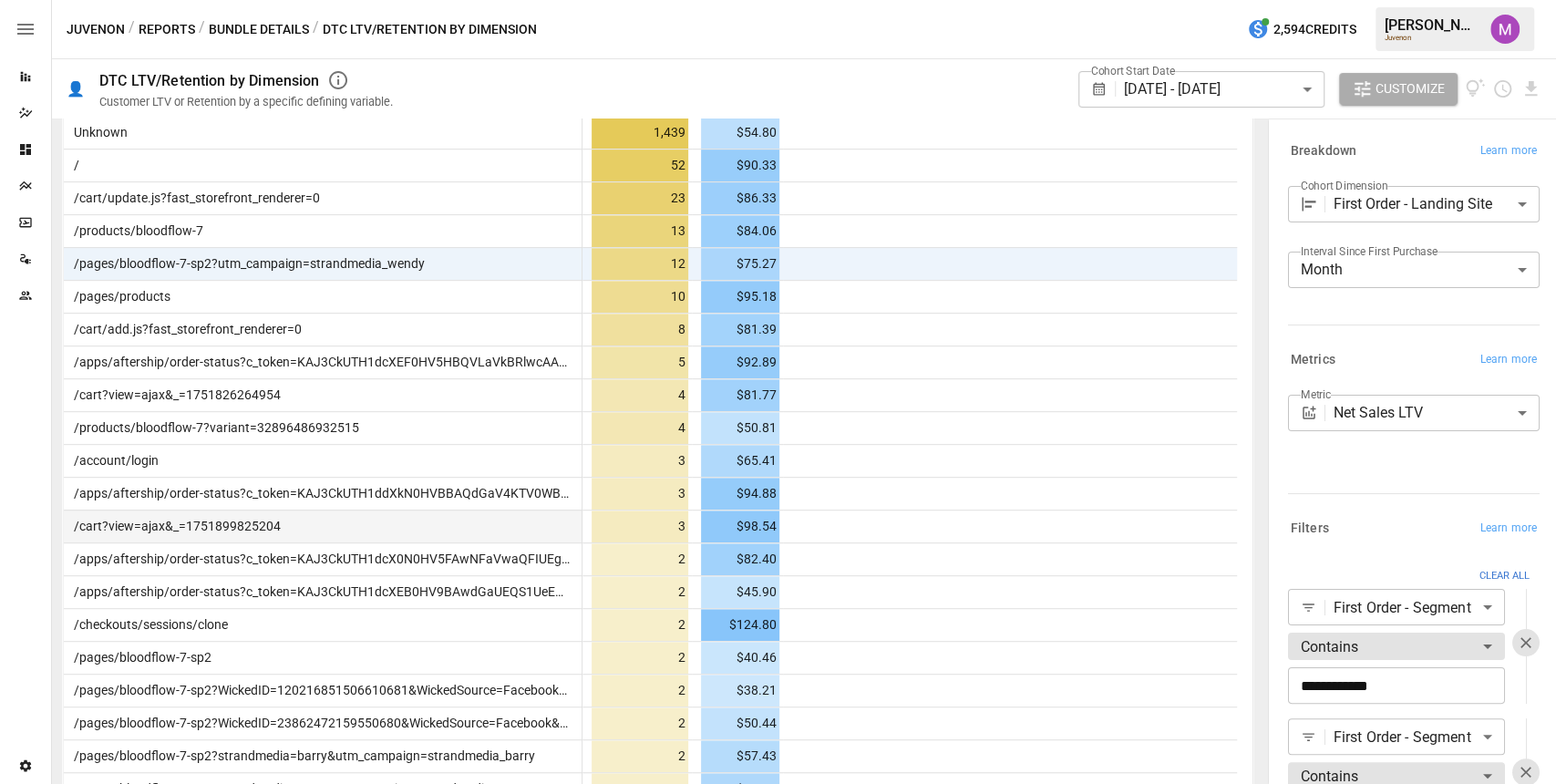
scroll to position [610, 0]
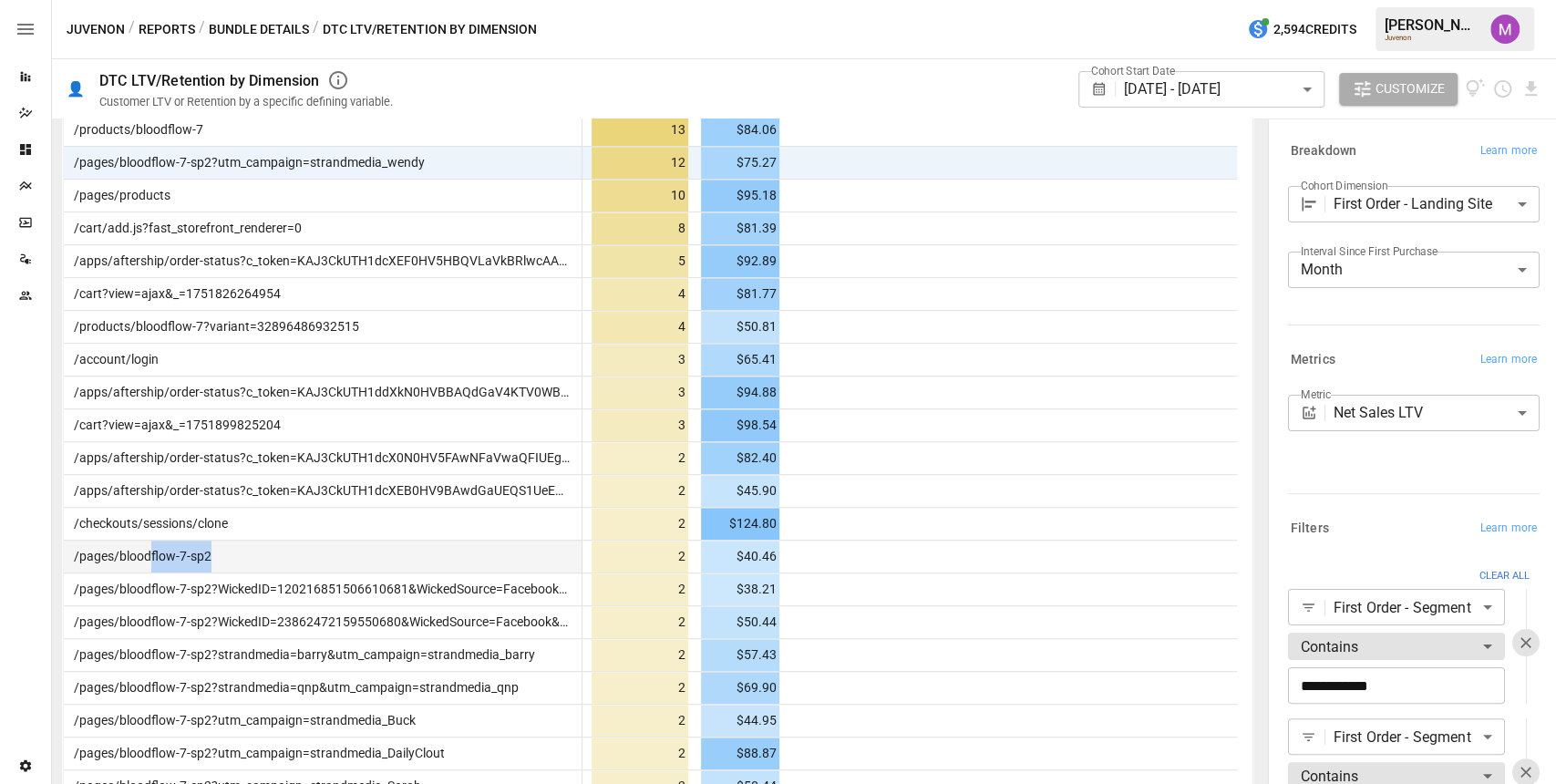
drag, startPoint x: 267, startPoint y: 558, endPoint x: 150, endPoint y: 558, distance: 117.0
click at [150, 558] on div "/pages/bloodflow-7-sp2" at bounding box center [322, 555] width 519 height 33
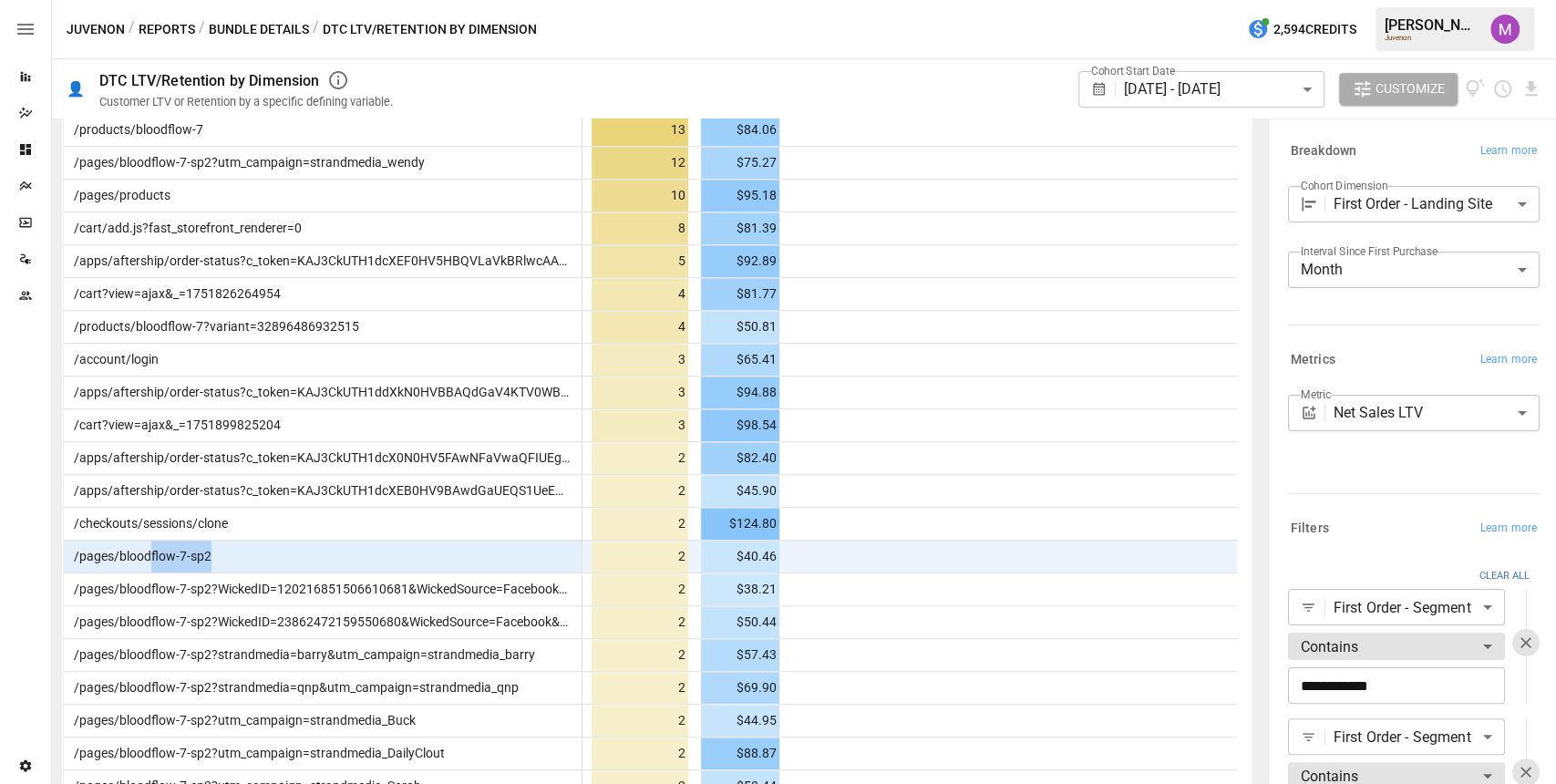
click at [244, 560] on div "/pages/bloodflow-7-sp2" at bounding box center [322, 555] width 519 height 33
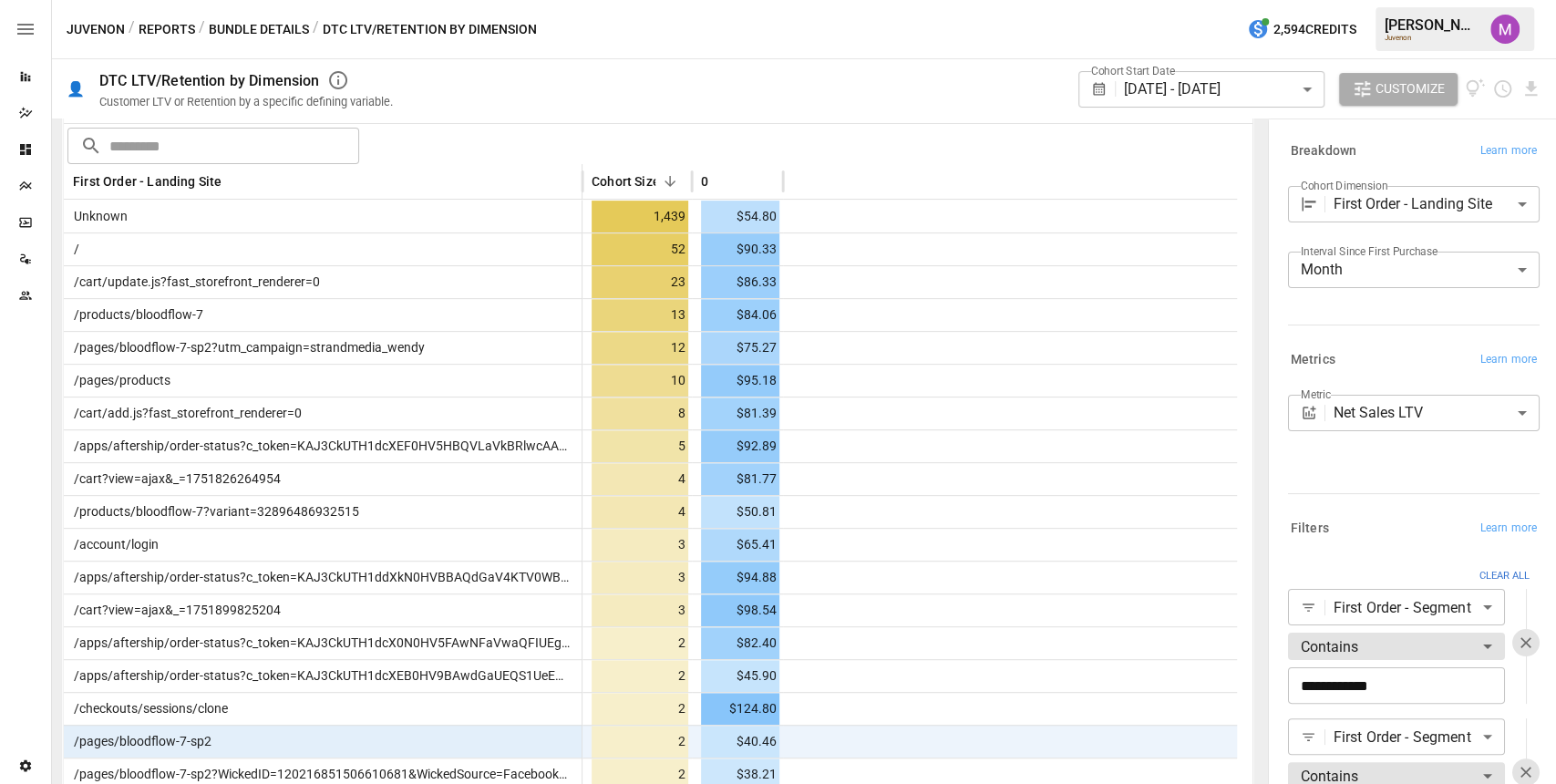
scroll to position [407, 0]
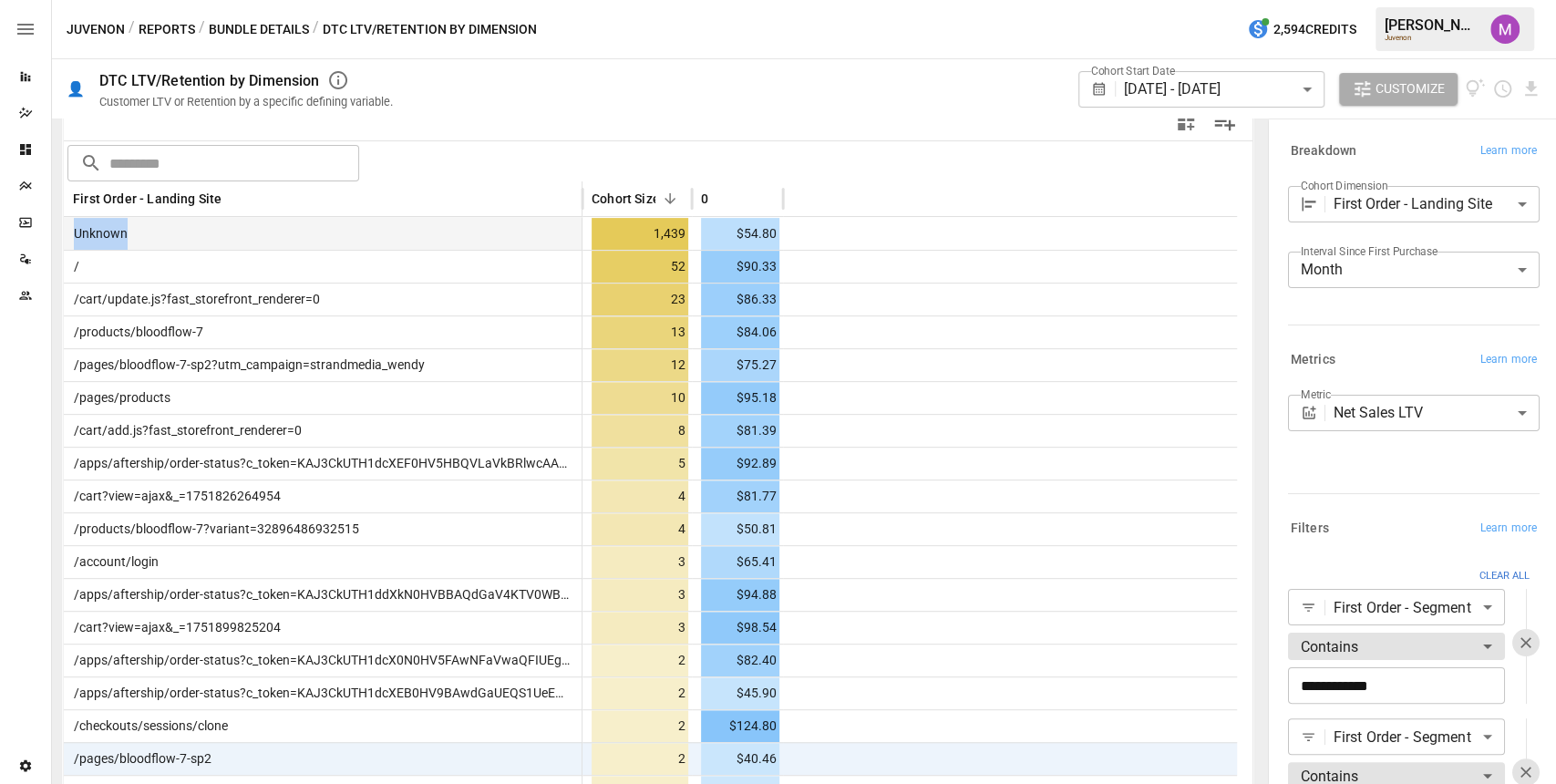
drag, startPoint x: 167, startPoint y: 235, endPoint x: 73, endPoint y: 236, distance: 94.0
click at [73, 236] on div "Unknown" at bounding box center [322, 233] width 519 height 33
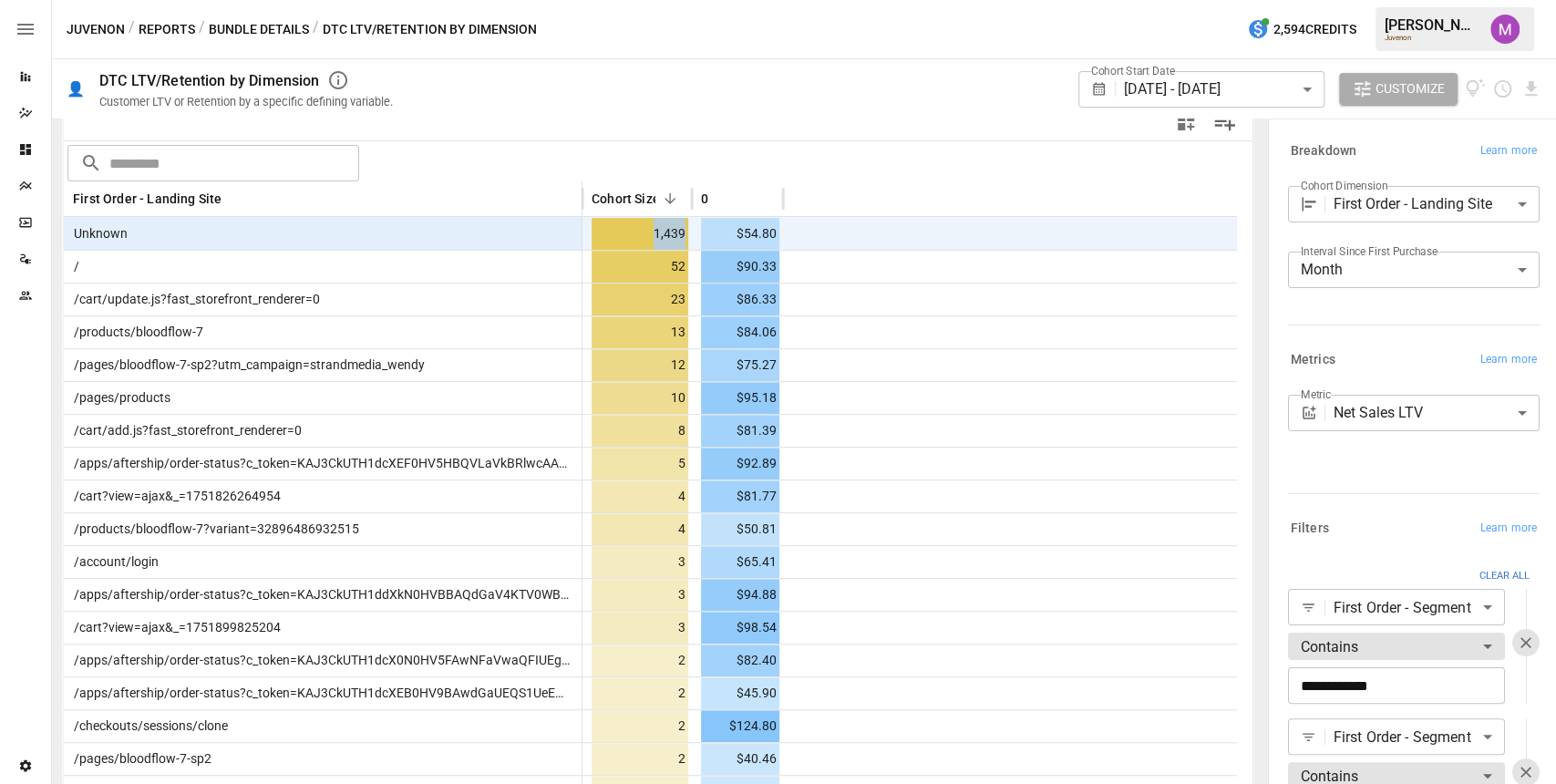
drag, startPoint x: 631, startPoint y: 241, endPoint x: 682, endPoint y: 238, distance: 51.1
click at [682, 238] on span "1,439" at bounding box center [640, 234] width 96 height 32
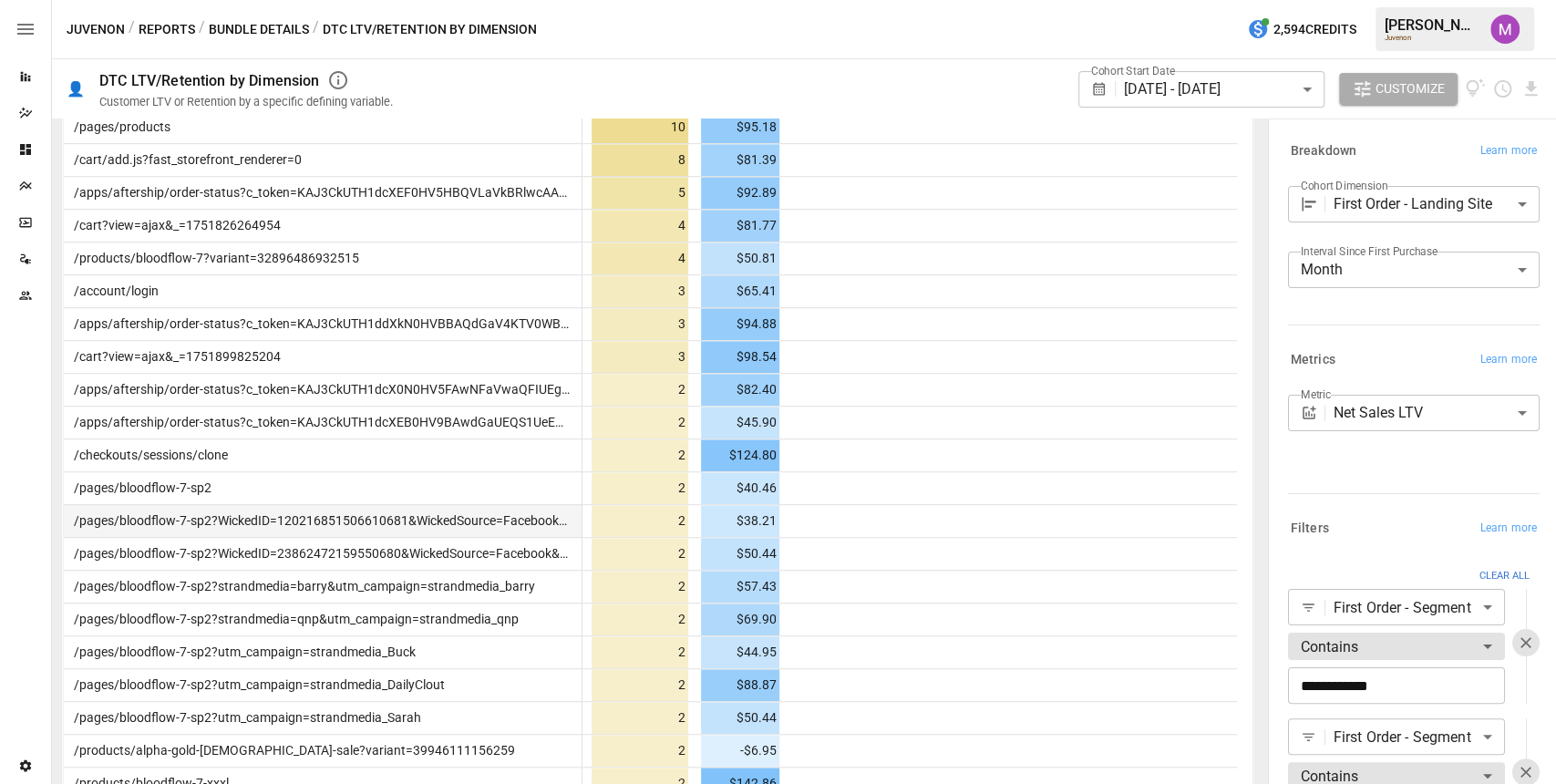
scroll to position [711, 0]
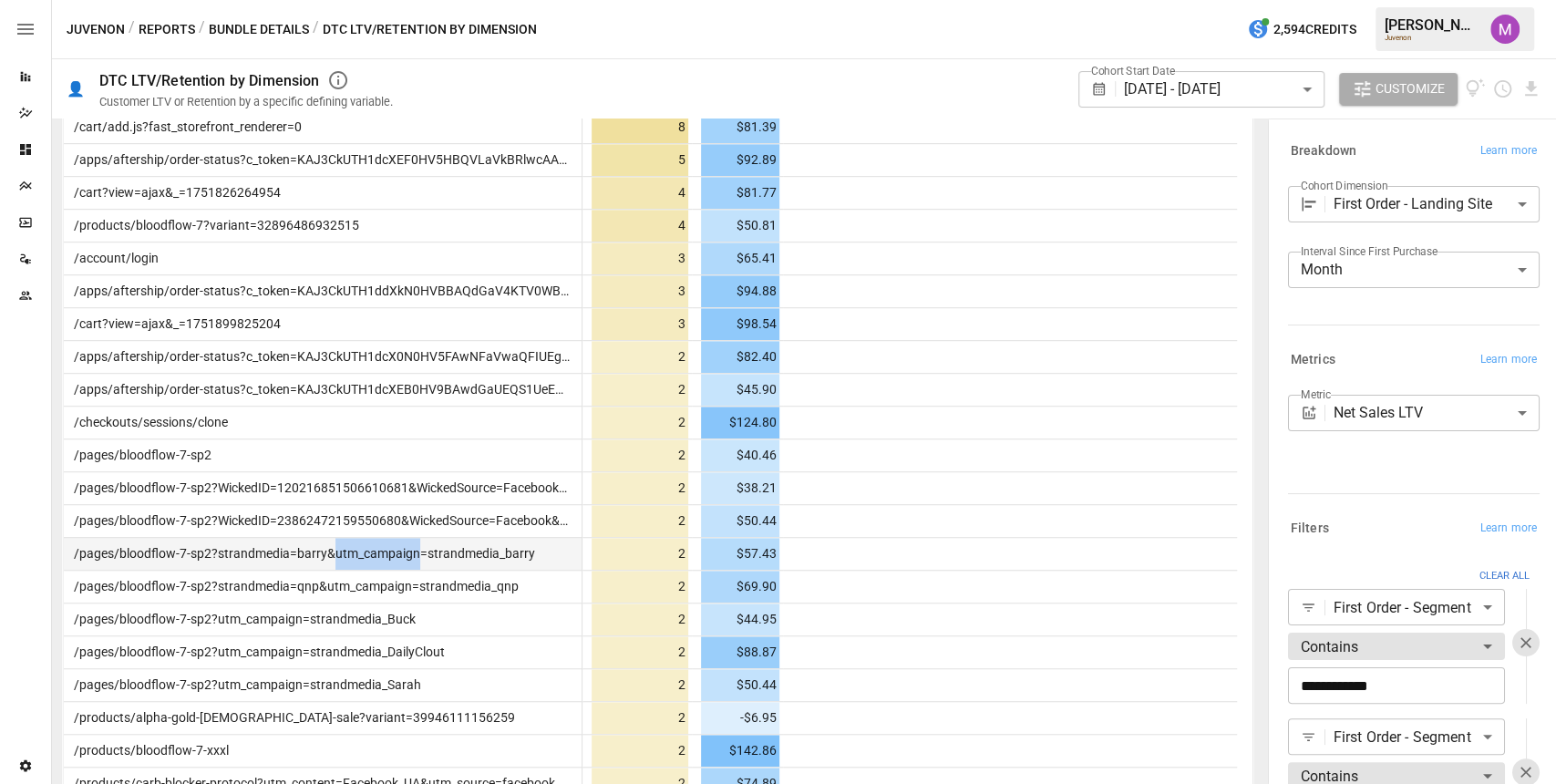
drag, startPoint x: 332, startPoint y: 552, endPoint x: 412, endPoint y: 554, distance: 80.0
click at [412, 554] on span "/pages/bloodflow-7-sp2?strandmedia=barry&utm_campaign=strandmedia_barry" at bounding box center [300, 553] width 468 height 15
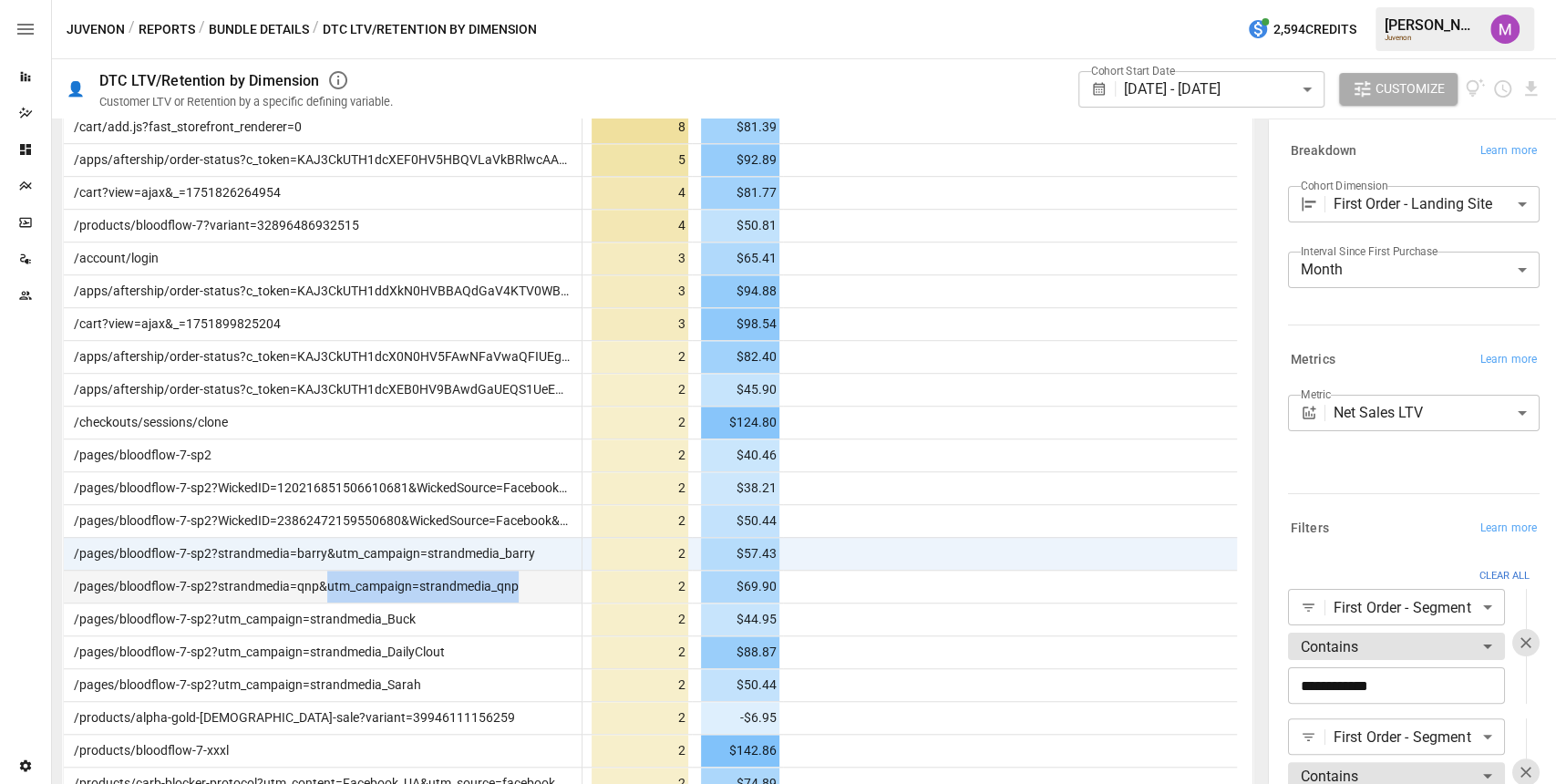
drag, startPoint x: 325, startPoint y: 589, endPoint x: 524, endPoint y: 592, distance: 199.0
click at [524, 592] on div "/pages/bloodflow-7-sp2?strandmedia=qnp&utm_campaign=strandmedia_qnp" at bounding box center [322, 586] width 519 height 33
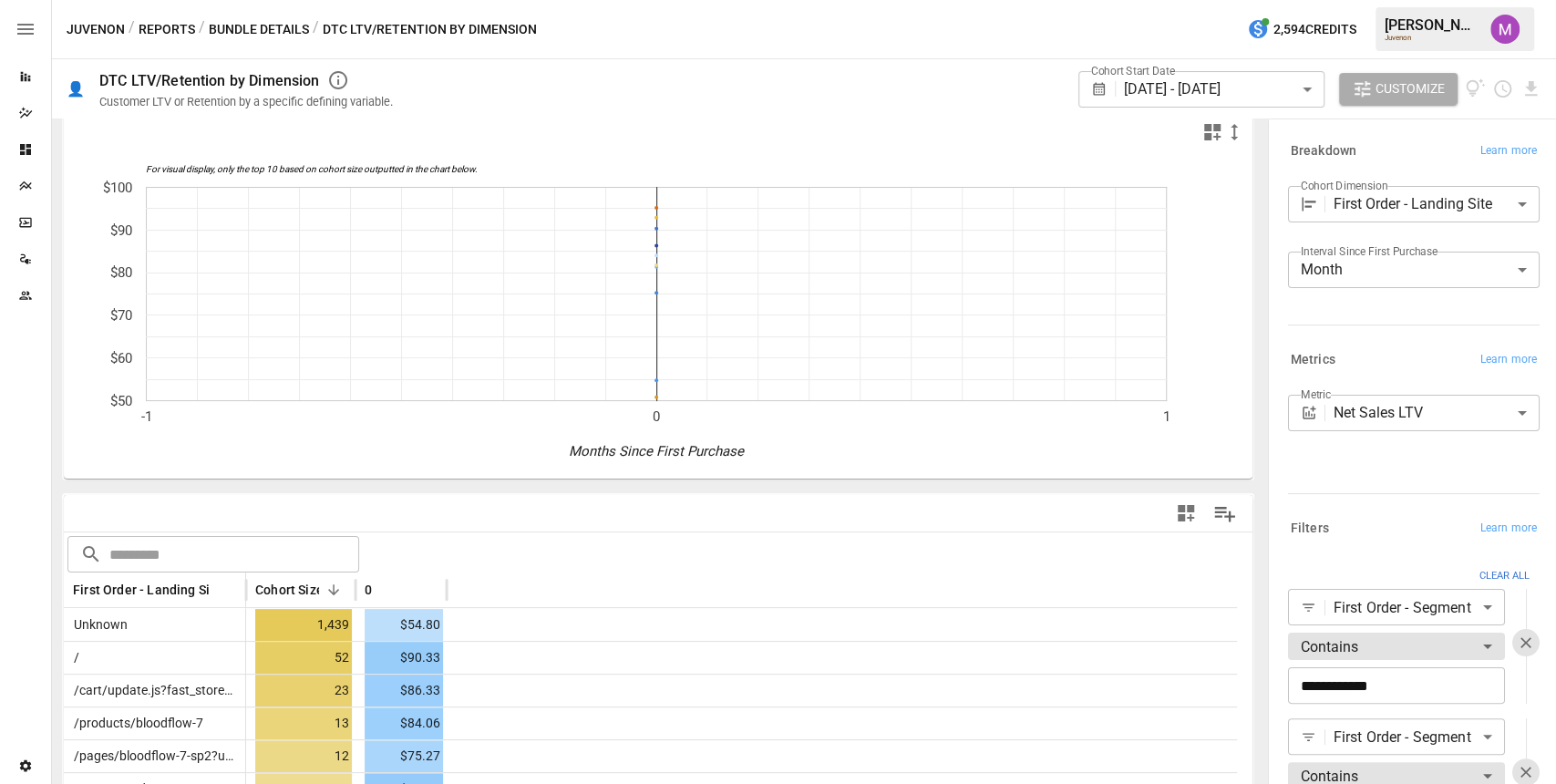
scroll to position [0, 0]
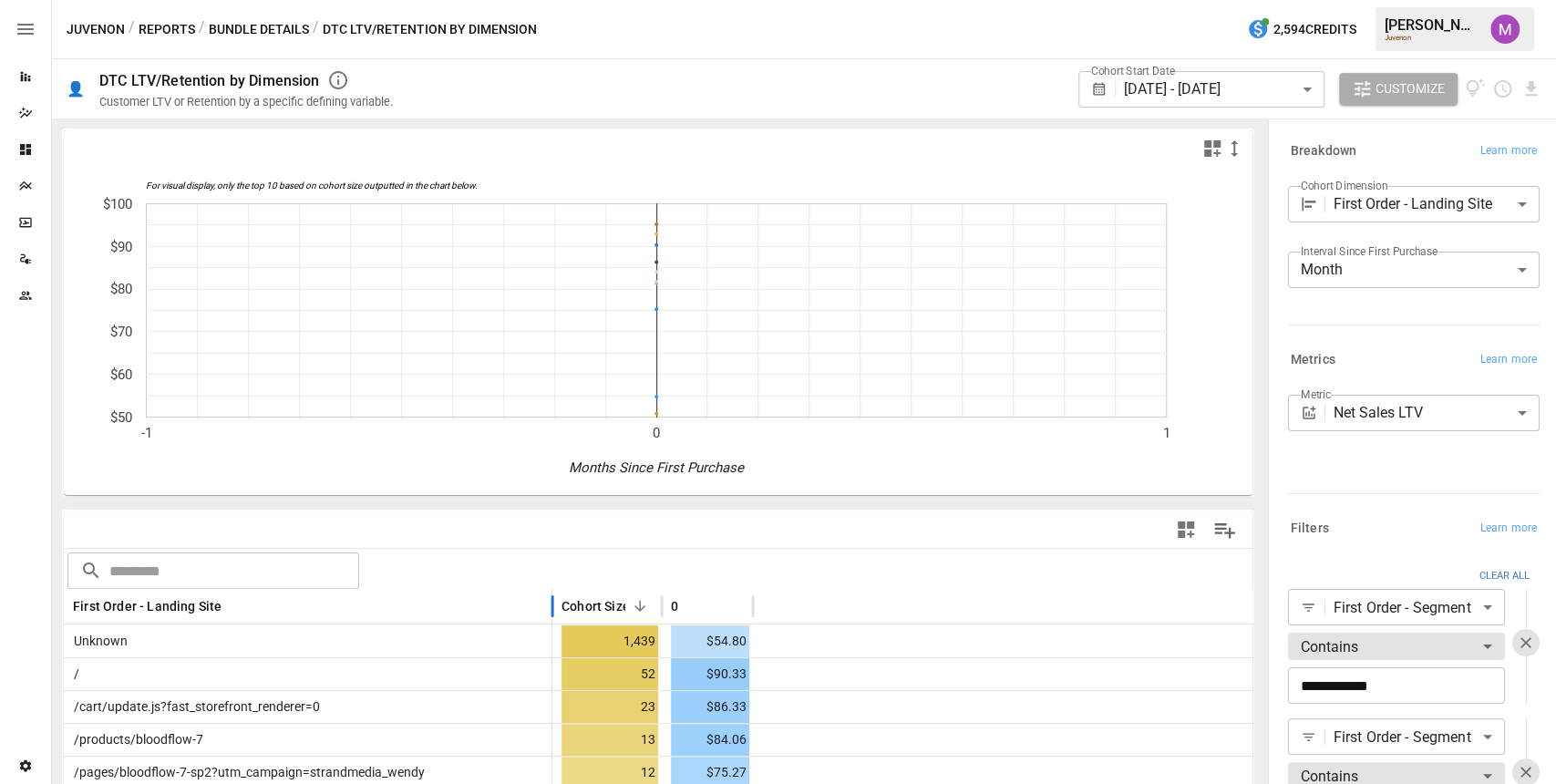
drag, startPoint x: 241, startPoint y: 600, endPoint x: 576, endPoint y: 601, distance: 335.0
click at [557, 615] on div at bounding box center [551, 607] width 9 height 36
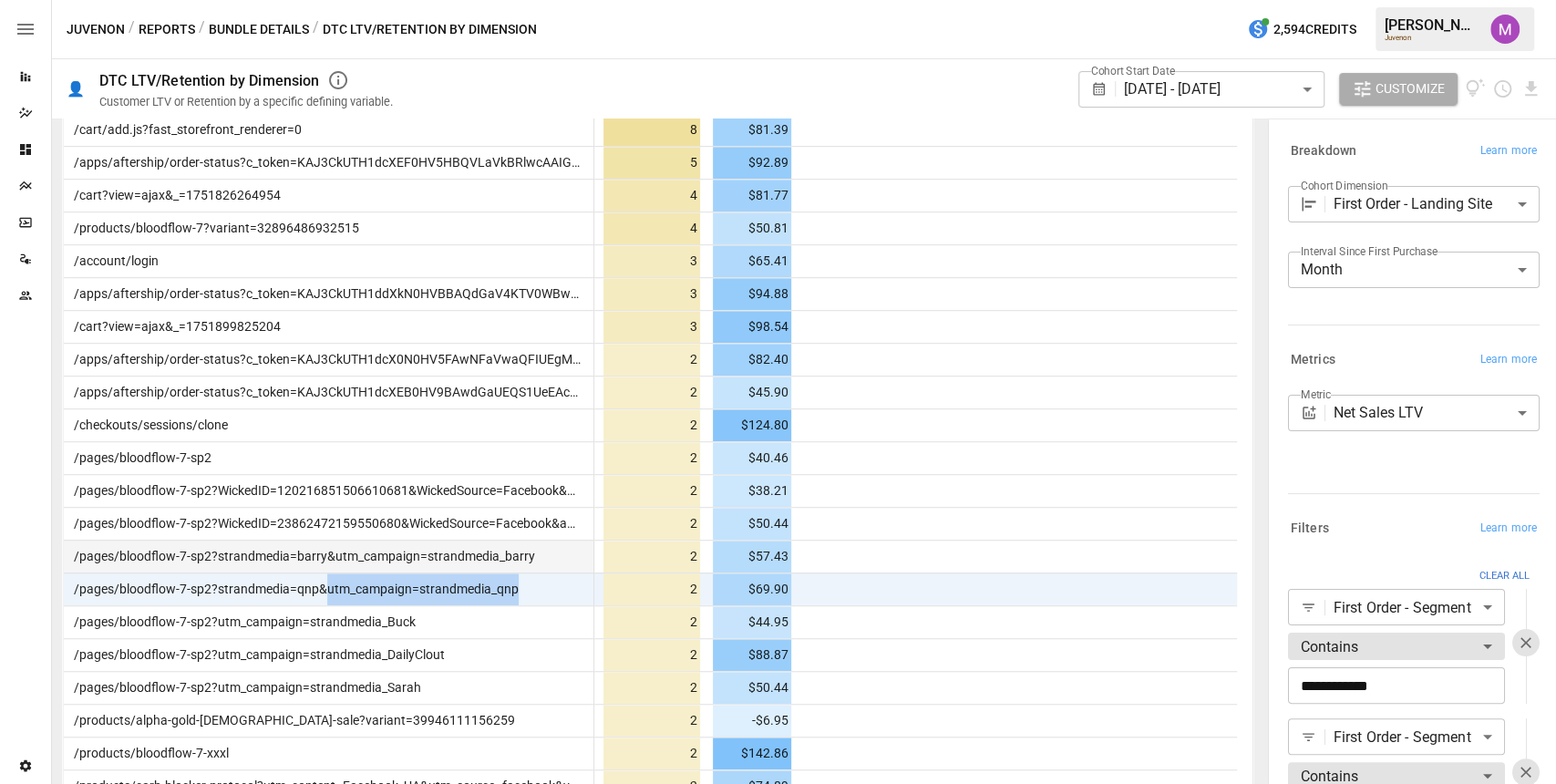
scroll to position [809, 0]
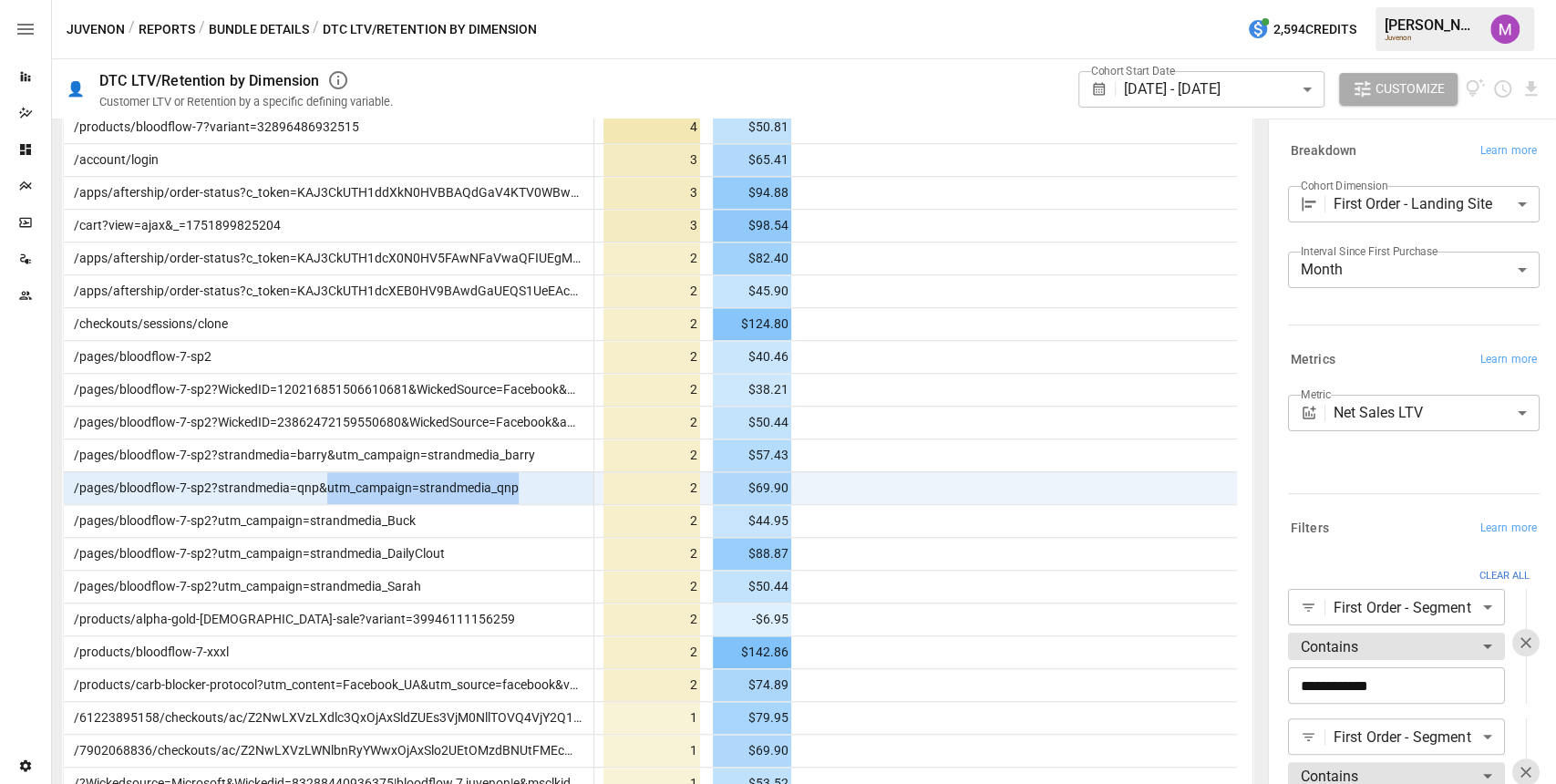
click at [539, 483] on div "/pages/bloodflow-7-sp2?strandmedia=qnp&utm_campaign=strandmedia_qnp" at bounding box center [328, 487] width 531 height 33
drag, startPoint x: 459, startPoint y: 551, endPoint x: 384, endPoint y: 554, distance: 75.1
click at [384, 554] on div "/pages/bloodflow-7-sp2?utm_campaign=strandmedia_DailyClout" at bounding box center [328, 552] width 531 height 33
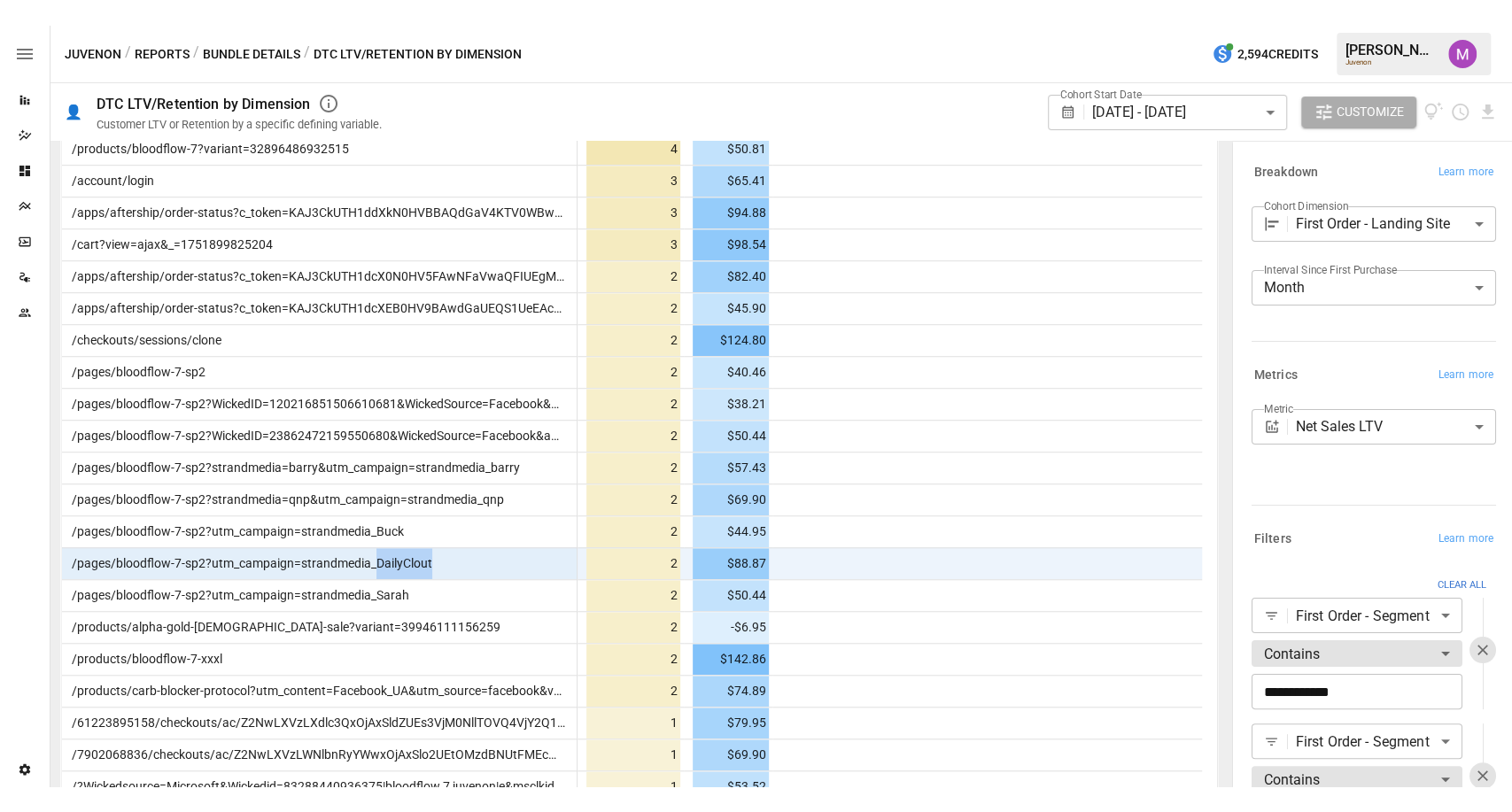
scroll to position [885, 0]
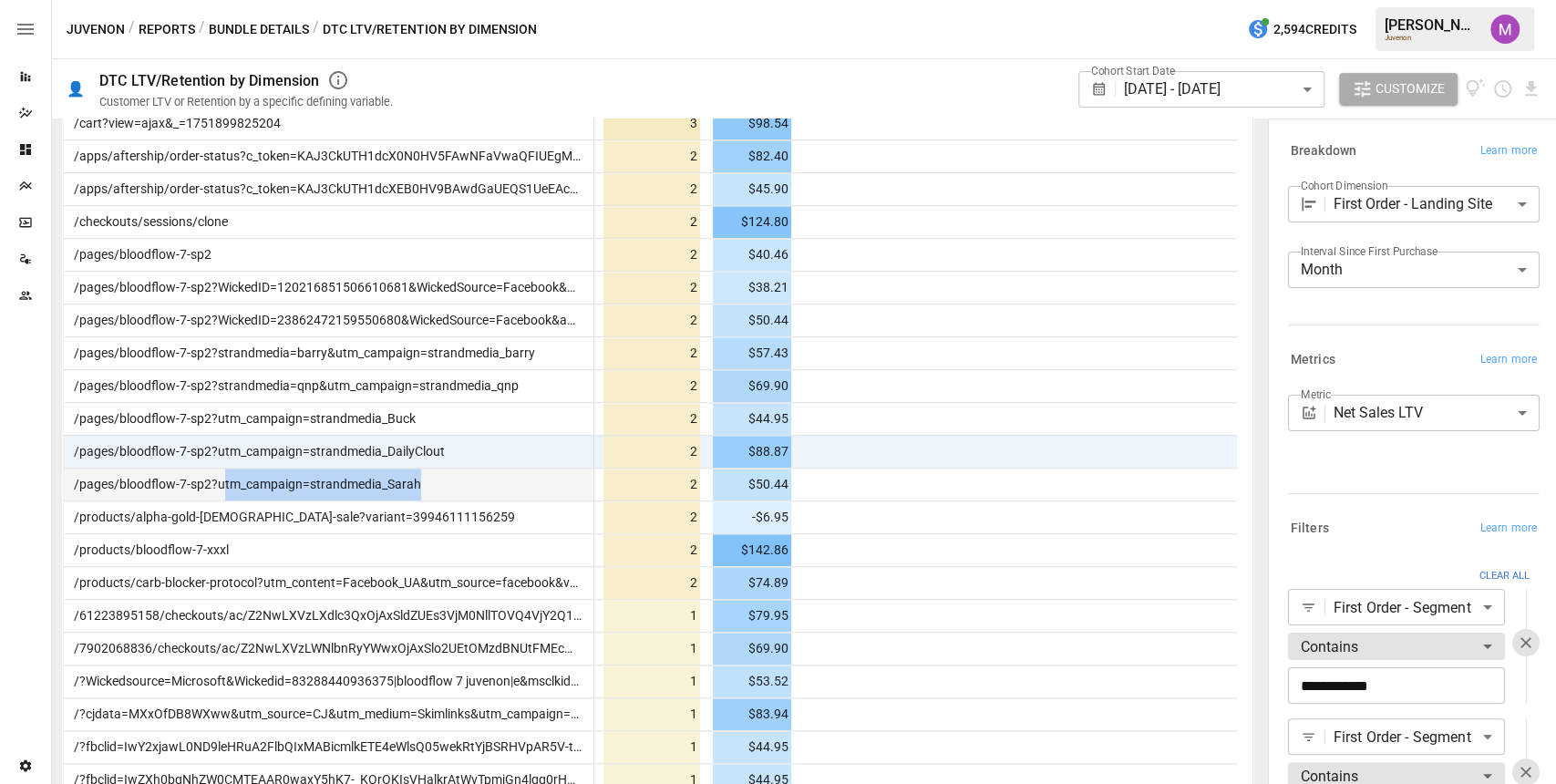
drag, startPoint x: 466, startPoint y: 485, endPoint x: 223, endPoint y: 469, distance: 243.5
click at [223, 469] on div "/pages/bloodflow-7-sp2?utm_campaign=strandmedia_Sarah" at bounding box center [328, 484] width 531 height 33
